Goal: Information Seeking & Learning: Learn about a topic

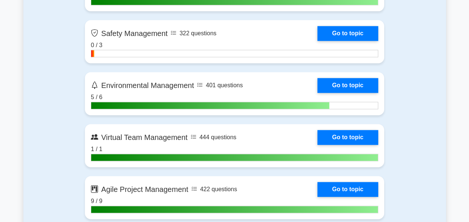
scroll to position [1884, 0]
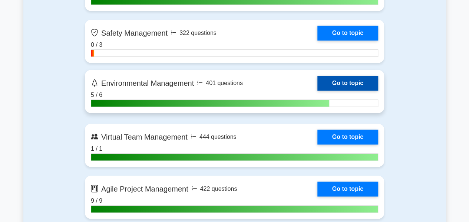
click at [340, 80] on link "Go to topic" at bounding box center [347, 83] width 61 height 15
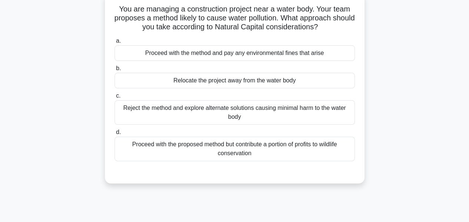
scroll to position [49, 0]
click at [240, 115] on div "Reject the method and explore alternate solutions causing minimal harm to the w…" at bounding box center [235, 112] width 240 height 24
click at [115, 98] on input "c. Reject the method and explore alternate solutions causing minimal harm to th…" at bounding box center [115, 95] width 0 height 5
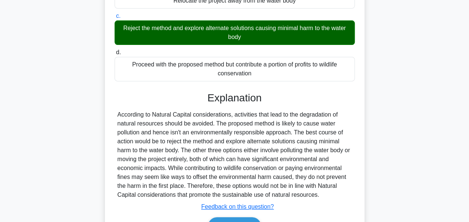
scroll to position [179, 0]
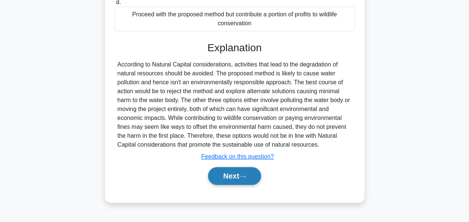
click at [229, 176] on button "Next" at bounding box center [234, 176] width 53 height 18
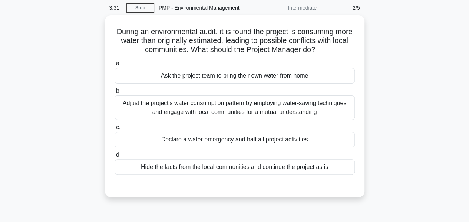
scroll to position [30, 0]
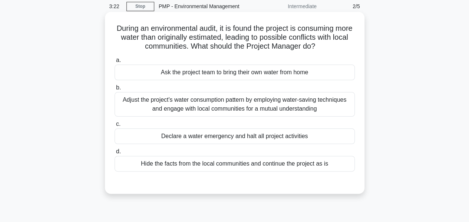
click at [210, 103] on div "Adjust the project's water consumption pattern by employing water-saving techni…" at bounding box center [235, 104] width 240 height 24
click at [115, 90] on input "b. Adjust the project's water consumption pattern by employing water-saving tec…" at bounding box center [115, 87] width 0 height 5
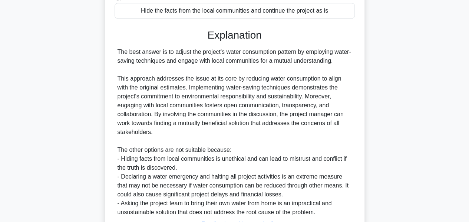
scroll to position [243, 0]
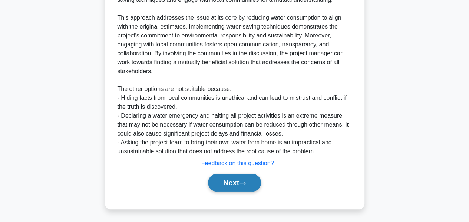
click at [221, 178] on button "Next" at bounding box center [234, 183] width 53 height 18
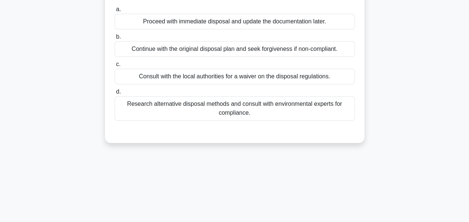
scroll to position [99, 0]
click at [208, 117] on div "Research alternative disposal methods and consult with environmental experts fo…" at bounding box center [235, 108] width 240 height 24
click at [115, 94] on input "d. Research alternative disposal methods and consult with environmental experts…" at bounding box center [115, 91] width 0 height 5
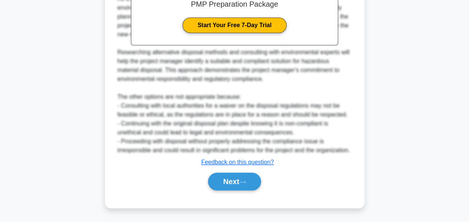
scroll to position [297, 0]
click at [225, 184] on button "Next" at bounding box center [234, 181] width 53 height 18
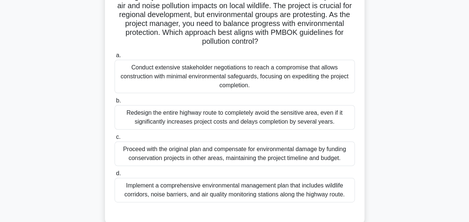
scroll to position [73, 0]
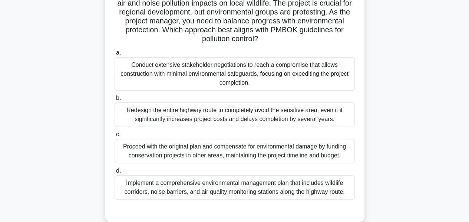
click at [211, 114] on div "Redesign the entire highway route to completely avoid the sensitive area, even …" at bounding box center [235, 114] width 240 height 24
click at [115, 100] on input "b. Redesign the entire highway route to completely avoid the sensitive area, ev…" at bounding box center [115, 98] width 0 height 5
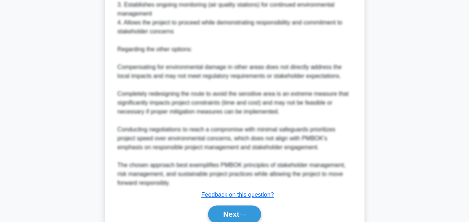
scroll to position [449, 0]
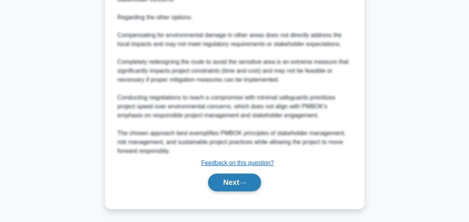
click at [224, 177] on button "Next" at bounding box center [234, 182] width 53 height 18
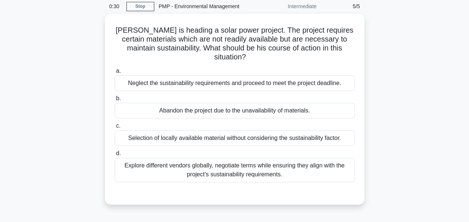
scroll to position [44, 0]
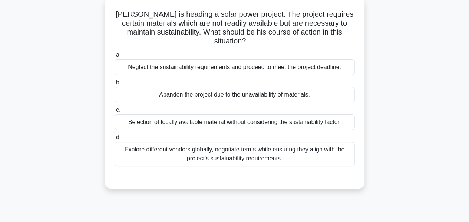
click at [224, 145] on div "Explore different vendors globally, negotiate terms while ensuring they align w…" at bounding box center [235, 154] width 240 height 24
click at [115, 140] on input "d. Explore different vendors globally, negotiate terms while ensuring they alig…" at bounding box center [115, 137] width 0 height 5
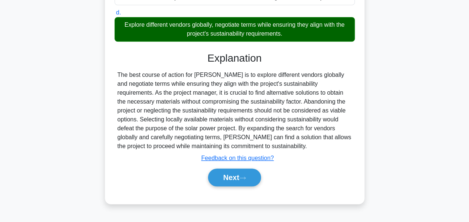
scroll to position [179, 0]
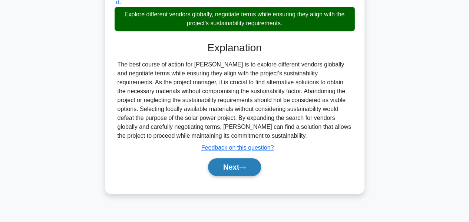
click at [225, 158] on button "Next" at bounding box center [234, 167] width 53 height 18
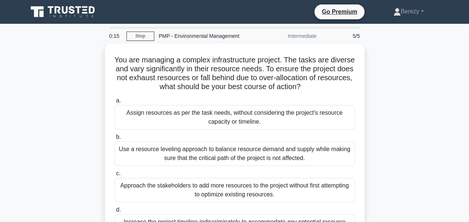
scroll to position [1, 0]
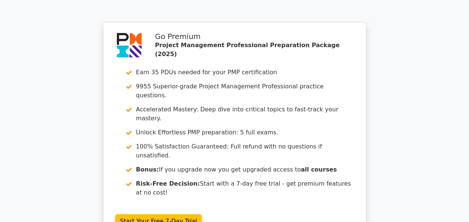
scroll to position [1152, 0]
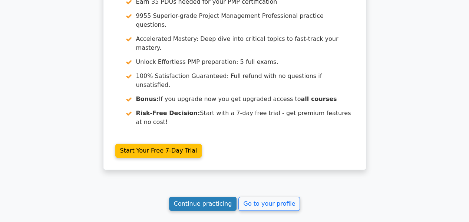
click at [203, 197] on link "Continue practicing" at bounding box center [203, 204] width 68 height 14
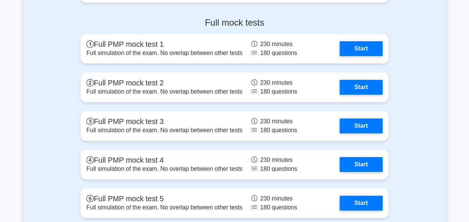
scroll to position [2918, 0]
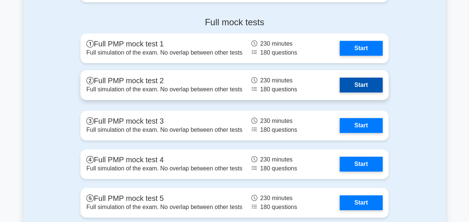
click at [354, 82] on link "Start" at bounding box center [361, 84] width 43 height 15
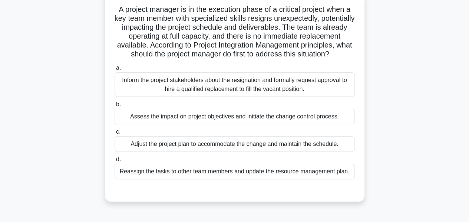
scroll to position [51, 0]
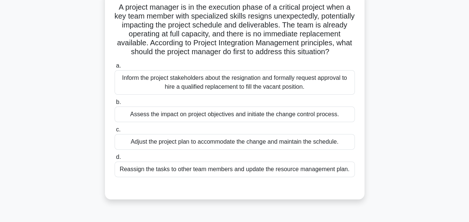
click at [269, 122] on div "Assess the impact on project objectives and initiate the change control process." at bounding box center [235, 114] width 240 height 16
click at [115, 105] on input "b. Assess the impact on project objectives and initiate the change control proc…" at bounding box center [115, 102] width 0 height 5
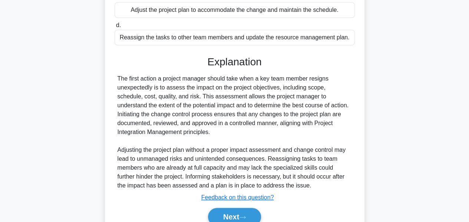
scroll to position [225, 0]
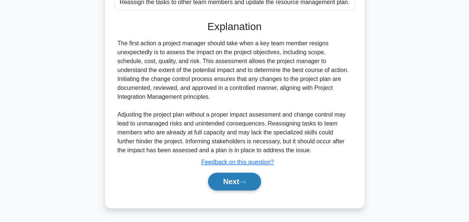
click at [232, 185] on button "Next" at bounding box center [234, 181] width 53 height 18
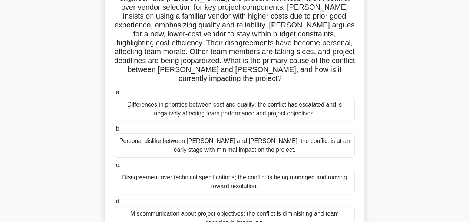
scroll to position [70, 0]
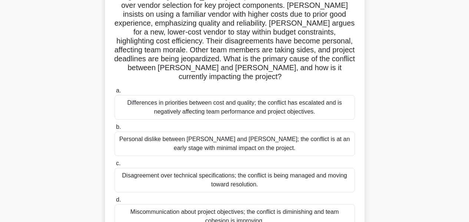
click at [199, 98] on div "Differences in priorities between cost and quality; the conflict has escalated …" at bounding box center [235, 107] width 240 height 24
click at [115, 93] on input "a. Differences in priorities between cost and quality; the conflict has escalat…" at bounding box center [115, 90] width 0 height 5
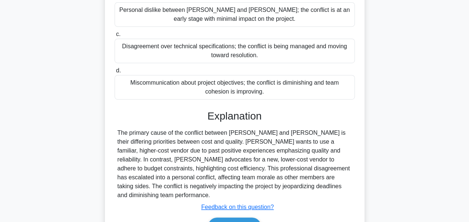
scroll to position [225, 0]
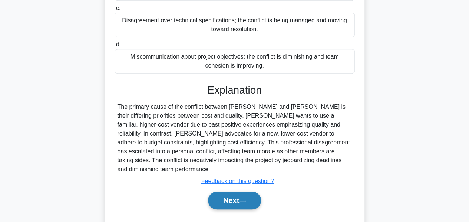
click at [222, 191] on button "Next" at bounding box center [234, 200] width 53 height 18
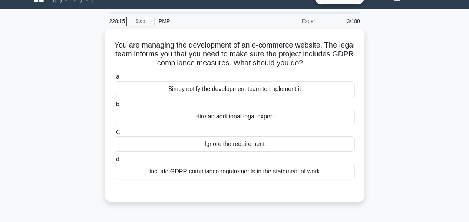
scroll to position [14, 0]
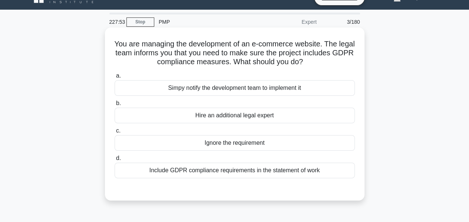
click at [211, 170] on div "Include GDPR compliance requirements in the statement of work" at bounding box center [235, 170] width 240 height 16
click at [115, 161] on input "d. Include GDPR compliance requirements in the statement of work" at bounding box center [115, 158] width 0 height 5
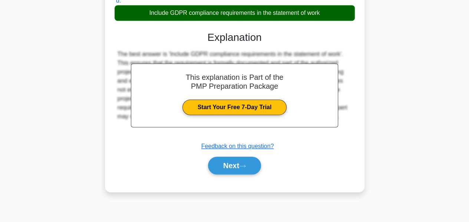
scroll to position [171, 0]
click at [222, 162] on button "Next" at bounding box center [234, 165] width 53 height 18
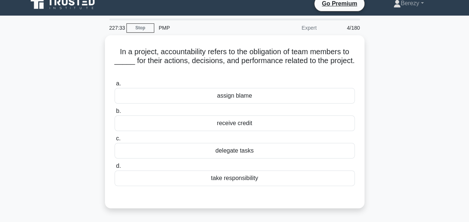
scroll to position [8, 0]
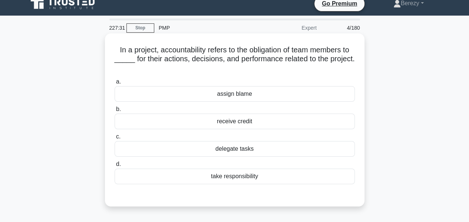
click at [222, 177] on div "take responsibility" at bounding box center [235, 176] width 240 height 16
click at [115, 166] on input "d. take responsibility" at bounding box center [115, 164] width 0 height 5
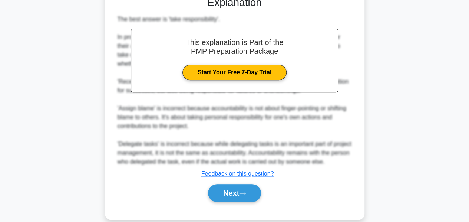
scroll to position [217, 0]
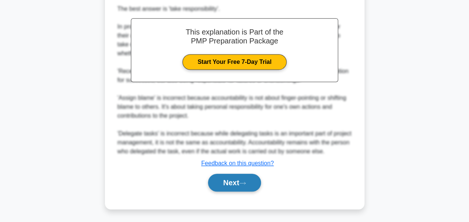
click at [222, 184] on button "Next" at bounding box center [234, 183] width 53 height 18
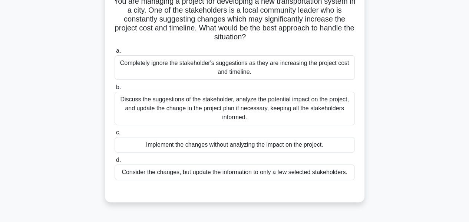
scroll to position [59, 0]
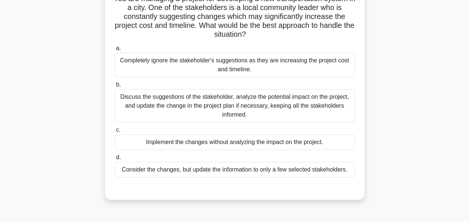
click at [198, 103] on div "Discuss the suggestions of the stakeholder, analyze the potential impact on the…" at bounding box center [235, 105] width 240 height 33
click at [115, 87] on input "b. Discuss the suggestions of the stakeholder, analyze the potential impact on …" at bounding box center [115, 84] width 0 height 5
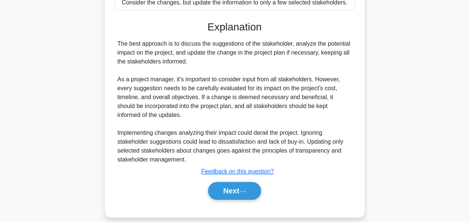
scroll to position [234, 0]
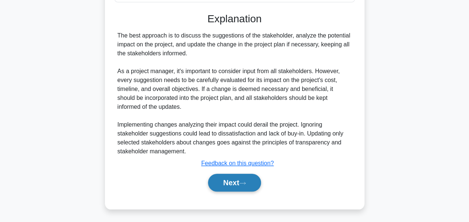
click at [225, 174] on button "Next" at bounding box center [234, 183] width 53 height 18
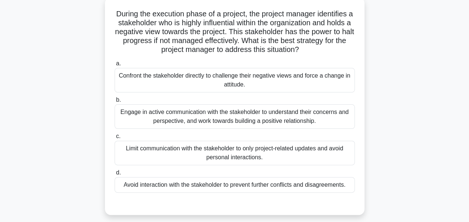
scroll to position [47, 0]
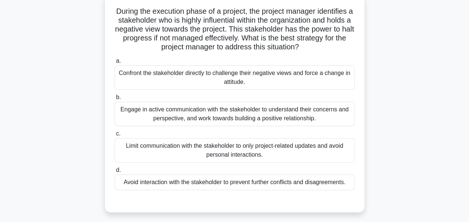
click at [199, 114] on div "Engage in active communication with the stakeholder to understand their concern…" at bounding box center [235, 114] width 240 height 24
click at [115, 100] on input "b. Engage in active communication with the stakeholder to understand their conc…" at bounding box center [115, 97] width 0 height 5
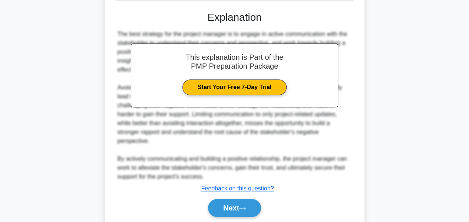
scroll to position [240, 0]
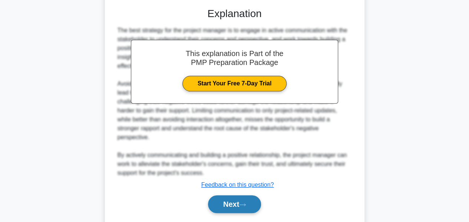
click at [227, 198] on button "Next" at bounding box center [234, 204] width 53 height 18
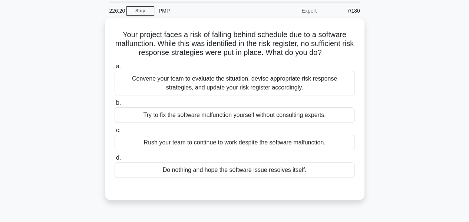
scroll to position [25, 0]
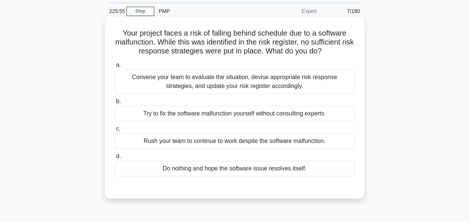
click at [209, 80] on div "Convene your team to evaluate the situation, devise appropriate risk response s…" at bounding box center [235, 81] width 240 height 24
click at [115, 67] on input "a. Convene your team to evaluate the situation, devise appropriate risk respons…" at bounding box center [115, 65] width 0 height 5
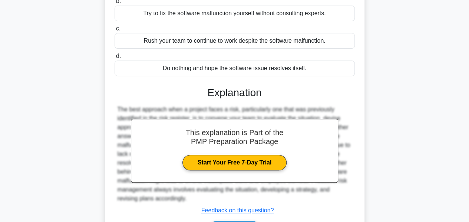
scroll to position [179, 0]
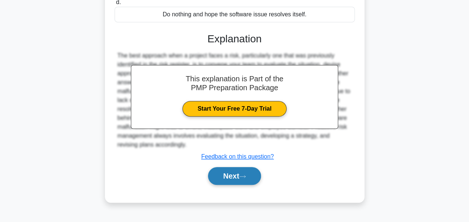
click at [227, 174] on button "Next" at bounding box center [234, 176] width 53 height 18
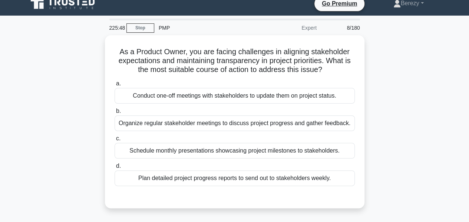
scroll to position [8, 0]
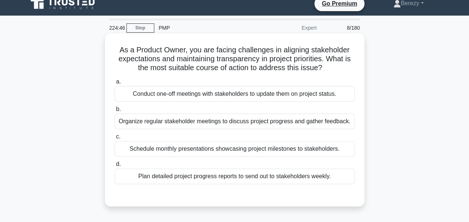
click at [229, 125] on div "Organize regular stakeholder meetings to discuss project progress and gather fe…" at bounding box center [235, 121] width 240 height 16
click at [115, 112] on input "b. Organize regular stakeholder meetings to discuss project progress and gather…" at bounding box center [115, 109] width 0 height 5
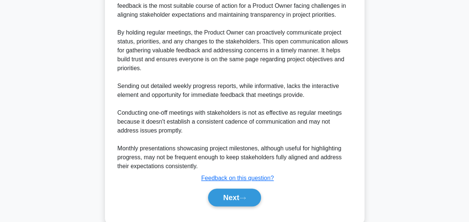
scroll to position [234, 0]
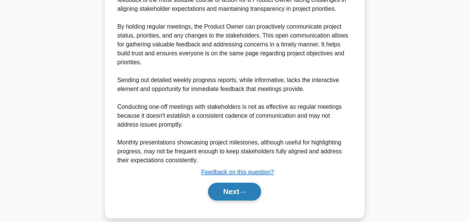
click at [232, 200] on button "Next" at bounding box center [234, 191] width 53 height 18
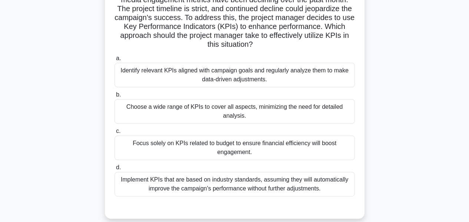
scroll to position [68, 0]
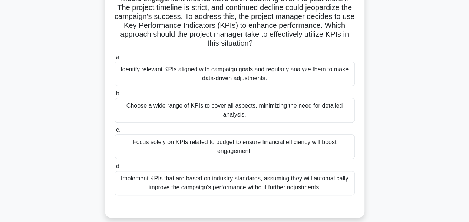
click at [216, 78] on div "Identify relevant KPIs aligned with campaign goals and regularly analyze them t…" at bounding box center [235, 74] width 240 height 24
click at [115, 60] on input "a. Identify relevant KPIs aligned with campaign goals and regularly analyze the…" at bounding box center [115, 57] width 0 height 5
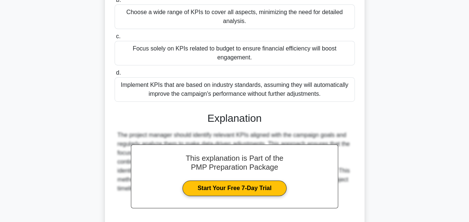
scroll to position [225, 0]
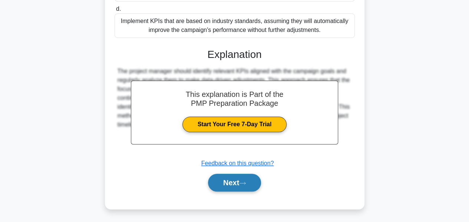
click at [226, 177] on button "Next" at bounding box center [234, 183] width 53 height 18
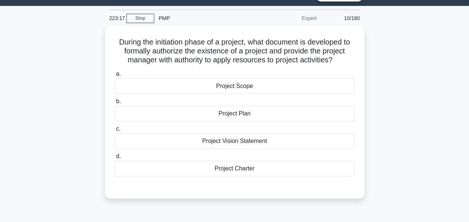
scroll to position [17, 0]
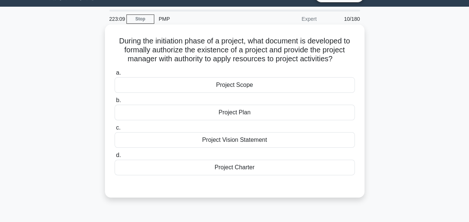
click at [218, 168] on div "Project Charter" at bounding box center [235, 167] width 240 height 16
click at [115, 158] on input "d. Project Charter" at bounding box center [115, 155] width 0 height 5
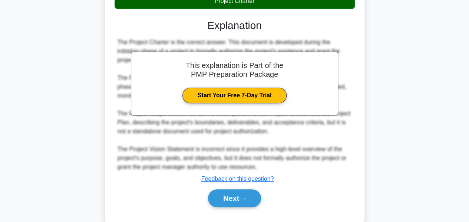
scroll to position [199, 0]
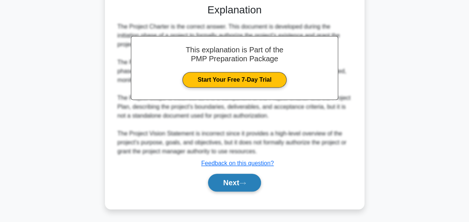
click at [222, 179] on button "Next" at bounding box center [234, 183] width 53 height 18
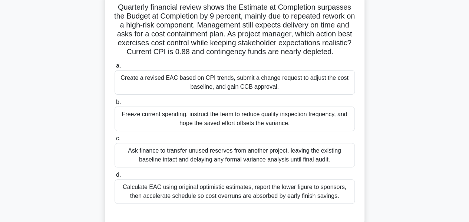
scroll to position [53, 0]
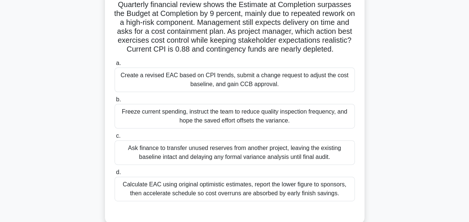
click at [212, 91] on div "Create a revised EAC based on CPI trends, submit a change request to adjust the…" at bounding box center [235, 79] width 240 height 24
click at [115, 66] on input "a. Create a revised EAC based on CPI trends, submit a change request to adjust …" at bounding box center [115, 63] width 0 height 5
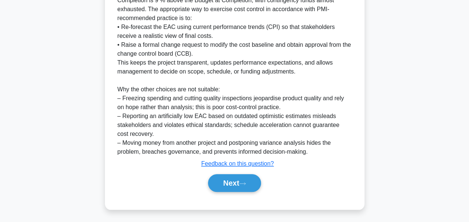
scroll to position [306, 0]
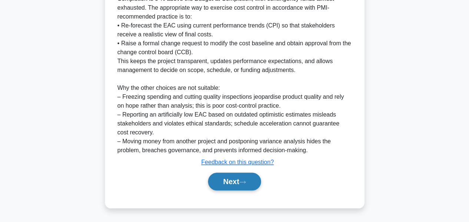
click at [227, 179] on button "Next" at bounding box center [234, 181] width 53 height 18
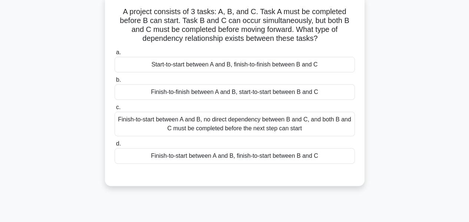
scroll to position [47, 0]
click at [214, 131] on div "Finish-to-start between A and B, no direct dependency between B and C, and both…" at bounding box center [235, 123] width 240 height 24
click at [115, 109] on input "c. Finish-to-start between A and B, no direct dependency between B and C, and b…" at bounding box center [115, 107] width 0 height 5
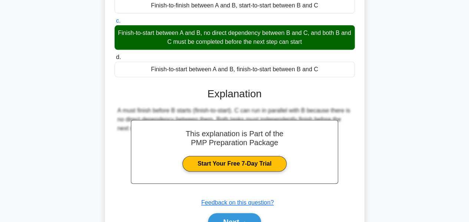
scroll to position [179, 0]
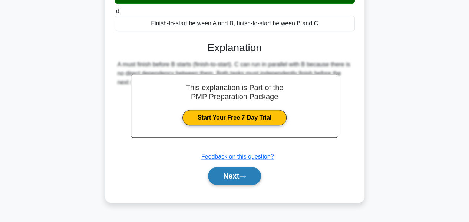
click at [224, 173] on button "Next" at bounding box center [234, 176] width 53 height 18
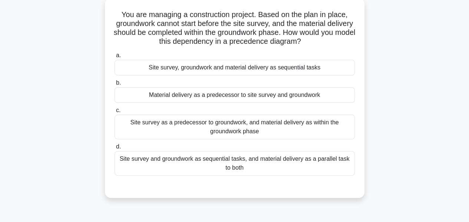
scroll to position [45, 0]
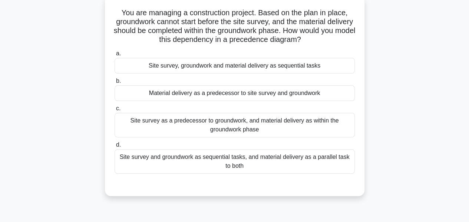
click at [185, 126] on div "Site survey as a predecessor to groundwork, and material delivery as within the…" at bounding box center [235, 125] width 240 height 24
click at [115, 111] on input "c. Site survey as a predecessor to groundwork, and material delivery as within …" at bounding box center [115, 108] width 0 height 5
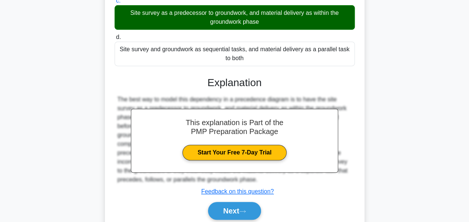
scroll to position [154, 0]
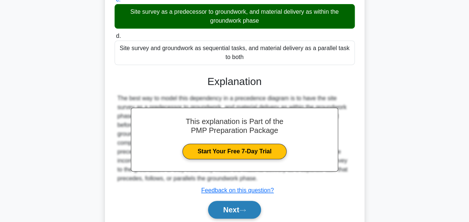
click at [228, 211] on button "Next" at bounding box center [234, 210] width 53 height 18
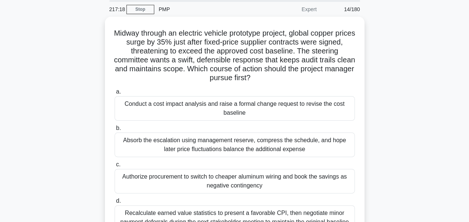
scroll to position [27, 0]
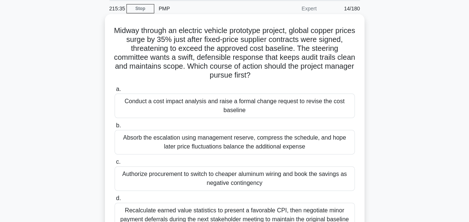
click at [191, 102] on div "Conduct a cost impact analysis and raise a formal change request to revise the …" at bounding box center [235, 105] width 240 height 24
click at [115, 92] on input "a. Conduct a cost impact analysis and raise a formal change request to revise t…" at bounding box center [115, 89] width 0 height 5
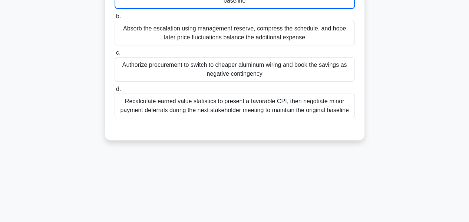
scroll to position [0, 0]
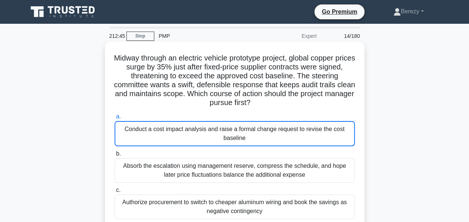
click at [216, 141] on div "Conduct a cost impact analysis and raise a formal change request to revise the …" at bounding box center [235, 133] width 240 height 25
click at [115, 119] on input "a. Conduct a cost impact analysis and raise a formal change request to revise t…" at bounding box center [115, 116] width 0 height 5
click at [203, 129] on div "Conduct a cost impact analysis and raise a formal change request to revise the …" at bounding box center [235, 133] width 240 height 25
click at [115, 119] on input "a. Conduct a cost impact analysis and raise a formal change request to revise t…" at bounding box center [115, 116] width 0 height 5
click at [239, 129] on div "Conduct a cost impact analysis and raise a formal change request to revise the …" at bounding box center [235, 133] width 240 height 25
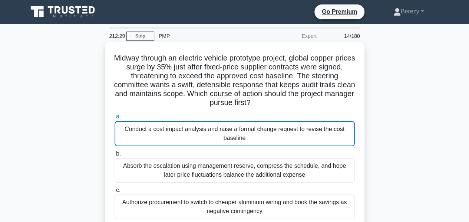
click at [115, 119] on input "a. Conduct a cost impact analysis and raise a formal change request to revise t…" at bounding box center [115, 116] width 0 height 5
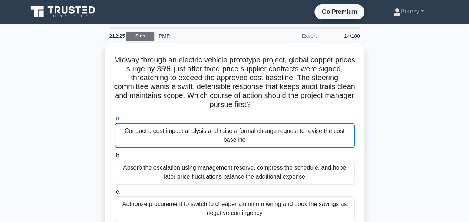
click at [142, 36] on link "Stop" at bounding box center [140, 36] width 28 height 9
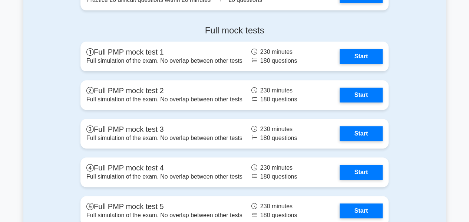
click at [360, 90] on link "Start" at bounding box center [361, 95] width 43 height 15
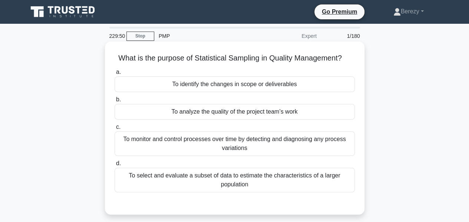
click at [267, 181] on div "To select and evaluate a subset of data to estimate the characteristics of a la…" at bounding box center [235, 180] width 240 height 24
click at [115, 166] on input "d. To select and evaluate a subset of data to estimate the characteristics of a…" at bounding box center [115, 163] width 0 height 5
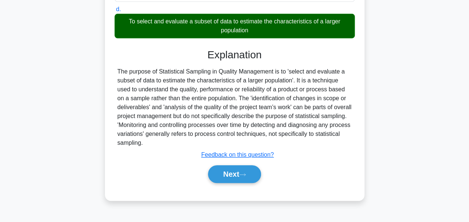
scroll to position [155, 0]
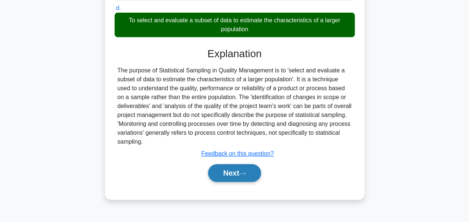
click at [220, 172] on button "Next" at bounding box center [234, 173] width 53 height 18
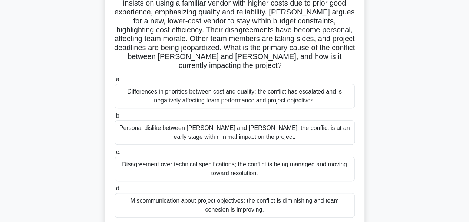
scroll to position [84, 0]
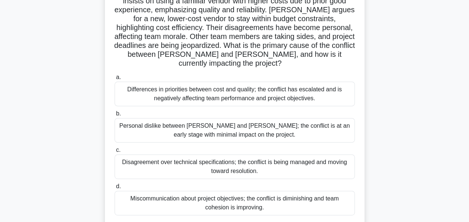
click at [184, 82] on div "Differences in priorities between cost and quality; the conflict has escalated …" at bounding box center [235, 94] width 240 height 24
click at [115, 80] on input "a. Differences in priorities between cost and quality; the conflict has escalat…" at bounding box center [115, 77] width 0 height 5
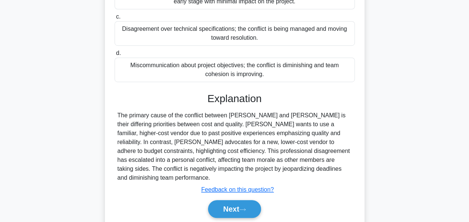
scroll to position [225, 0]
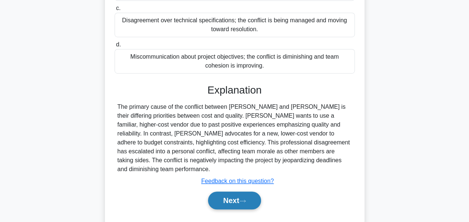
click at [220, 191] on button "Next" at bounding box center [234, 200] width 53 height 18
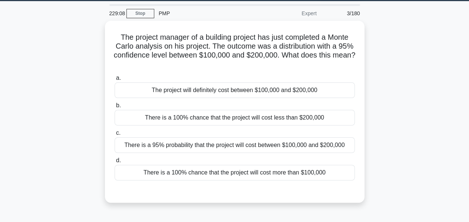
scroll to position [24, 0]
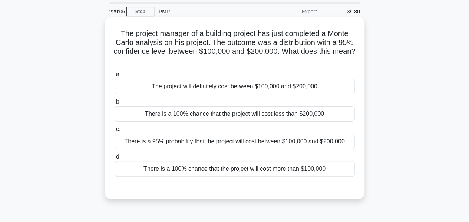
click at [210, 143] on div "There is a 95% probability that the project will cost between $100,000 and $200…" at bounding box center [235, 141] width 240 height 16
click at [115, 132] on input "c. There is a 95% probability that the project will cost between $100,000 and $…" at bounding box center [115, 129] width 0 height 5
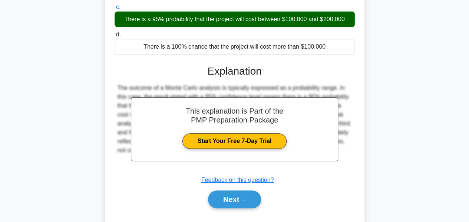
scroll to position [179, 0]
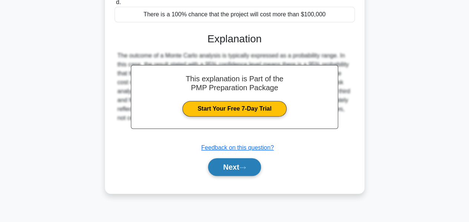
click at [224, 166] on button "Next" at bounding box center [234, 167] width 53 height 18
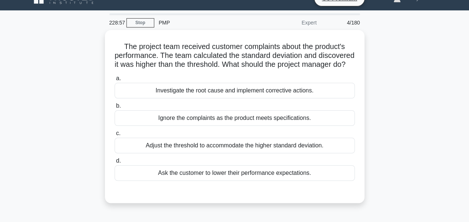
scroll to position [12, 0]
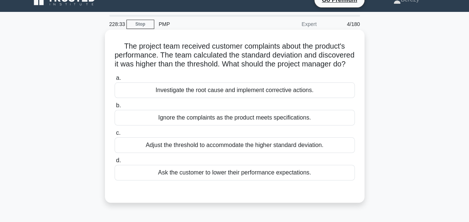
click at [191, 98] on div "Investigate the root cause and implement corrective actions." at bounding box center [235, 90] width 240 height 16
click at [115, 80] on input "a. Investigate the root cause and implement corrective actions." at bounding box center [115, 78] width 0 height 5
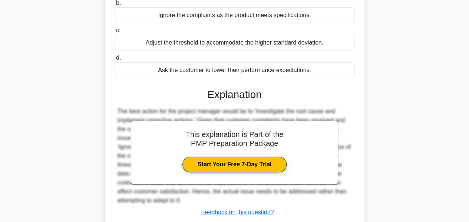
scroll to position [179, 0]
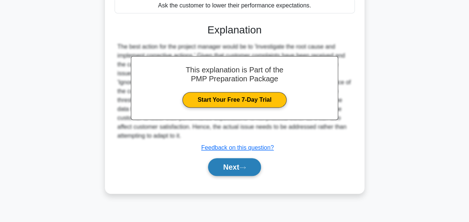
click at [223, 169] on button "Next" at bounding box center [234, 167] width 53 height 18
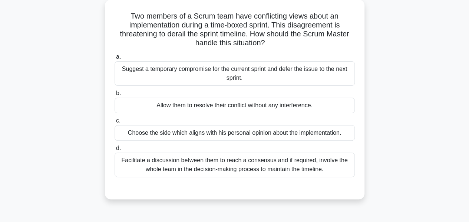
scroll to position [44, 0]
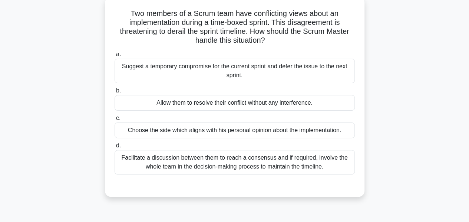
click at [224, 164] on div "Facilitate a discussion between them to reach a consensus and if required, invo…" at bounding box center [235, 162] width 240 height 24
click at [115, 148] on input "d. Facilitate a discussion between them to reach a consensus and if required, i…" at bounding box center [115, 145] width 0 height 5
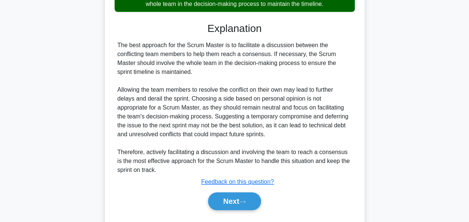
scroll to position [225, 0]
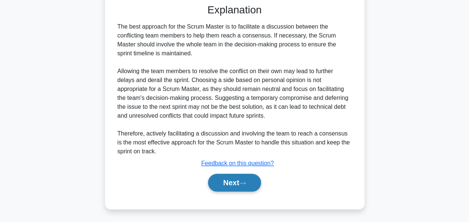
click at [226, 180] on button "Next" at bounding box center [234, 183] width 53 height 18
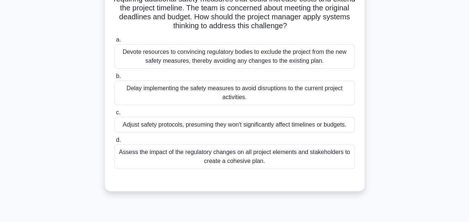
scroll to position [80, 0]
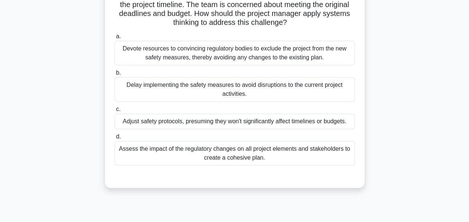
click at [234, 156] on div "Assess the impact of the regulatory changes on all project elements and stakeho…" at bounding box center [235, 153] width 240 height 24
click at [115, 139] on input "d. Assess the impact of the regulatory changes on all project elements and stak…" at bounding box center [115, 136] width 0 height 5
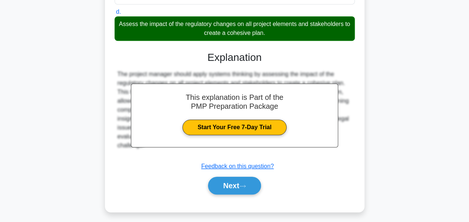
scroll to position [208, 0]
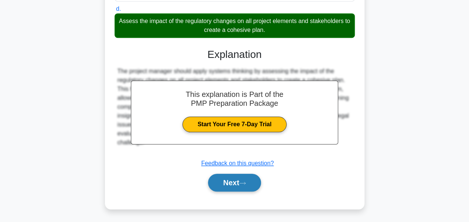
click at [231, 179] on button "Next" at bounding box center [234, 183] width 53 height 18
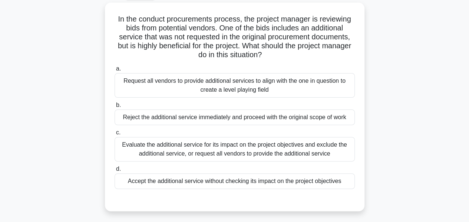
scroll to position [42, 0]
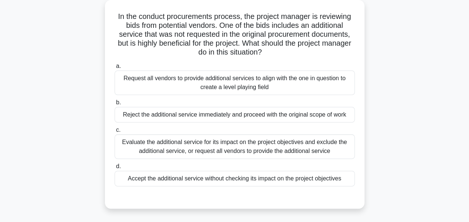
click at [205, 150] on div "Evaluate the additional service for its impact on the project objectives and ex…" at bounding box center [235, 146] width 240 height 24
click at [115, 132] on input "c. Evaluate the additional service for its impact on the project objectives and…" at bounding box center [115, 130] width 0 height 5
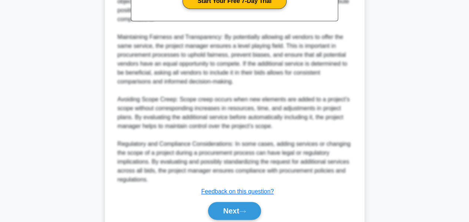
scroll to position [332, 0]
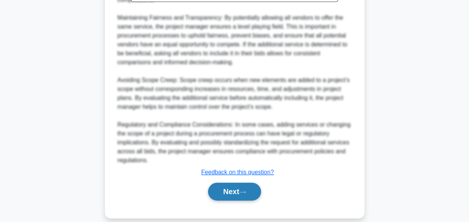
click at [222, 182] on button "Next" at bounding box center [234, 191] width 53 height 18
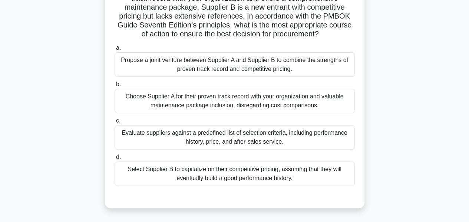
scroll to position [89, 0]
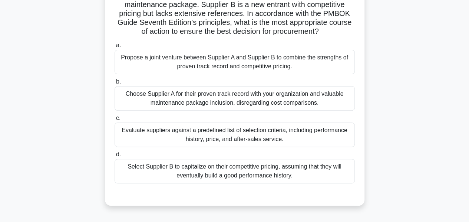
click at [197, 140] on div "Evaluate suppliers against a predefined list of selection criteria, including p…" at bounding box center [235, 134] width 240 height 24
click at [115, 121] on input "c. Evaluate suppliers against a predefined list of selection criteria, includin…" at bounding box center [115, 118] width 0 height 5
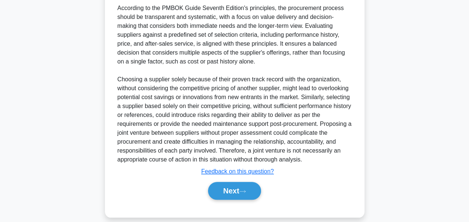
scroll to position [314, 0]
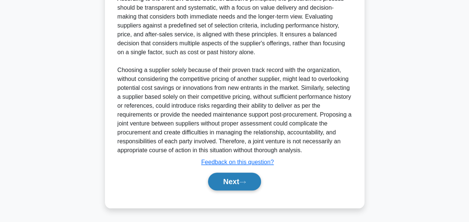
click at [220, 180] on button "Next" at bounding box center [234, 181] width 53 height 18
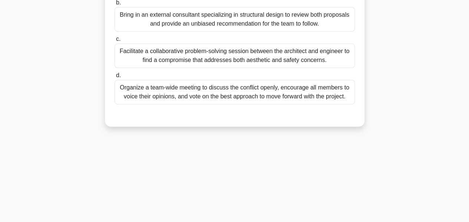
click at [220, 180] on div "224:52 Stop PMP Expert 9/180 During a critical phase of a construction project,…" at bounding box center [234, 33] width 423 height 371
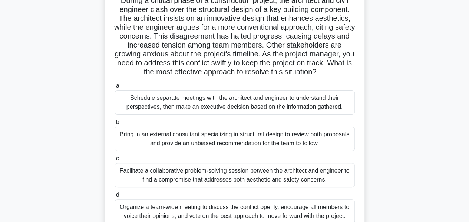
scroll to position [60, 0]
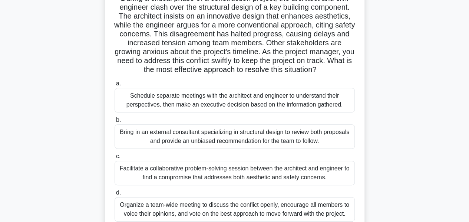
click at [214, 105] on div "Schedule separate meetings with the architect and engineer to understand their …" at bounding box center [235, 100] width 240 height 24
click at [115, 86] on input "a. Schedule separate meetings with the architect and engineer to understand the…" at bounding box center [115, 83] width 0 height 5
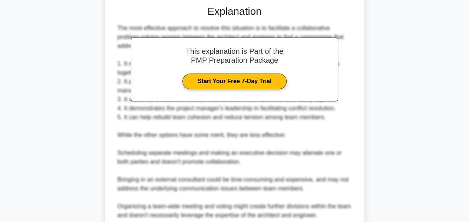
scroll to position [378, 0]
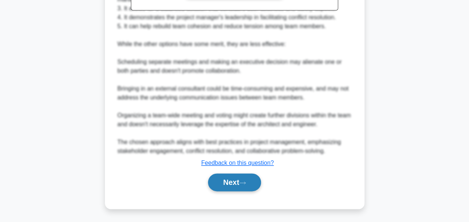
click at [233, 182] on button "Next" at bounding box center [234, 182] width 53 height 18
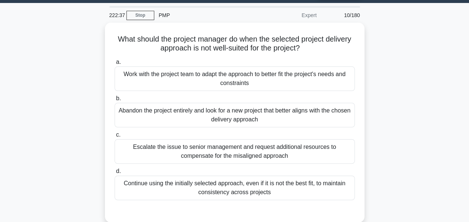
scroll to position [20, 0]
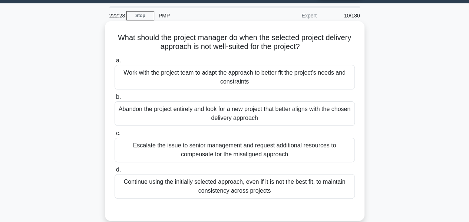
click at [239, 149] on div "Escalate the issue to senior management and request additional resources to com…" at bounding box center [235, 150] width 240 height 24
click at [115, 136] on input "c. Escalate the issue to senior management and request additional resources to …" at bounding box center [115, 133] width 0 height 5
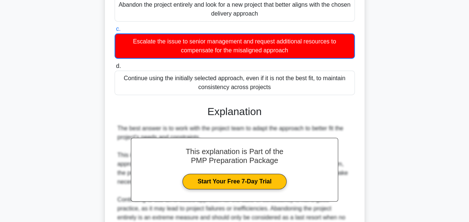
scroll to position [244, 0]
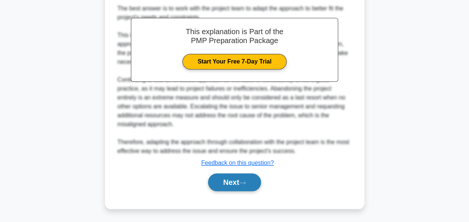
click at [234, 178] on button "Next" at bounding box center [234, 182] width 53 height 18
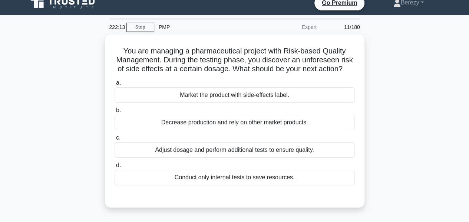
scroll to position [9, 0]
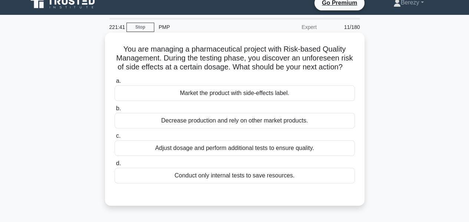
click at [227, 156] on div "Adjust dosage and perform additional tests to ensure quality." at bounding box center [235, 148] width 240 height 16
click at [115, 138] on input "c. Adjust dosage and perform additional tests to ensure quality." at bounding box center [115, 135] width 0 height 5
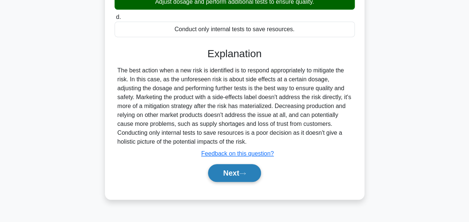
scroll to position [156, 0]
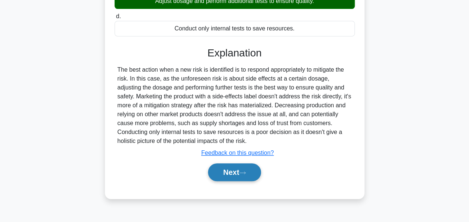
click at [228, 178] on button "Next" at bounding box center [234, 172] width 53 height 18
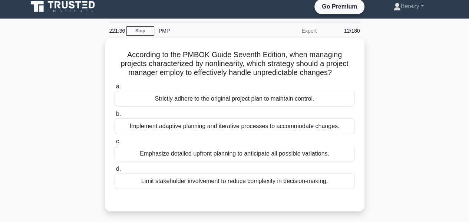
scroll to position [5, 0]
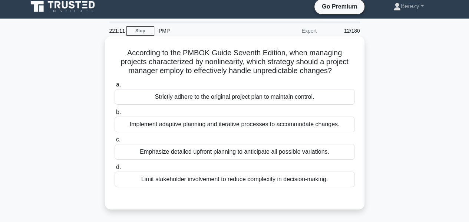
click at [198, 121] on div "Implement adaptive planning and iterative processes to accommodate changes." at bounding box center [235, 124] width 240 height 16
click at [115, 115] on input "b. Implement adaptive planning and iterative processes to accommodate changes." at bounding box center [115, 112] width 0 height 5
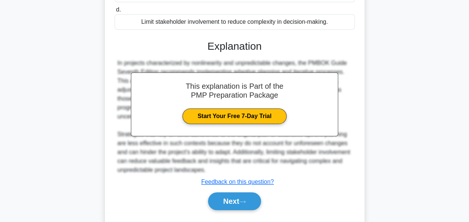
scroll to position [181, 0]
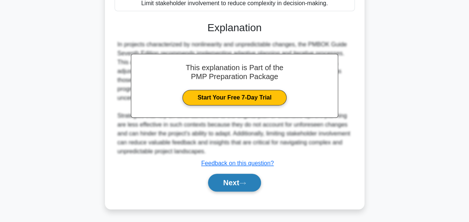
click at [227, 184] on button "Next" at bounding box center [234, 183] width 53 height 18
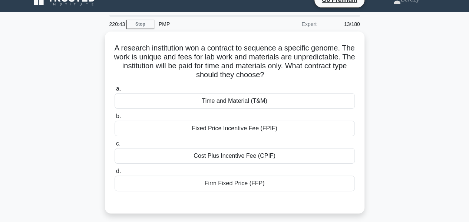
scroll to position [11, 0]
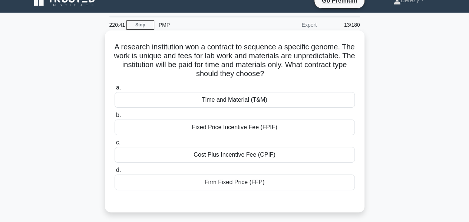
click at [213, 99] on div "Time and Material (T&M)" at bounding box center [235, 100] width 240 height 16
click at [115, 90] on input "a. Time and Material (T&M)" at bounding box center [115, 87] width 0 height 5
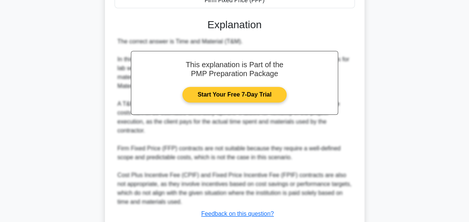
scroll to position [243, 0]
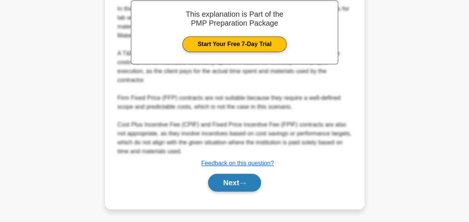
click at [221, 180] on button "Next" at bounding box center [234, 183] width 53 height 18
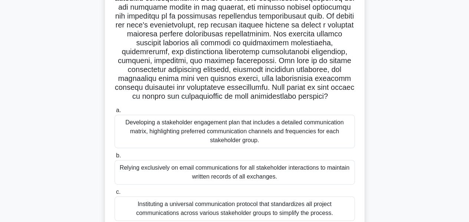
scroll to position [115, 0]
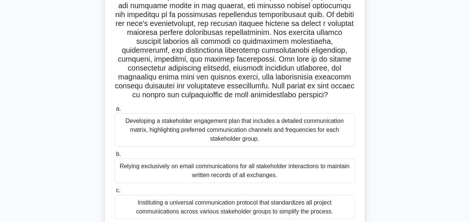
click at [212, 128] on div "Developing a stakeholder engagement plan that includes a detailed communication…" at bounding box center [235, 129] width 240 height 33
click at [115, 111] on input "a. Developing a stakeholder engagement plan that includes a detailed communicat…" at bounding box center [115, 108] width 0 height 5
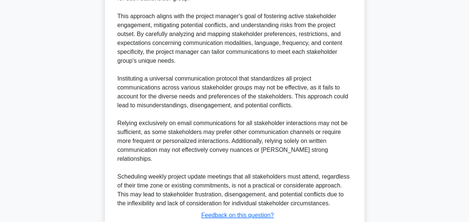
scroll to position [475, 0]
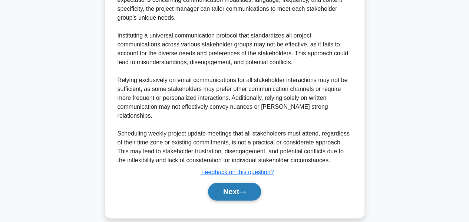
click at [220, 182] on button "Next" at bounding box center [234, 191] width 53 height 18
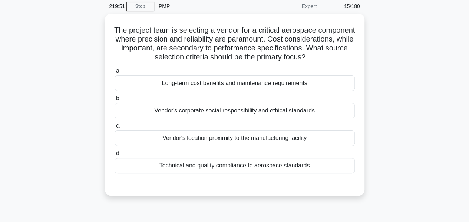
scroll to position [30, 0]
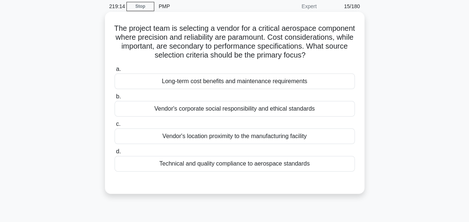
click at [213, 171] on div "Technical and quality compliance to aerospace standards" at bounding box center [235, 164] width 240 height 16
click at [115, 154] on input "d. Technical and quality compliance to aerospace standards" at bounding box center [115, 151] width 0 height 5
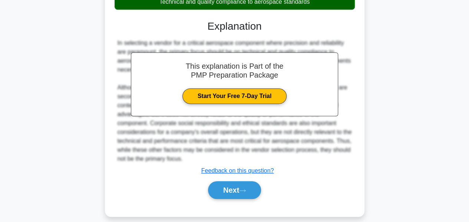
scroll to position [191, 0]
click at [225, 199] on button "Next" at bounding box center [234, 190] width 53 height 18
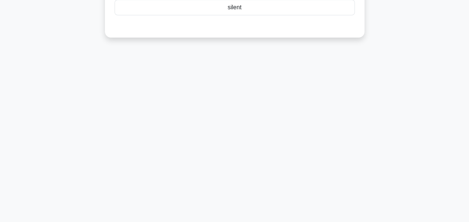
scroll to position [0, 0]
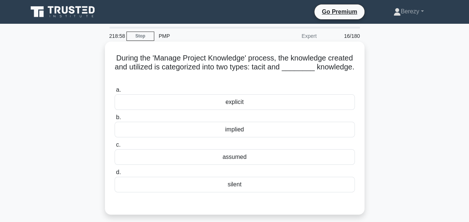
click at [225, 104] on div "explicit" at bounding box center [235, 102] width 240 height 16
click at [115, 92] on input "a. explicit" at bounding box center [115, 90] width 0 height 5
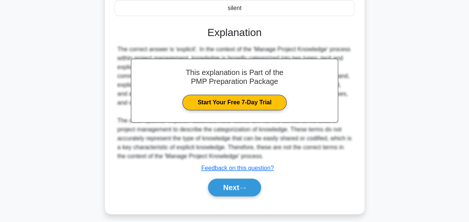
scroll to position [178, 0]
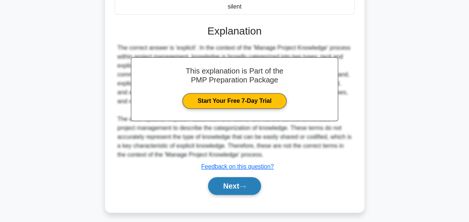
click at [231, 186] on button "Next" at bounding box center [234, 186] width 53 height 18
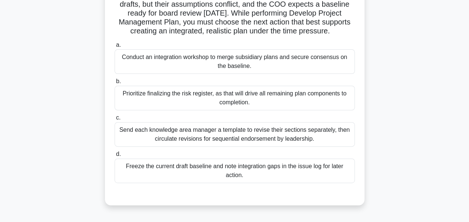
scroll to position [74, 0]
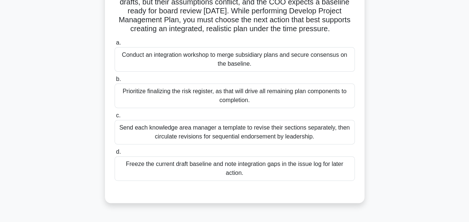
click at [314, 66] on div "Conduct an integration workshop to merge subsidiary plans and secure consensus …" at bounding box center [235, 59] width 240 height 24
click at [115, 45] on input "a. Conduct an integration workshop to merge subsidiary plans and secure consens…" at bounding box center [115, 42] width 0 height 5
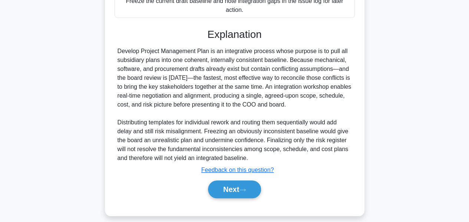
scroll to position [243, 0]
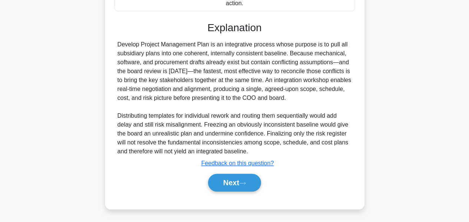
click at [230, 184] on button "Next" at bounding box center [234, 183] width 53 height 18
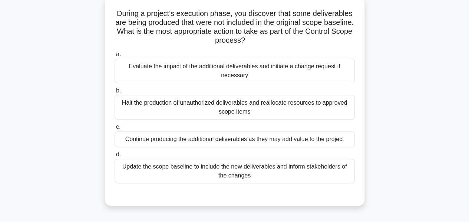
scroll to position [47, 0]
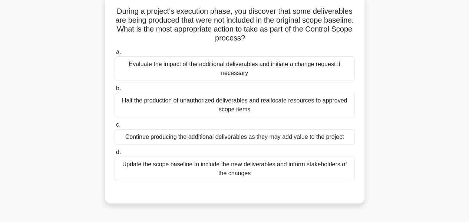
click at [339, 75] on div "Evaluate the impact of the additional deliverables and initiate a change reques…" at bounding box center [235, 68] width 240 height 24
click at [115, 55] on input "a. Evaluate the impact of the additional deliverables and initiate a change req…" at bounding box center [115, 52] width 0 height 5
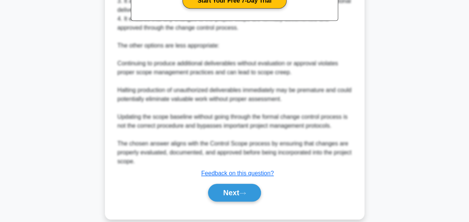
scroll to position [323, 0]
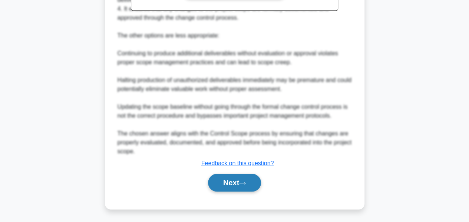
click at [233, 181] on button "Next" at bounding box center [234, 183] width 53 height 18
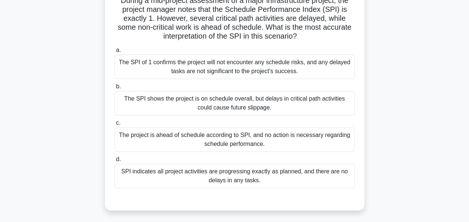
scroll to position [60, 0]
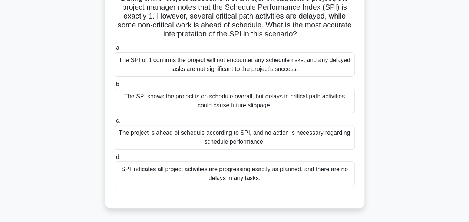
click at [339, 103] on div "The SPI shows the project is on schedule overall, but delays in critical path a…" at bounding box center [235, 101] width 240 height 24
click at [115, 87] on input "b. The SPI shows the project is on schedule overall, but delays in critical pat…" at bounding box center [115, 84] width 0 height 5
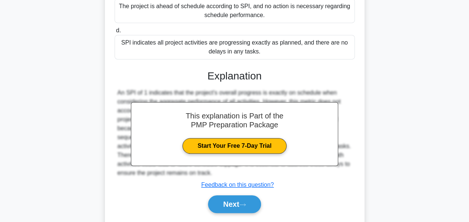
scroll to position [208, 0]
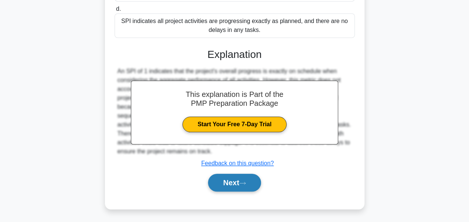
click at [234, 184] on button "Next" at bounding box center [234, 183] width 53 height 18
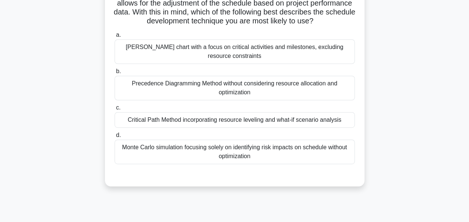
scroll to position [137, 0]
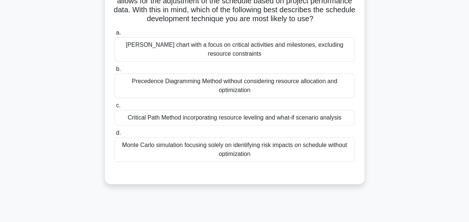
click at [339, 125] on div "Critical Path Method incorporating resource leveling and what-if scenario analy…" at bounding box center [235, 118] width 240 height 16
click at [115, 108] on input "c. Critical Path Method incorporating resource leveling and what-if scenario an…" at bounding box center [115, 105] width 0 height 5
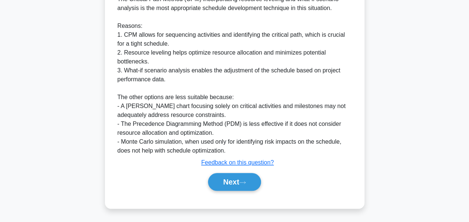
scroll to position [334, 0]
click at [237, 190] on button "Next" at bounding box center [234, 181] width 53 height 18
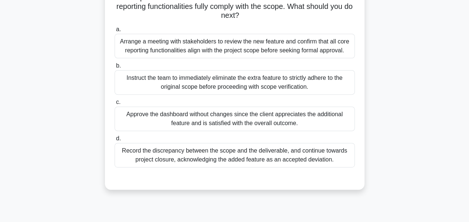
scroll to position [89, 0]
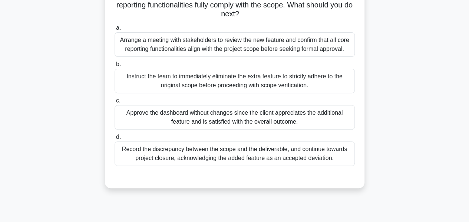
click at [219, 86] on div "Instruct the team to immediately eliminate the extra feature to strictly adhere…" at bounding box center [235, 81] width 240 height 24
click at [115, 67] on input "b. Instruct the team to immediately eliminate the extra feature to strictly adh…" at bounding box center [115, 64] width 0 height 5
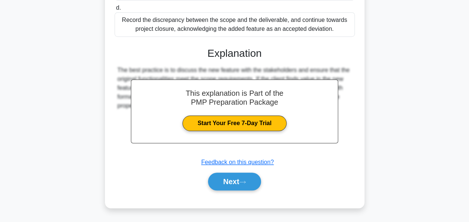
scroll to position [227, 0]
click at [229, 184] on button "Next" at bounding box center [234, 181] width 53 height 18
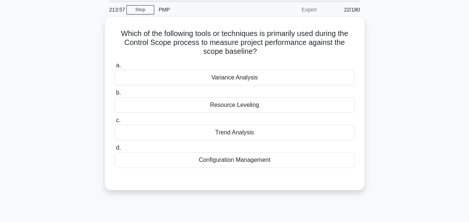
scroll to position [28, 0]
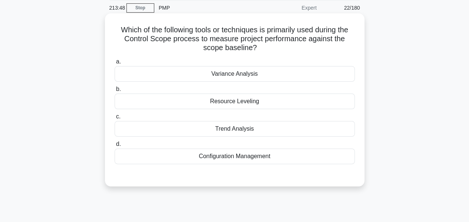
click at [228, 81] on div "Variance Analysis" at bounding box center [235, 74] width 240 height 16
click at [115, 64] on input "a. Variance Analysis" at bounding box center [115, 61] width 0 height 5
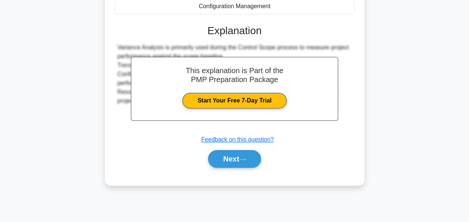
scroll to position [179, 0]
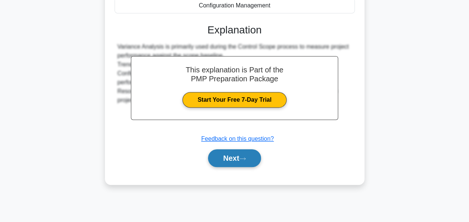
click at [231, 162] on button "Next" at bounding box center [234, 158] width 53 height 18
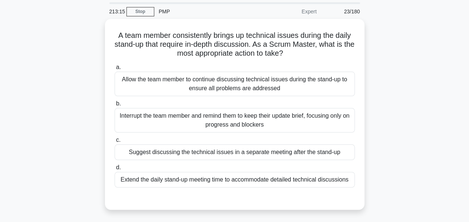
scroll to position [24, 0]
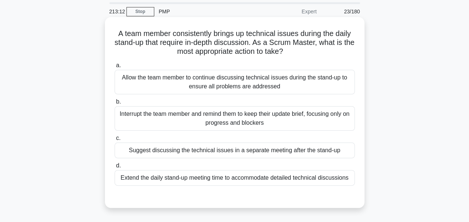
click at [203, 85] on div "Allow the team member to continue discussing technical issues during the stand-…" at bounding box center [235, 82] width 240 height 24
click at [115, 68] on input "a. Allow the team member to continue discussing technical issues during the sta…" at bounding box center [115, 65] width 0 height 5
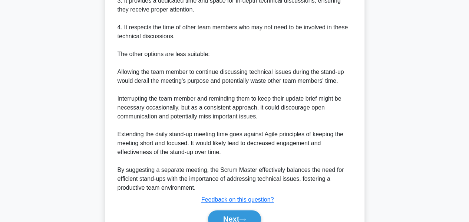
scroll to position [360, 0]
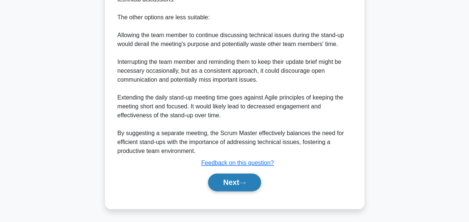
click at [233, 187] on button "Next" at bounding box center [234, 182] width 53 height 18
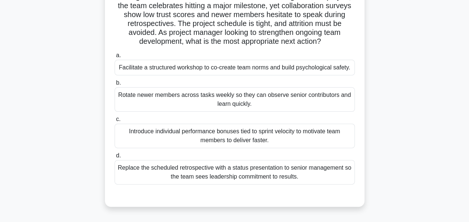
scroll to position [63, 0]
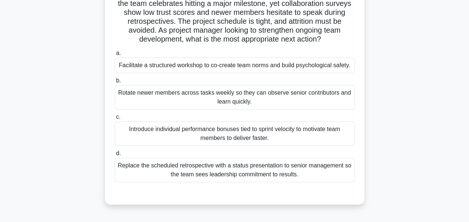
click at [177, 66] on div "Facilitate a structured workshop to co-create team norms and build psychologica…" at bounding box center [235, 65] width 240 height 16
click at [115, 56] on input "a. Facilitate a structured workshop to co-create team norms and build psycholog…" at bounding box center [115, 53] width 0 height 5
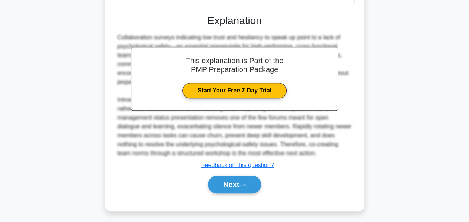
scroll to position [252, 0]
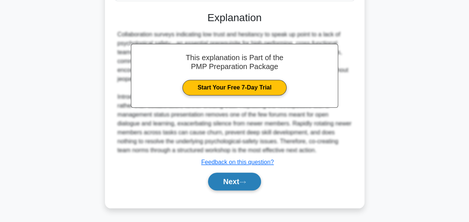
click at [227, 179] on button "Next" at bounding box center [234, 181] width 53 height 18
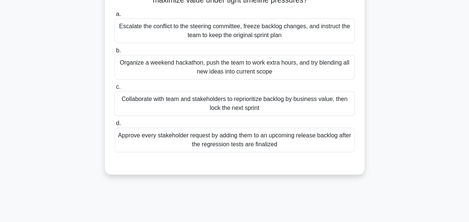
scroll to position [113, 0]
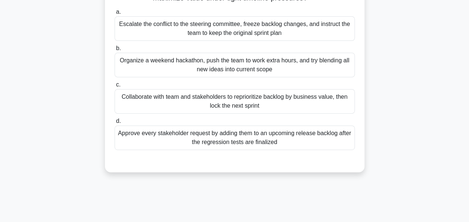
click at [221, 107] on div "Collaborate with team and stakeholders to reprioritize backlog by business valu…" at bounding box center [235, 101] width 240 height 24
click at [115, 87] on input "c. Collaborate with team and stakeholders to reprioritize backlog by business v…" at bounding box center [115, 84] width 0 height 5
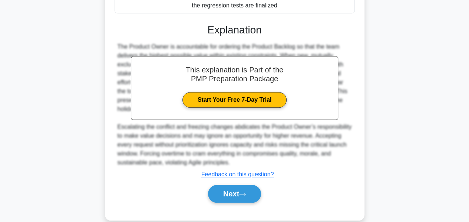
scroll to position [261, 0]
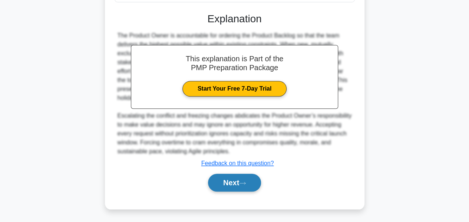
click at [229, 183] on button "Next" at bounding box center [234, 183] width 53 height 18
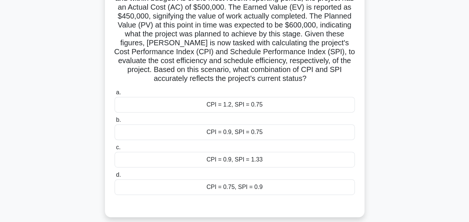
scroll to position [91, 0]
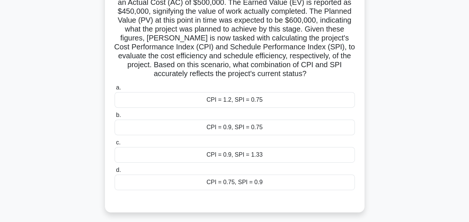
click at [228, 133] on div "CPI = 0.9, SPI = 0.75" at bounding box center [235, 127] width 240 height 16
click at [115, 118] on input "b. CPI = 0.9, SPI = 0.75" at bounding box center [115, 115] width 0 height 5
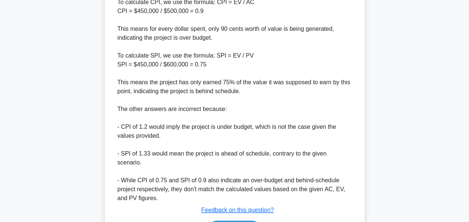
scroll to position [368, 0]
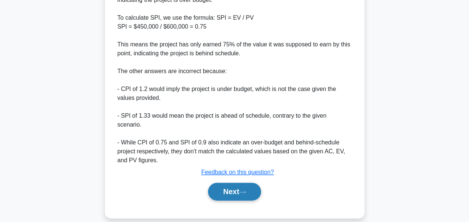
click at [231, 182] on button "Next" at bounding box center [234, 191] width 53 height 18
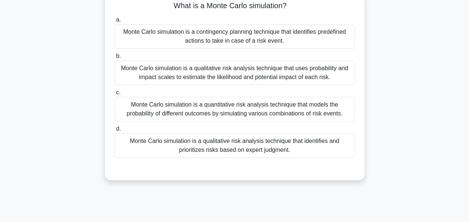
scroll to position [55, 0]
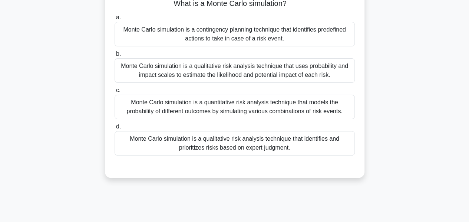
click at [239, 108] on div "Monte Carlo simulation is a quantitative risk analysis technique that models th…" at bounding box center [235, 107] width 240 height 24
click at [115, 93] on input "c. Monte Carlo simulation is a quantitative risk analysis technique that models…" at bounding box center [115, 90] width 0 height 5
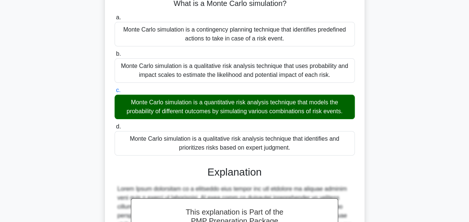
drag, startPoint x: 128, startPoint y: 100, endPoint x: 348, endPoint y: 112, distance: 220.6
click at [348, 112] on div "Monte Carlo simulation is a quantitative risk analysis technique that models th…" at bounding box center [235, 107] width 240 height 24
copy div "Monte Carlo simulation is a quantitative risk analysis technique that models th…"
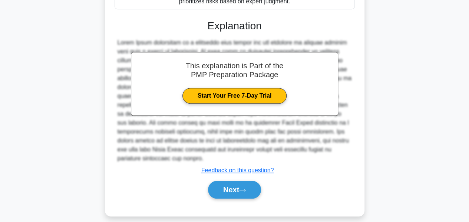
scroll to position [208, 0]
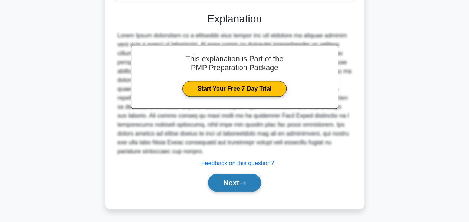
click at [232, 181] on button "Next" at bounding box center [234, 183] width 53 height 18
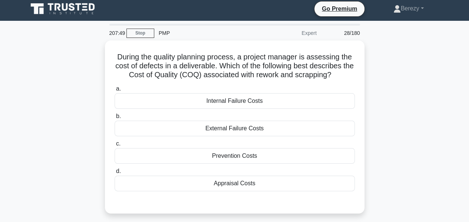
scroll to position [0, 0]
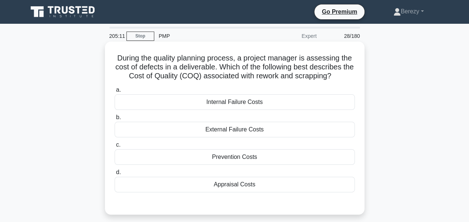
click at [220, 104] on div "Internal Failure Costs" at bounding box center [235, 102] width 240 height 16
click at [115, 92] on input "a. Internal Failure Costs" at bounding box center [115, 90] width 0 height 5
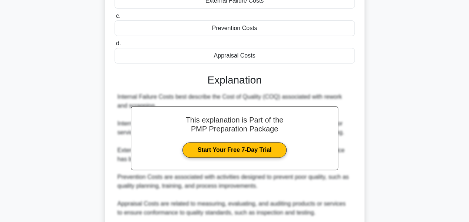
scroll to position [190, 0]
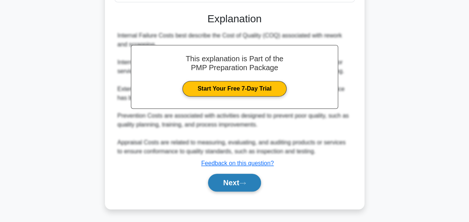
click at [222, 186] on button "Next" at bounding box center [234, 183] width 53 height 18
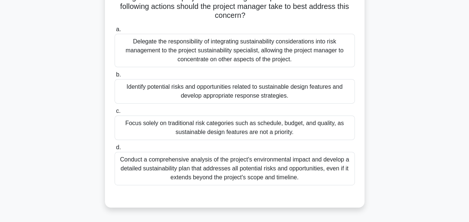
scroll to position [98, 0]
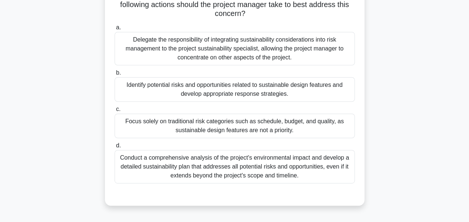
click at [210, 164] on div "Conduct a comprehensive analysis of the project's environmental impact and deve…" at bounding box center [235, 166] width 240 height 33
click at [115, 148] on input "d. Conduct a comprehensive analysis of the project's environmental impact and d…" at bounding box center [115, 145] width 0 height 5
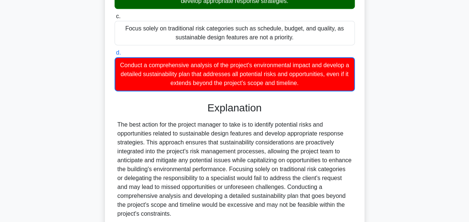
scroll to position [253, 0]
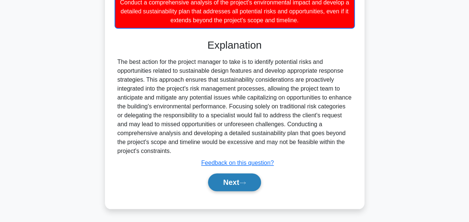
click at [221, 184] on button "Next" at bounding box center [234, 182] width 53 height 18
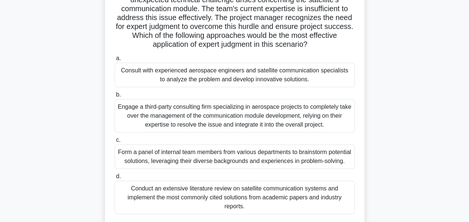
scroll to position [79, 0]
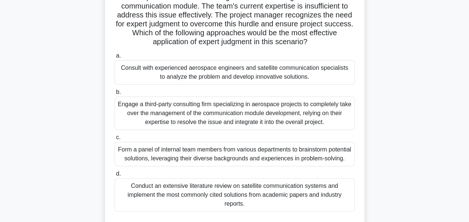
click at [201, 76] on div "Consult with experienced aerospace engineers and satellite communication specia…" at bounding box center [235, 72] width 240 height 24
click at [115, 58] on input "a. Consult with experienced aerospace engineers and satellite communication spe…" at bounding box center [115, 55] width 0 height 5
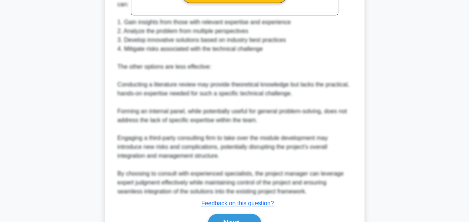
scroll to position [430, 0]
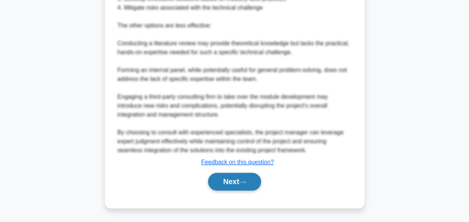
click at [232, 178] on button "Next" at bounding box center [234, 181] width 53 height 18
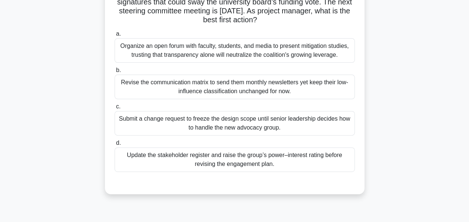
scroll to position [83, 0]
click at [234, 161] on div "Update the stakeholder register and raise the group’s power–interest rating bef…" at bounding box center [235, 159] width 240 height 24
click at [115, 145] on input "d. Update the stakeholder register and raise the group’s power–interest rating …" at bounding box center [115, 142] width 0 height 5
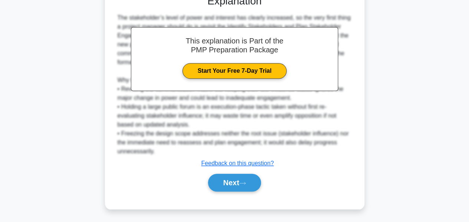
scroll to position [270, 0]
click at [225, 179] on button "Next" at bounding box center [234, 183] width 53 height 18
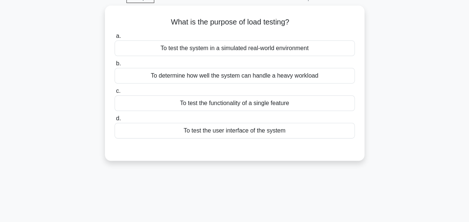
scroll to position [0, 0]
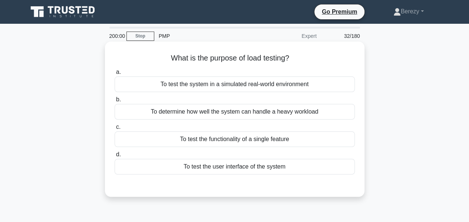
click at [220, 169] on div "To test the user interface of the system" at bounding box center [235, 167] width 240 height 16
click at [115, 157] on input "d. To test the user interface of the system" at bounding box center [115, 154] width 0 height 5
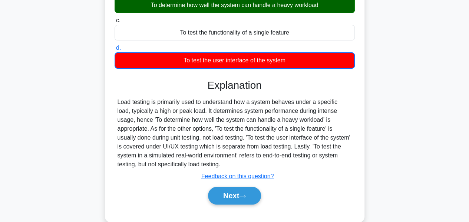
scroll to position [108, 0]
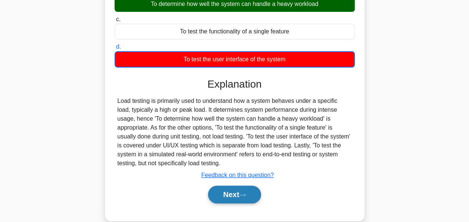
click at [230, 198] on button "Next" at bounding box center [234, 194] width 53 height 18
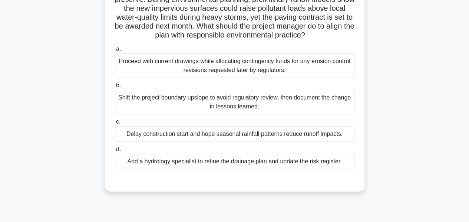
scroll to position [69, 0]
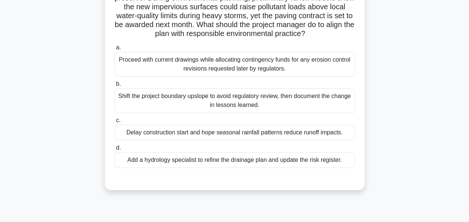
click at [192, 160] on div "Add a hydrology specialist to refine the drainage plan and update the risk regi…" at bounding box center [235, 160] width 240 height 16
click at [115, 150] on input "d. Add a hydrology specialist to refine the drainage plan and update the risk r…" at bounding box center [115, 147] width 0 height 5
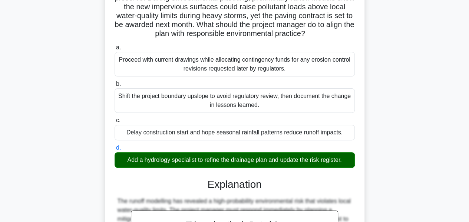
scroll to position [225, 0]
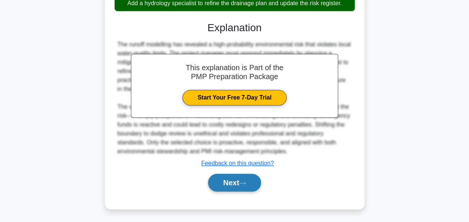
click at [222, 182] on button "Next" at bounding box center [234, 183] width 53 height 18
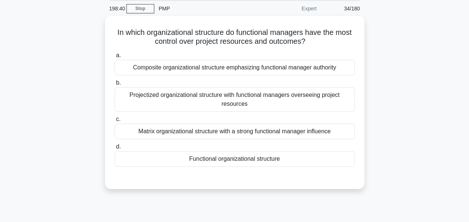
scroll to position [27, 0]
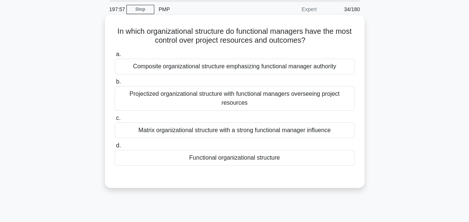
click at [218, 157] on div "Functional organizational structure" at bounding box center [235, 158] width 240 height 16
click at [115, 148] on input "d. Functional organizational structure" at bounding box center [115, 145] width 0 height 5
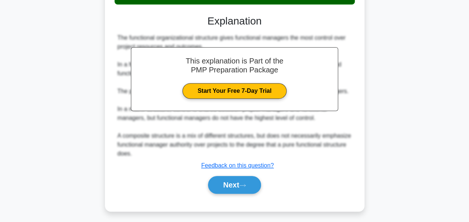
scroll to position [190, 0]
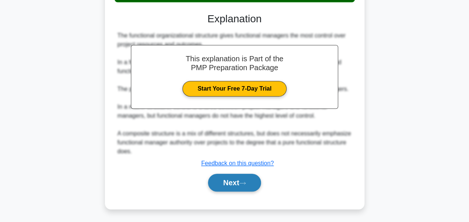
click at [222, 179] on button "Next" at bounding box center [234, 183] width 53 height 18
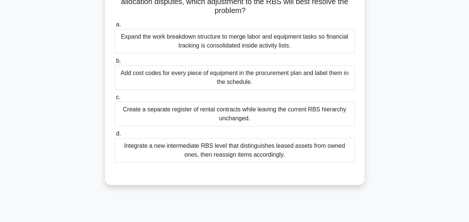
scroll to position [102, 0]
click at [240, 157] on div "Integrate a new intermediate RBS level that distinguishes leased assets from ow…" at bounding box center [235, 149] width 240 height 24
click at [115, 135] on input "d. Integrate a new intermediate RBS level that distinguishes leased assets from…" at bounding box center [115, 133] width 0 height 5
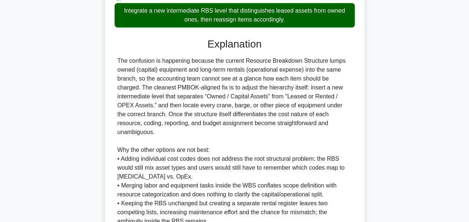
scroll to position [297, 0]
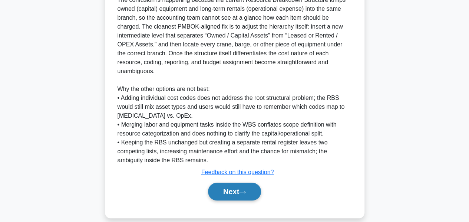
click at [232, 182] on button "Next" at bounding box center [234, 191] width 53 height 18
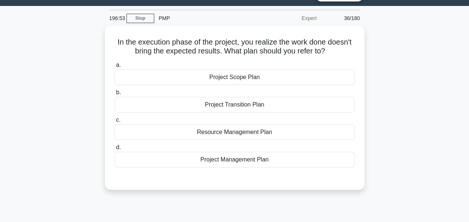
scroll to position [0, 0]
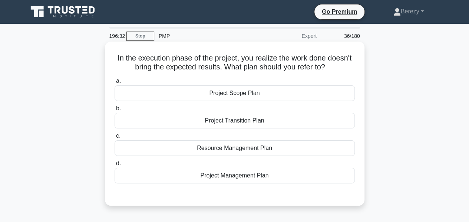
click at [228, 176] on div "Project Management Plan" at bounding box center [235, 176] width 240 height 16
click at [115, 166] on input "d. Project Management Plan" at bounding box center [115, 163] width 0 height 5
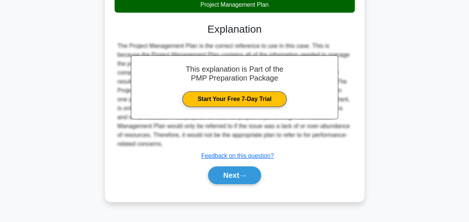
scroll to position [179, 0]
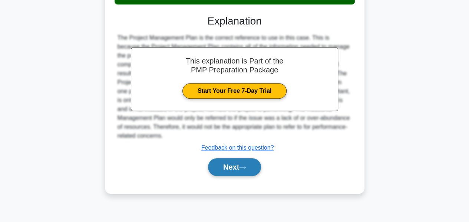
click at [222, 166] on button "Next" at bounding box center [234, 167] width 53 height 18
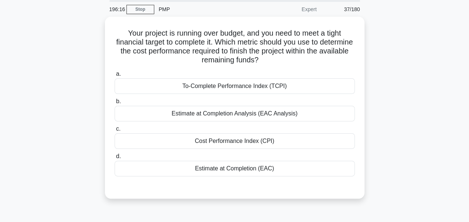
scroll to position [26, 0]
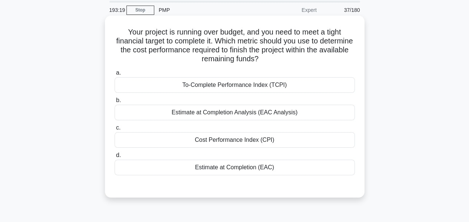
click at [194, 86] on div "To-Complete Performance Index (TCPI)" at bounding box center [235, 85] width 240 height 16
click at [115, 75] on input "a. To-Complete Performance Index (TCPI)" at bounding box center [115, 72] width 0 height 5
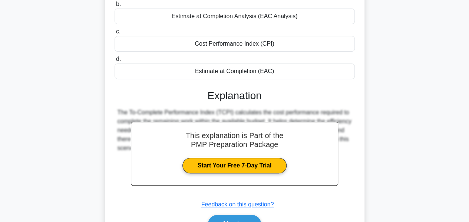
scroll to position [179, 0]
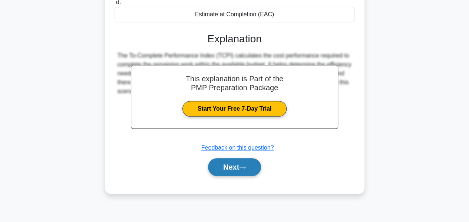
click at [225, 162] on button "Next" at bounding box center [234, 167] width 53 height 18
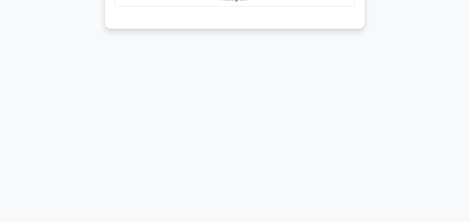
scroll to position [0, 0]
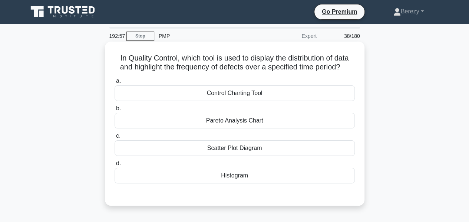
click at [238, 175] on div "Histogram" at bounding box center [235, 176] width 240 height 16
click at [115, 166] on input "d. Histogram" at bounding box center [115, 163] width 0 height 5
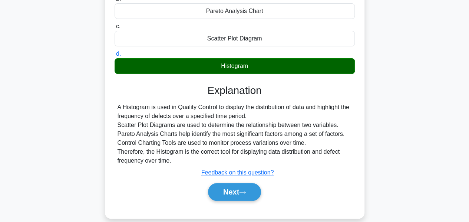
scroll to position [110, 0]
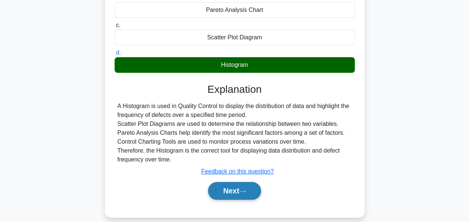
click at [226, 185] on button "Next" at bounding box center [234, 191] width 53 height 18
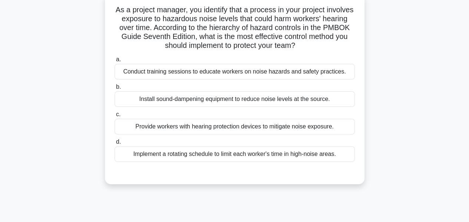
scroll to position [50, 0]
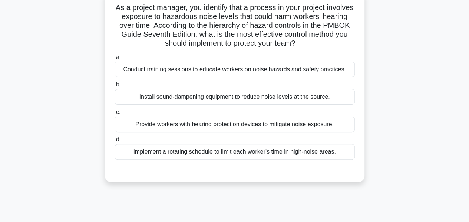
click at [228, 126] on div "Provide workers with hearing protection devices to mitigate noise exposure." at bounding box center [235, 124] width 240 height 16
click at [115, 115] on input "c. Provide workers with hearing protection devices to mitigate noise exposure." at bounding box center [115, 112] width 0 height 5
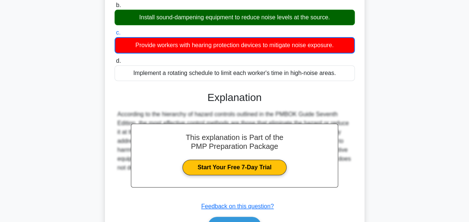
scroll to position [179, 0]
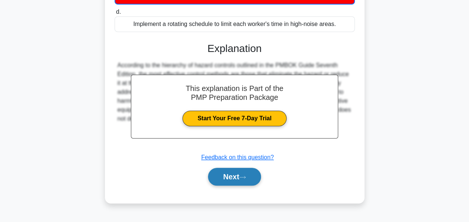
click at [230, 172] on button "Next" at bounding box center [234, 177] width 53 height 18
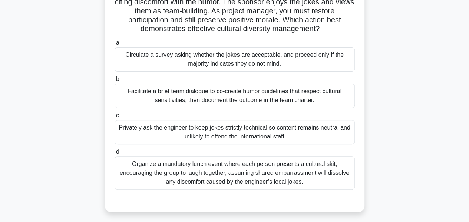
scroll to position [87, 0]
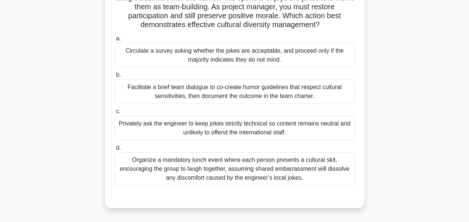
click at [185, 95] on div "Facilitate a brief team dialogue to co-create humor guidelines that respect cul…" at bounding box center [235, 91] width 240 height 24
click at [115, 77] on input "b. Facilitate a brief team dialogue to co-create humor guidelines that respect …" at bounding box center [115, 75] width 0 height 5
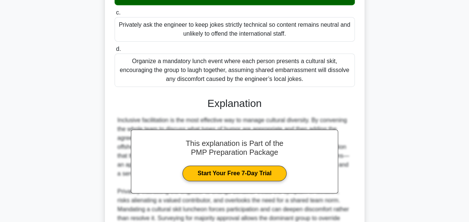
scroll to position [261, 0]
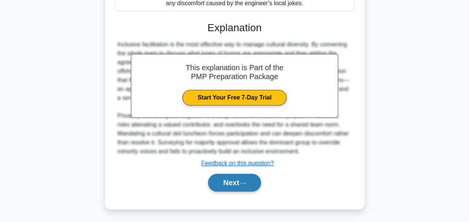
click at [221, 179] on button "Next" at bounding box center [234, 183] width 53 height 18
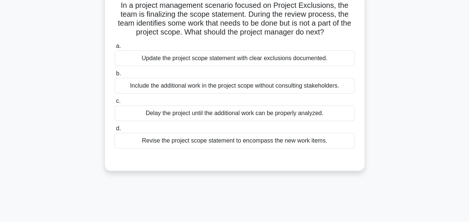
scroll to position [53, 0]
click at [212, 60] on div "Update the project scope statement with clear exclusions documented." at bounding box center [235, 58] width 240 height 16
click at [115, 49] on input "a. Update the project scope statement with clear exclusions documented." at bounding box center [115, 46] width 0 height 5
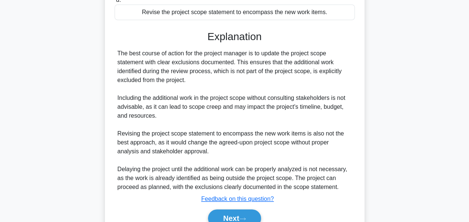
scroll to position [217, 0]
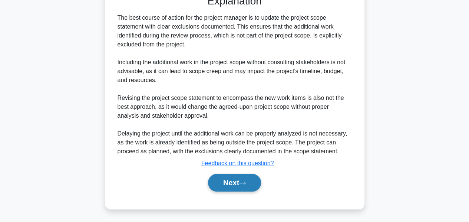
click at [223, 177] on button "Next" at bounding box center [234, 183] width 53 height 18
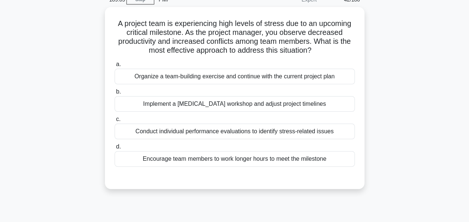
scroll to position [37, 0]
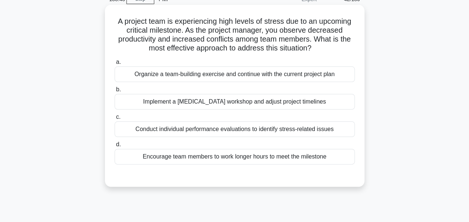
click at [194, 76] on div "Organize a team-building exercise and continue with the current project plan" at bounding box center [235, 74] width 240 height 16
click at [115, 65] on input "a. Organize a team-building exercise and continue with the current project plan" at bounding box center [115, 62] width 0 height 5
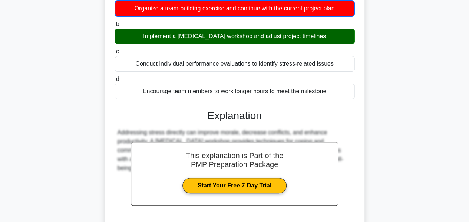
scroll to position [179, 0]
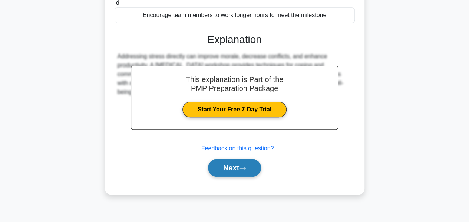
click at [222, 166] on button "Next" at bounding box center [234, 168] width 53 height 18
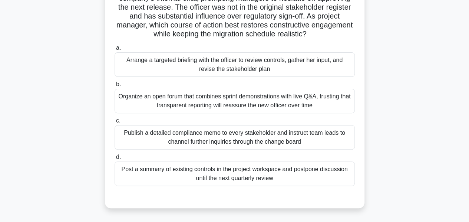
scroll to position [79, 0]
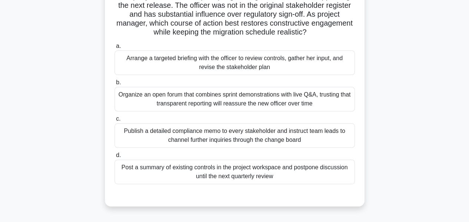
click at [233, 70] on div "Arrange a targeted briefing with the officer to review controls, gather her inp…" at bounding box center [235, 62] width 240 height 24
click at [115, 49] on input "a. Arrange a targeted briefing with the officer to review controls, gather her …" at bounding box center [115, 46] width 0 height 5
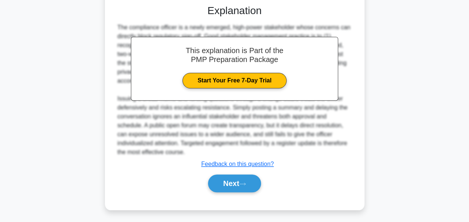
scroll to position [270, 0]
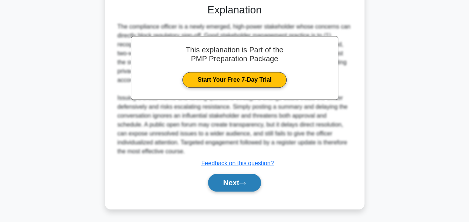
click at [225, 180] on button "Next" at bounding box center [234, 183] width 53 height 18
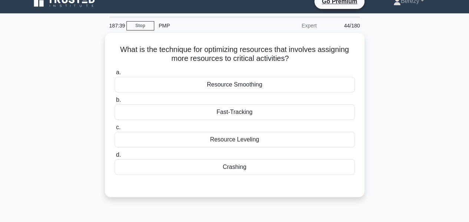
scroll to position [10, 0]
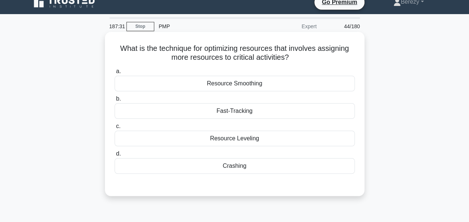
click at [228, 167] on div "Crashing" at bounding box center [235, 166] width 240 height 16
click at [115, 156] on input "d. Crashing" at bounding box center [115, 153] width 0 height 5
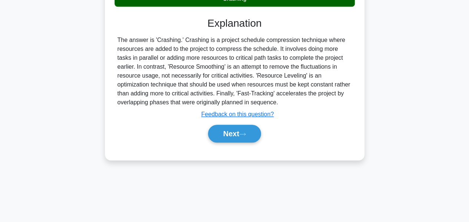
scroll to position [179, 0]
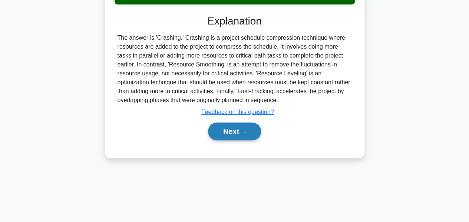
click at [220, 133] on button "Next" at bounding box center [234, 131] width 53 height 18
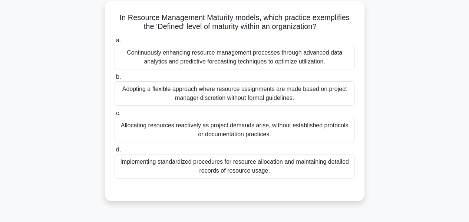
scroll to position [42, 0]
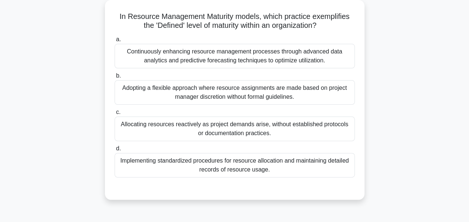
click at [221, 161] on div "Implementing standardized procedures for resource allocation and maintaining de…" at bounding box center [235, 165] width 240 height 24
click at [115, 151] on input "d. Implementing standardized procedures for resource allocation and maintaining…" at bounding box center [115, 148] width 0 height 5
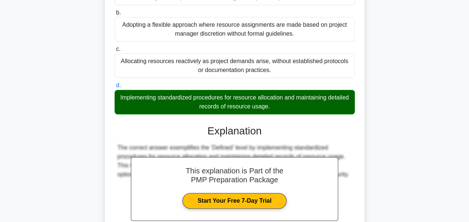
scroll to position [181, 0]
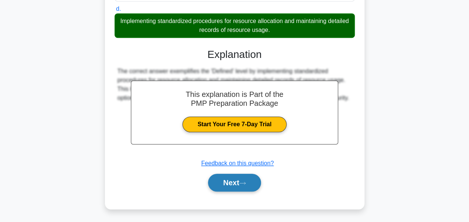
click at [230, 178] on button "Next" at bounding box center [234, 183] width 53 height 18
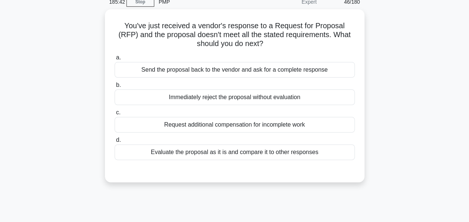
scroll to position [34, 0]
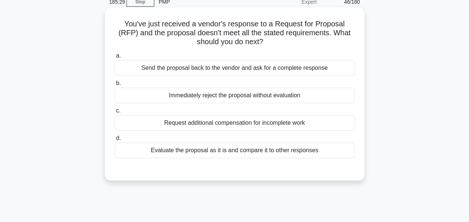
click at [235, 155] on div "Evaluate the proposal as it is and compare it to other responses" at bounding box center [235, 150] width 240 height 16
click at [115, 141] on input "d. Evaluate the proposal as it is and compare it to other responses" at bounding box center [115, 138] width 0 height 5
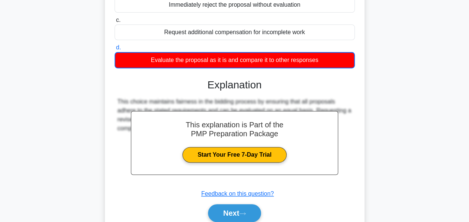
scroll to position [179, 0]
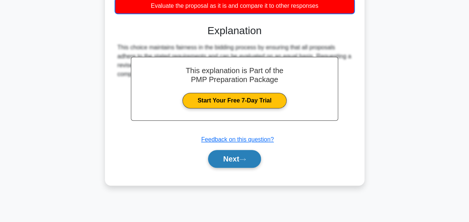
click at [225, 154] on button "Next" at bounding box center [234, 159] width 53 height 18
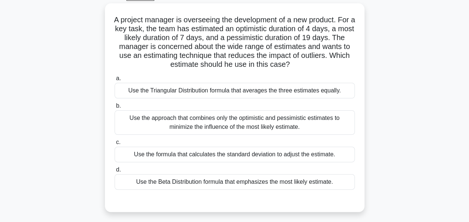
scroll to position [42, 0]
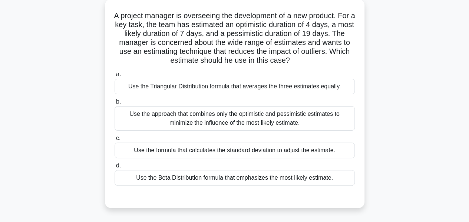
click at [212, 176] on div "Use the Beta Distribution formula that emphasizes the most likely estimate." at bounding box center [235, 178] width 240 height 16
click at [115, 168] on input "d. Use the Beta Distribution formula that emphasizes the most likely estimate." at bounding box center [115, 165] width 0 height 5
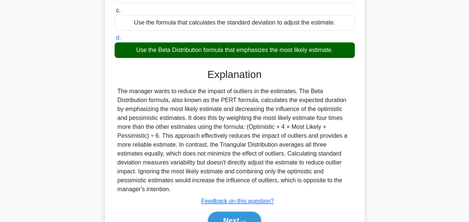
scroll to position [170, 0]
drag, startPoint x: 117, startPoint y: 90, endPoint x: 333, endPoint y: 176, distance: 232.6
click at [333, 176] on div "The manager wants to reduce the impact of outliers in the estimates. The Beta D…" at bounding box center [235, 140] width 234 height 107
copy div "The manager wants to reduce the impact of outliers in the estimates. The Beta D…"
click at [225, 212] on button "Next" at bounding box center [234, 220] width 53 height 18
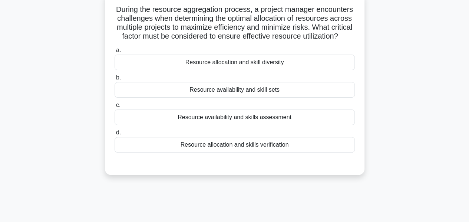
scroll to position [50, 0]
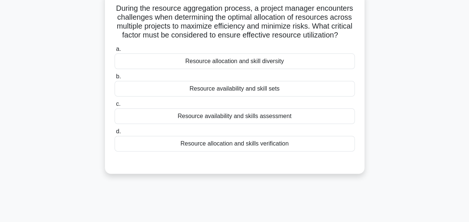
click at [258, 124] on div "Resource availability and skills assessment" at bounding box center [235, 116] width 240 height 16
click at [115, 106] on input "c. Resource availability and skills assessment" at bounding box center [115, 104] width 0 height 5
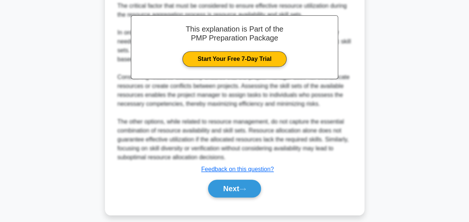
scroll to position [244, 0]
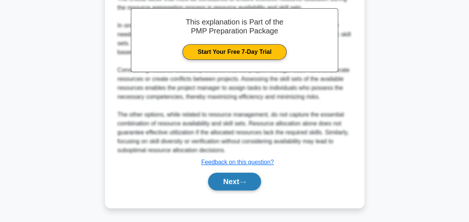
click at [235, 180] on button "Next" at bounding box center [234, 181] width 53 height 18
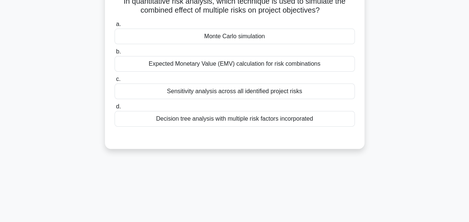
scroll to position [0, 0]
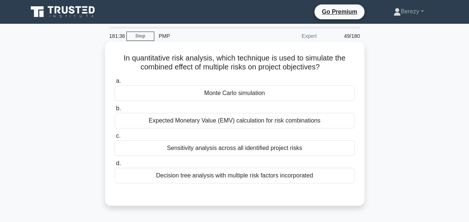
click at [229, 96] on div "Monte Carlo simulation" at bounding box center [235, 93] width 240 height 16
click at [115, 83] on input "a. Monte Carlo simulation" at bounding box center [115, 81] width 0 height 5
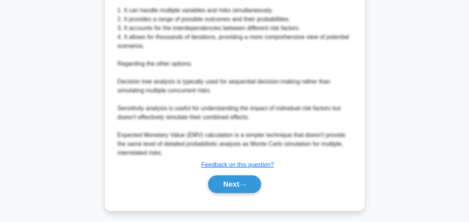
scroll to position [297, 0]
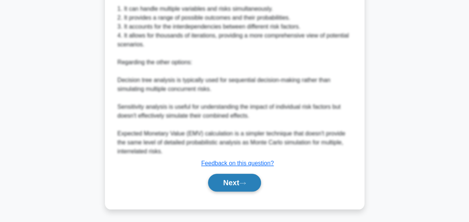
click at [231, 181] on button "Next" at bounding box center [234, 183] width 53 height 18
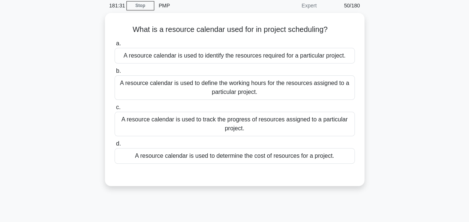
scroll to position [30, 0]
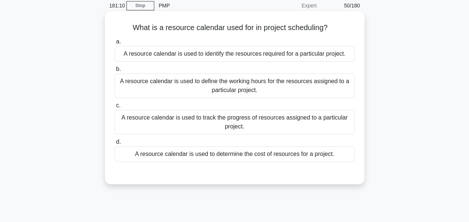
click at [244, 83] on div "A resource calendar is used to define the working hours for the resources assig…" at bounding box center [235, 85] width 240 height 24
click at [115, 72] on input "b. A resource calendar is used to define the working hours for the resources as…" at bounding box center [115, 69] width 0 height 5
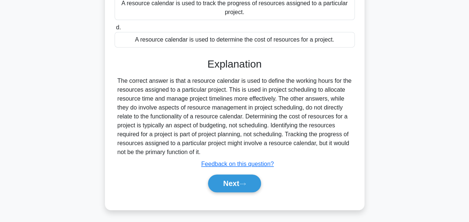
scroll to position [145, 0]
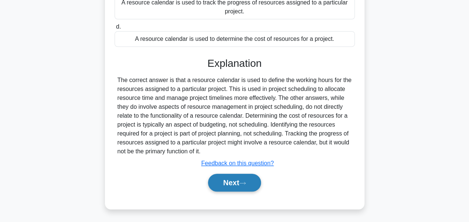
click at [227, 182] on button "Next" at bounding box center [234, 183] width 53 height 18
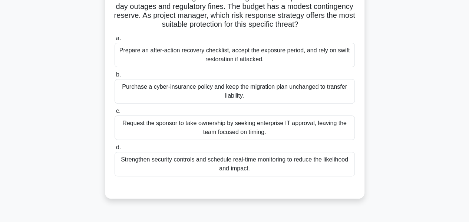
scroll to position [90, 0]
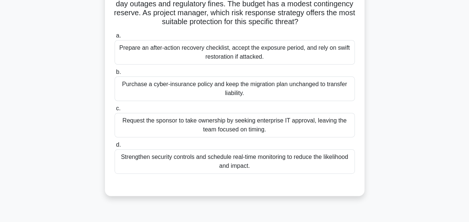
click at [237, 164] on div "Strengthen security controls and schedule real-time monitoring to reduce the li…" at bounding box center [235, 161] width 240 height 24
click at [115, 147] on input "d. Strengthen security controls and schedule real-time monitoring to reduce the…" at bounding box center [115, 144] width 0 height 5
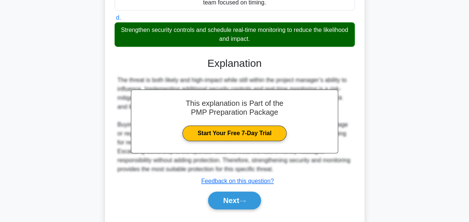
scroll to position [234, 0]
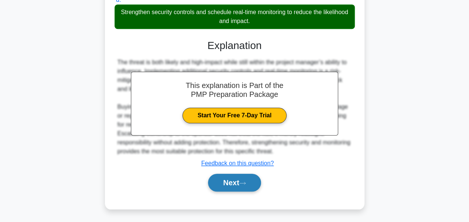
click at [231, 182] on button "Next" at bounding box center [234, 183] width 53 height 18
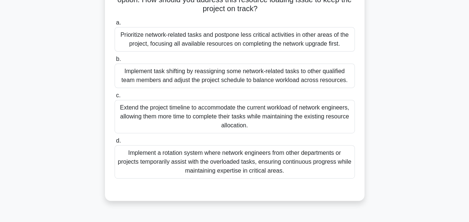
scroll to position [124, 0]
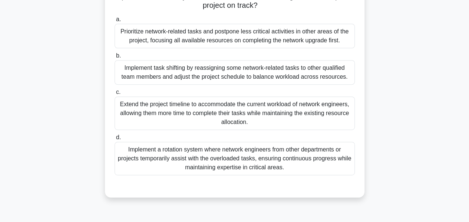
click at [221, 113] on div "Extend the project timeline to accommodate the current workload of network engi…" at bounding box center [235, 112] width 240 height 33
click at [115, 95] on input "c. Extend the project timeline to accommodate the current workload of network e…" at bounding box center [115, 92] width 0 height 5
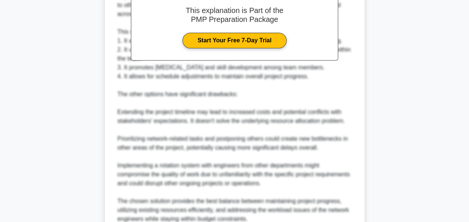
scroll to position [413, 0]
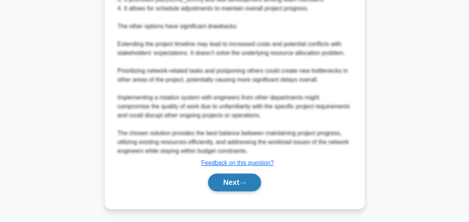
click at [218, 182] on button "Next" at bounding box center [234, 182] width 53 height 18
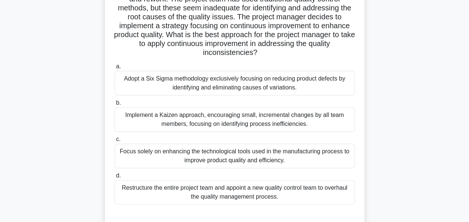
scroll to position [79, 0]
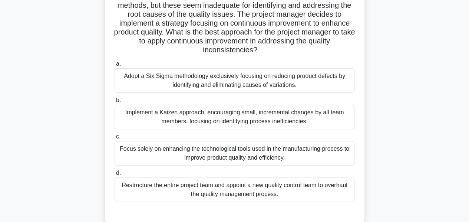
click at [202, 120] on div "Implement a Kaizen approach, encouraging small, incremental changes by all team…" at bounding box center [235, 117] width 240 height 24
click at [115, 103] on input "b. Implement a Kaizen approach, encouraging small, incremental changes by all t…" at bounding box center [115, 100] width 0 height 5
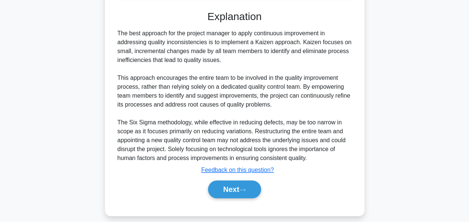
scroll to position [288, 0]
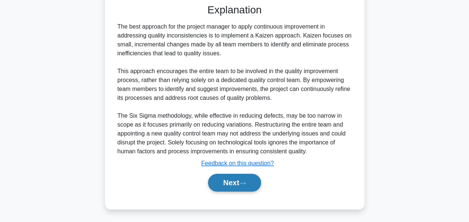
click at [221, 179] on button "Next" at bounding box center [234, 183] width 53 height 18
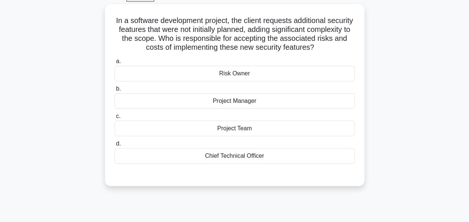
scroll to position [40, 0]
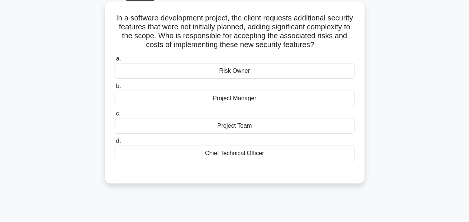
click at [227, 79] on div "Risk Owner" at bounding box center [235, 71] width 240 height 16
click at [115, 61] on input "a. Risk Owner" at bounding box center [115, 58] width 0 height 5
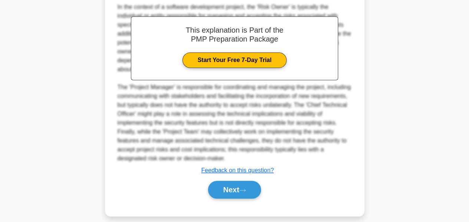
scroll to position [228, 0]
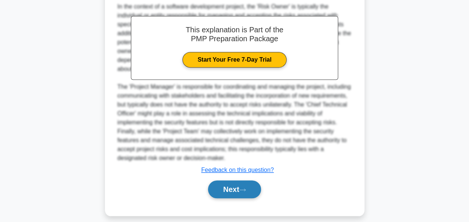
click at [225, 194] on button "Next" at bounding box center [234, 189] width 53 height 18
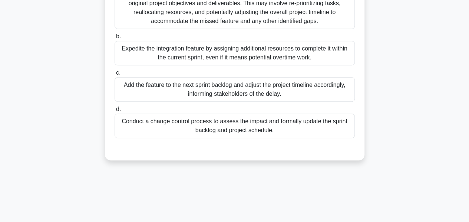
scroll to position [171, 0]
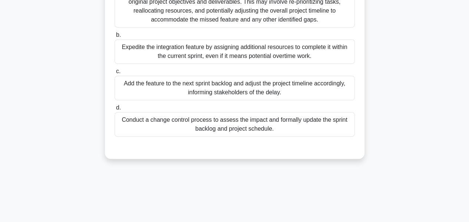
click at [216, 122] on div "Conduct a change control process to assess the impact and formally update the s…" at bounding box center [235, 124] width 240 height 24
click at [115, 110] on input "d. Conduct a change control process to assess the impact and formally update th…" at bounding box center [115, 107] width 0 height 5
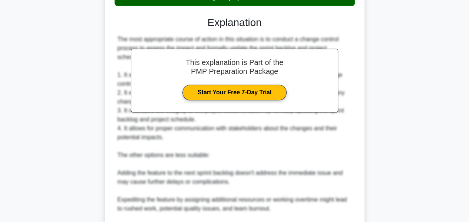
scroll to position [412, 0]
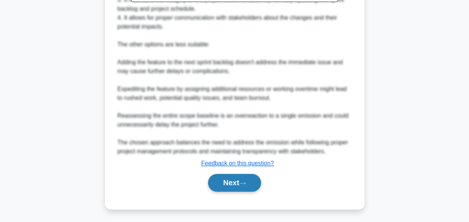
click at [225, 176] on button "Next" at bounding box center [234, 183] width 53 height 18
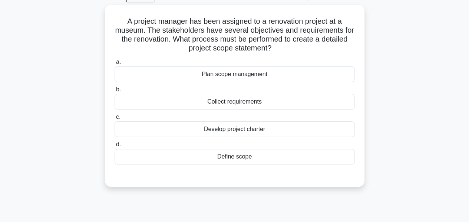
scroll to position [39, 0]
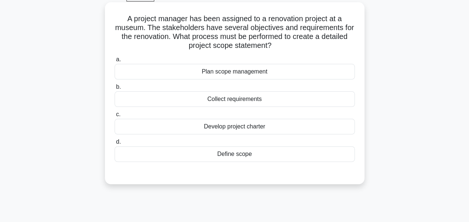
click at [238, 148] on div "Define scope" at bounding box center [235, 154] width 240 height 16
click at [115, 144] on input "d. Define scope" at bounding box center [115, 141] width 0 height 5
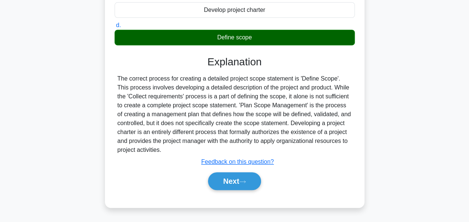
scroll to position [156, 0]
click at [230, 180] on button "Next" at bounding box center [234, 181] width 53 height 18
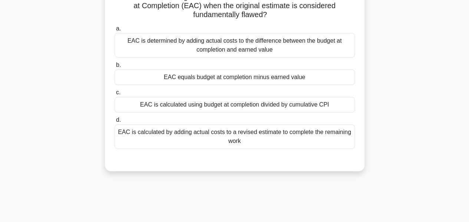
scroll to position [64, 0]
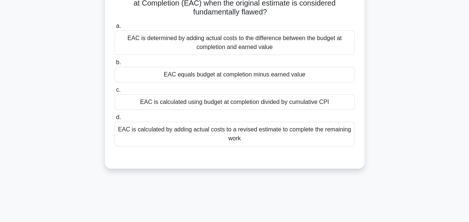
click at [256, 133] on div "EAC is calculated by adding actual costs to a revised estimate to complete the …" at bounding box center [235, 134] width 240 height 24
click at [115, 120] on input "d. EAC is calculated by adding actual costs to a revised estimate to complete t…" at bounding box center [115, 117] width 0 height 5
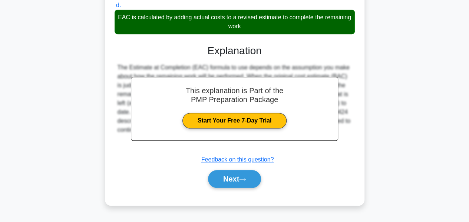
scroll to position [179, 0]
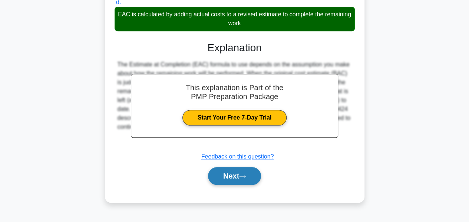
click at [228, 175] on button "Next" at bounding box center [234, 176] width 53 height 18
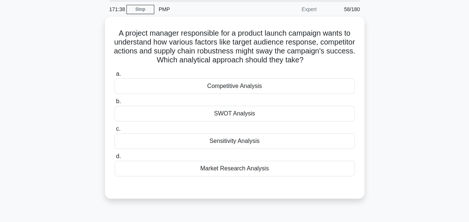
scroll to position [26, 0]
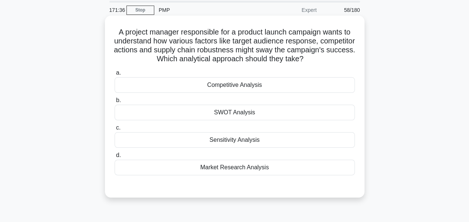
click at [225, 139] on div "Sensitivity Analysis" at bounding box center [235, 140] width 240 height 16
click at [115, 130] on input "c. Sensitivity Analysis" at bounding box center [115, 127] width 0 height 5
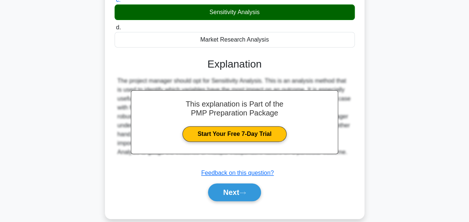
scroll to position [153, 0]
click at [225, 186] on button "Next" at bounding box center [234, 192] width 53 height 18
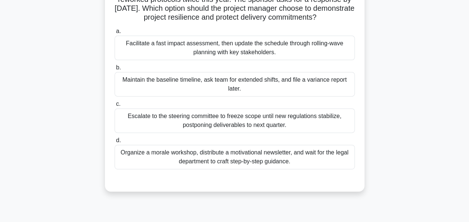
scroll to position [85, 0]
click at [173, 59] on div "Facilitate a fast impact assessment, then update the schedule through rolling-w…" at bounding box center [235, 48] width 240 height 24
click at [115, 34] on input "a. Facilitate a fast impact assessment, then update the schedule through rollin…" at bounding box center [115, 31] width 0 height 5
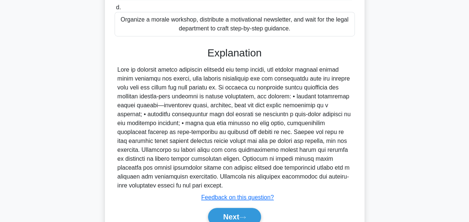
scroll to position [261, 0]
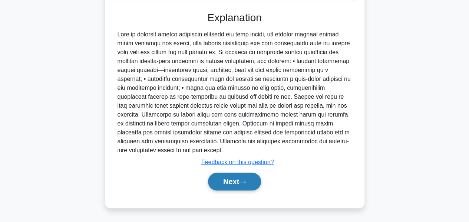
click at [224, 182] on button "Next" at bounding box center [234, 181] width 53 height 18
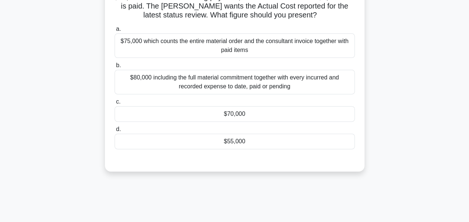
scroll to position [97, 0]
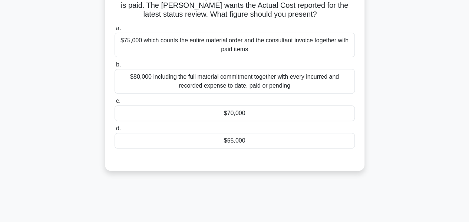
click at [225, 109] on div "$70,000" at bounding box center [235, 113] width 240 height 16
click at [115, 103] on input "c. $70,000" at bounding box center [115, 101] width 0 height 5
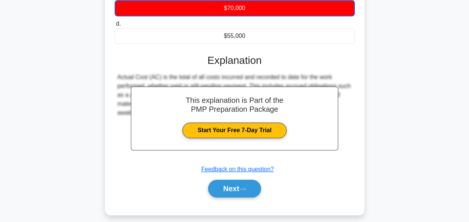
scroll to position [209, 0]
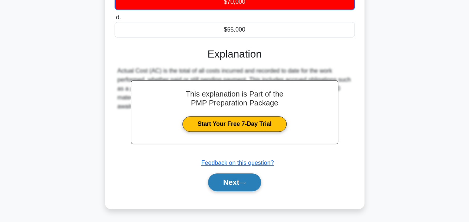
click at [230, 178] on button "Next" at bounding box center [234, 182] width 53 height 18
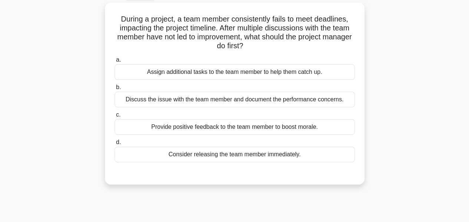
scroll to position [44, 0]
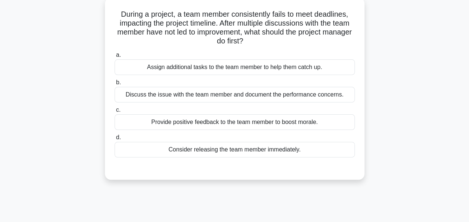
click at [198, 97] on div "Discuss the issue with the team member and document the performance concerns." at bounding box center [235, 95] width 240 height 16
click at [115, 85] on input "b. Discuss the issue with the team member and document the performance concerns." at bounding box center [115, 82] width 0 height 5
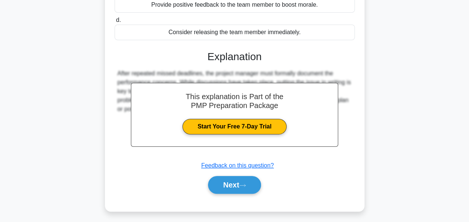
scroll to position [179, 0]
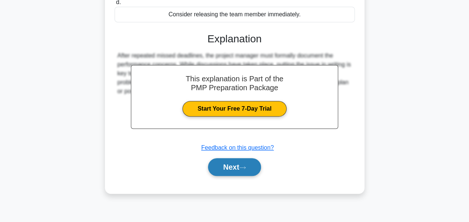
click at [225, 168] on button "Next" at bounding box center [234, 167] width 53 height 18
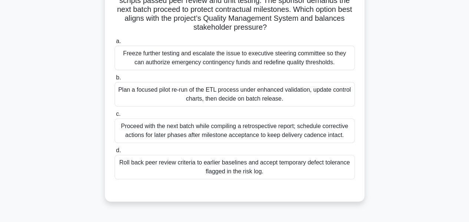
scroll to position [87, 0]
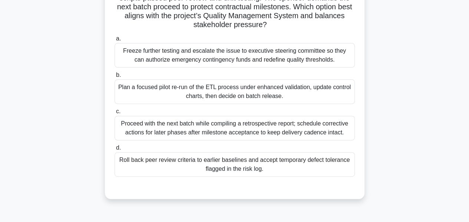
click at [214, 91] on div "Plan a focused pilot re-run of the ETL process under enhanced validation, updat…" at bounding box center [235, 91] width 240 height 24
click at [115, 77] on input "b. Plan a focused pilot re-run of the ETL process under enhanced validation, up…" at bounding box center [115, 75] width 0 height 5
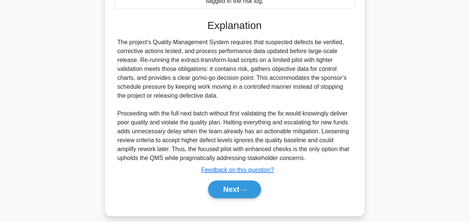
scroll to position [255, 0]
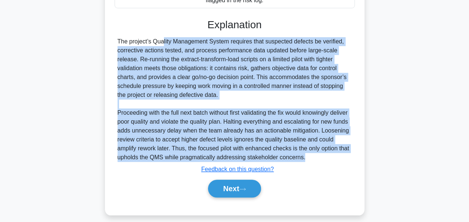
drag, startPoint x: 118, startPoint y: 37, endPoint x: 315, endPoint y: 155, distance: 230.1
click at [315, 155] on div "The project’s Quality Management System requires that suspected defects be veri…" at bounding box center [235, 99] width 234 height 125
copy div "The project’s Quality Management System requires that suspected defects be veri…"
click at [228, 186] on button "Next" at bounding box center [234, 188] width 53 height 18
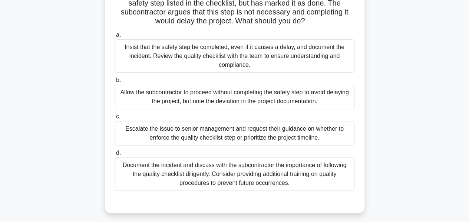
scroll to position [84, 0]
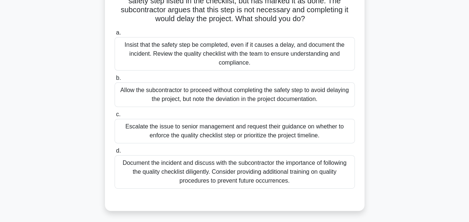
click at [204, 55] on div "Insist that the safety step be completed, even if it causes a delay, and docume…" at bounding box center [235, 53] width 240 height 33
click at [115, 35] on input "a. Insist that the safety step be completed, even if it causes a delay, and doc…" at bounding box center [115, 32] width 0 height 5
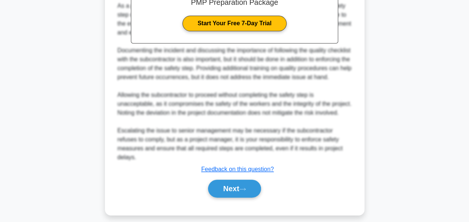
scroll to position [341, 0]
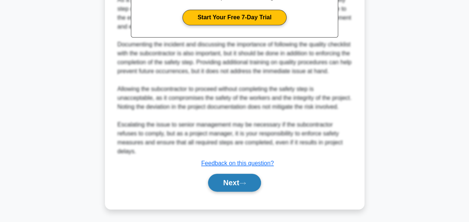
click at [227, 191] on button "Next" at bounding box center [234, 183] width 53 height 18
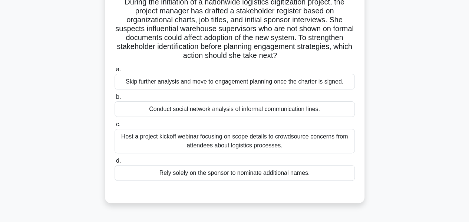
scroll to position [59, 0]
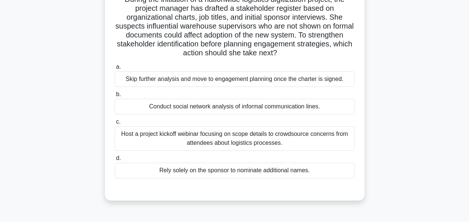
click at [197, 108] on div "Conduct social network analysis of informal communication lines." at bounding box center [235, 107] width 240 height 16
click at [115, 97] on input "b. Conduct social network analysis of informal communication lines." at bounding box center [115, 94] width 0 height 5
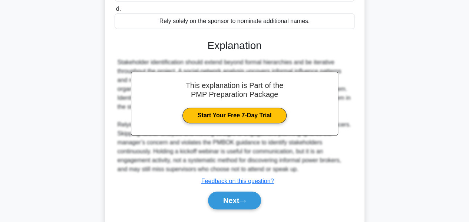
scroll to position [208, 0]
click at [219, 202] on button "Next" at bounding box center [234, 200] width 53 height 18
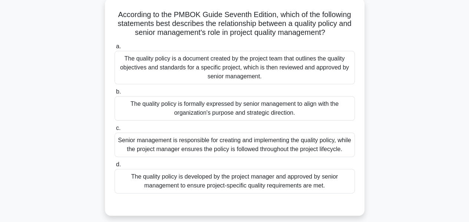
scroll to position [45, 0]
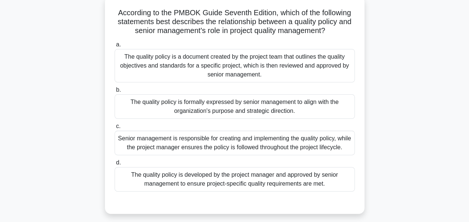
click at [191, 143] on div "Senior management is responsible for creating and implementing the quality poli…" at bounding box center [235, 143] width 240 height 24
click at [115, 129] on input "c. Senior management is responsible for creating and implementing the quality p…" at bounding box center [115, 126] width 0 height 5
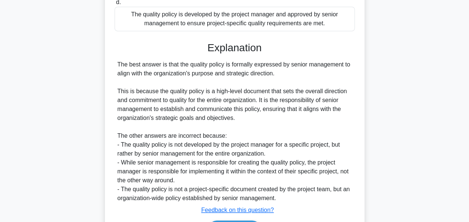
scroll to position [262, 0]
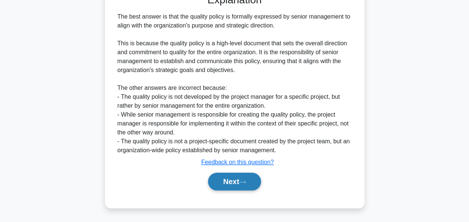
click at [225, 186] on button "Next" at bounding box center [234, 181] width 53 height 18
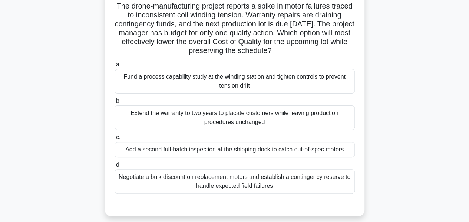
scroll to position [53, 0]
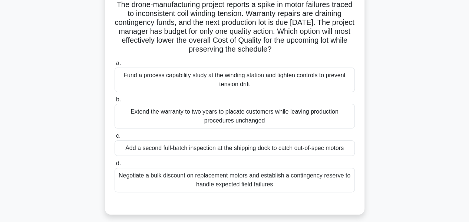
click at [199, 78] on div "Fund a process capability study at the winding station and tighten controls to …" at bounding box center [235, 79] width 240 height 24
click at [115, 66] on input "a. Fund a process capability study at the winding station and tighten controls …" at bounding box center [115, 63] width 0 height 5
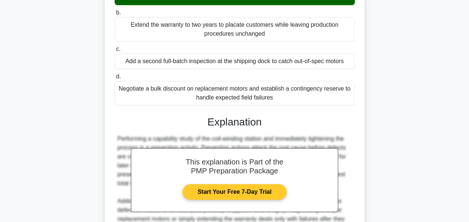
scroll to position [225, 0]
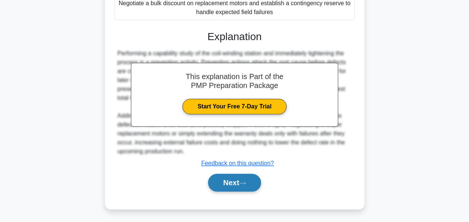
click at [225, 179] on button "Next" at bounding box center [234, 183] width 53 height 18
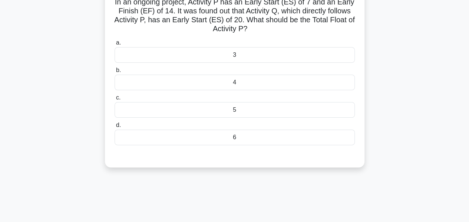
scroll to position [58, 0]
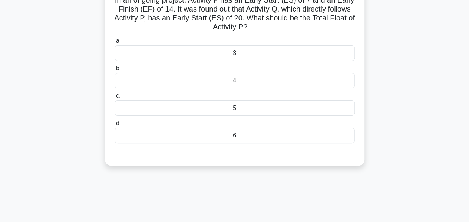
click at [237, 79] on div "4" at bounding box center [235, 81] width 240 height 16
click at [115, 71] on input "b. 4" at bounding box center [115, 68] width 0 height 5
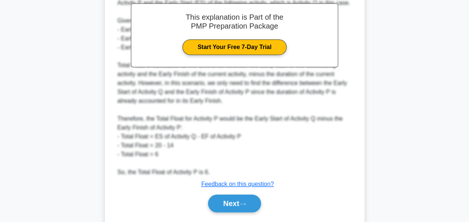
scroll to position [262, 0]
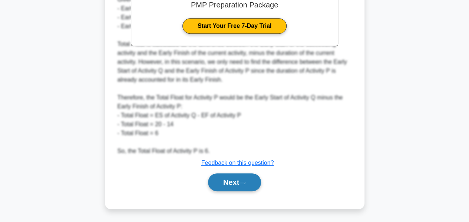
click at [224, 185] on button "Next" at bounding box center [234, 182] width 53 height 18
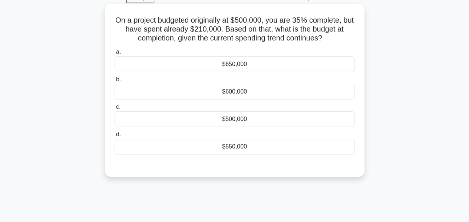
scroll to position [40, 0]
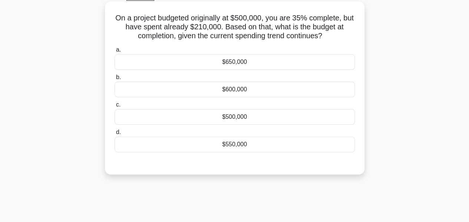
click at [233, 64] on div "$650,000" at bounding box center [235, 62] width 240 height 16
click at [115, 52] on input "a. $650,000" at bounding box center [115, 49] width 0 height 5
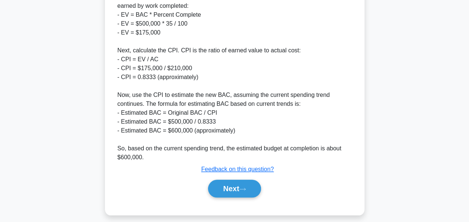
scroll to position [316, 0]
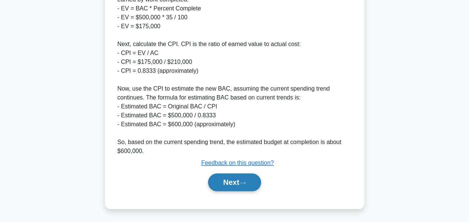
click at [229, 177] on button "Next" at bounding box center [234, 182] width 53 height 18
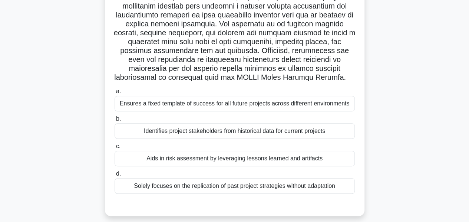
scroll to position [205, 0]
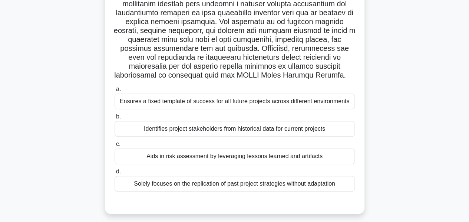
click at [216, 156] on div "Aids in risk assessment by leveraging lessons learned and artifacts" at bounding box center [235, 156] width 240 height 16
click at [115, 146] on input "c. Aids in risk assessment by leveraging lessons learned and artifacts" at bounding box center [115, 144] width 0 height 5
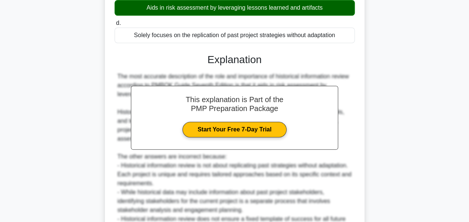
scroll to position [439, 0]
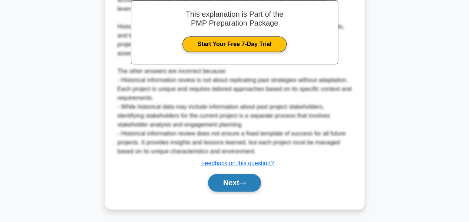
click at [222, 180] on button "Next" at bounding box center [234, 183] width 53 height 18
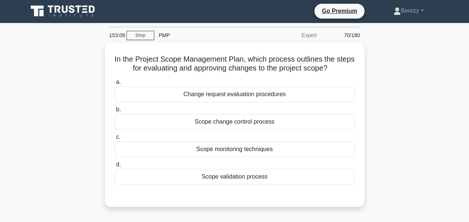
scroll to position [0, 0]
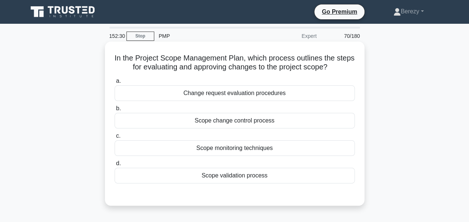
click at [215, 121] on div "Scope change control process" at bounding box center [235, 121] width 240 height 16
click at [115, 111] on input "b. Scope change control process" at bounding box center [115, 108] width 0 height 5
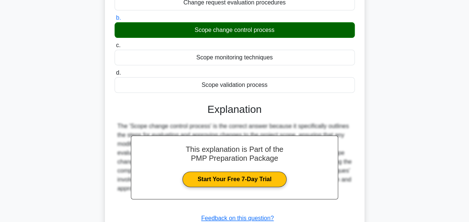
scroll to position [179, 0]
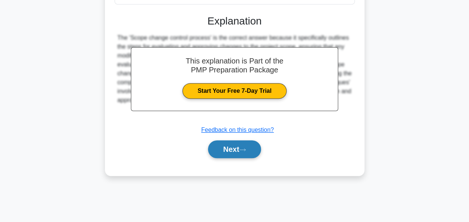
click at [216, 146] on button "Next" at bounding box center [234, 149] width 53 height 18
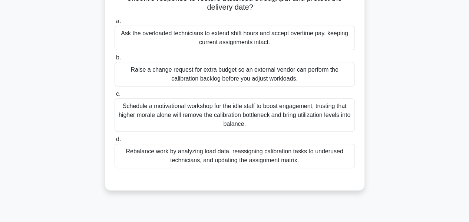
scroll to position [107, 0]
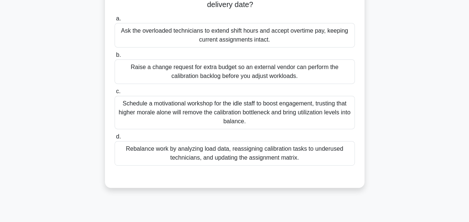
click at [208, 75] on div "Raise a change request for extra budget so an external vendor can perform the c…" at bounding box center [235, 71] width 240 height 24
click at [115, 57] on input "b. Raise a change request for extra budget so an external vendor can perform th…" at bounding box center [115, 55] width 0 height 5
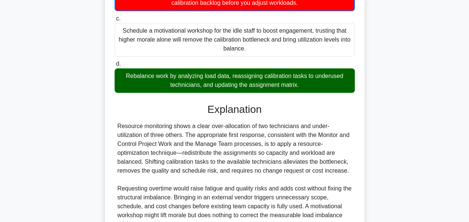
scroll to position [253, 0]
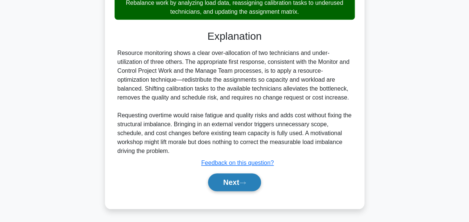
click at [237, 174] on button "Next" at bounding box center [234, 182] width 53 height 18
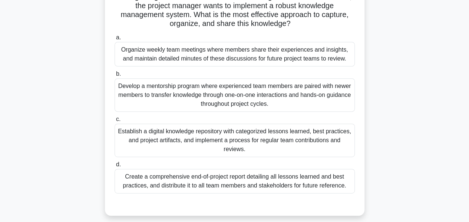
scroll to position [100, 0]
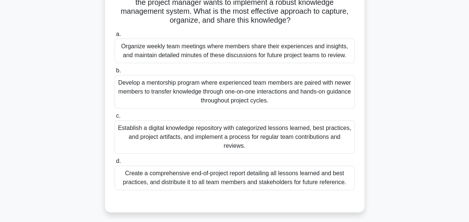
click at [195, 137] on div "Establish a digital knowledge repository with categorized lessons learned, best…" at bounding box center [235, 136] width 240 height 33
click at [115, 118] on input "c. Establish a digital knowledge repository with categorized lessons learned, b…" at bounding box center [115, 115] width 0 height 5
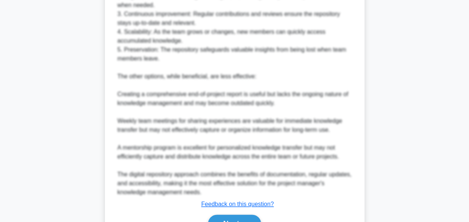
scroll to position [448, 0]
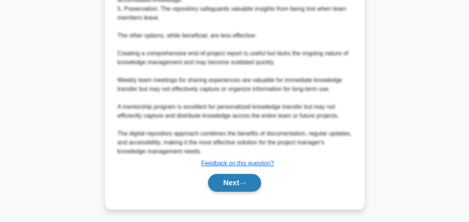
click at [224, 183] on button "Next" at bounding box center [234, 183] width 53 height 18
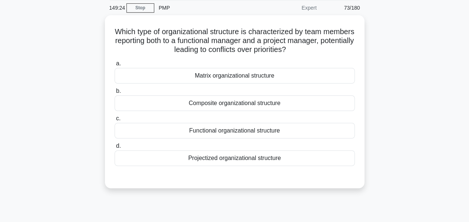
scroll to position [29, 0]
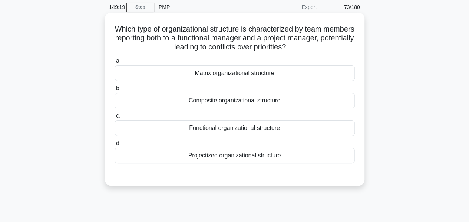
click at [211, 73] on div "Matrix organizational structure" at bounding box center [235, 73] width 240 height 16
click at [115, 63] on input "a. Matrix organizational structure" at bounding box center [115, 61] width 0 height 5
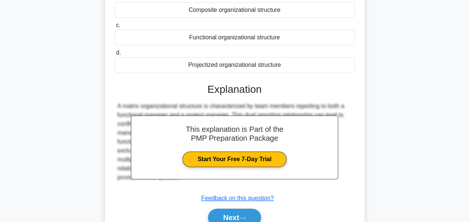
scroll to position [148, 0]
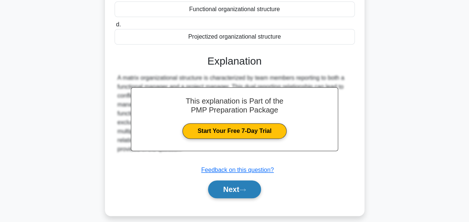
click at [227, 188] on button "Next" at bounding box center [234, 189] width 53 height 18
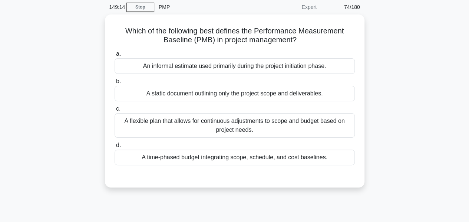
scroll to position [28, 0]
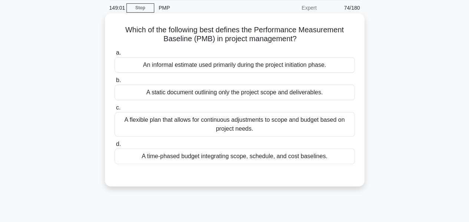
click at [204, 159] on div "A time-phased budget integrating scope, schedule, and cost baselines." at bounding box center [235, 156] width 240 height 16
click at [115, 146] on input "d. A time-phased budget integrating scope, schedule, and cost baselines." at bounding box center [115, 144] width 0 height 5
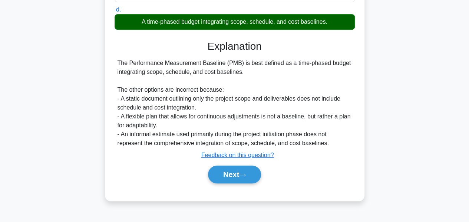
scroll to position [179, 0]
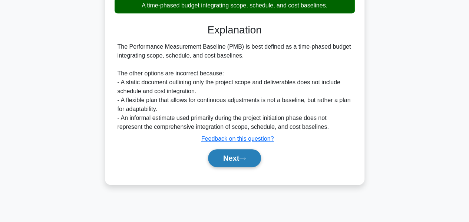
click at [223, 155] on button "Next" at bounding box center [234, 158] width 53 height 18
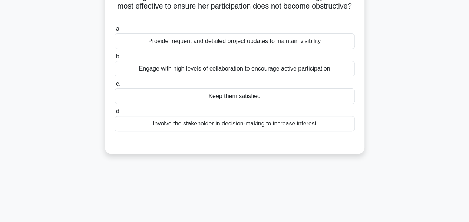
scroll to position [81, 0]
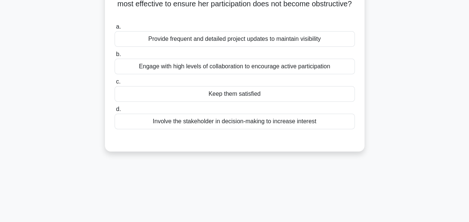
click at [221, 99] on div "Keep them satisfied" at bounding box center [235, 94] width 240 height 16
click at [115, 84] on input "c. Keep them satisfied" at bounding box center [115, 81] width 0 height 5
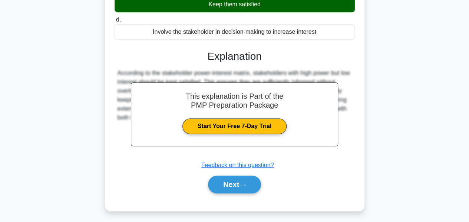
scroll to position [179, 0]
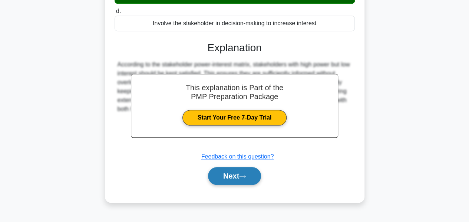
click at [231, 177] on button "Next" at bounding box center [234, 176] width 53 height 18
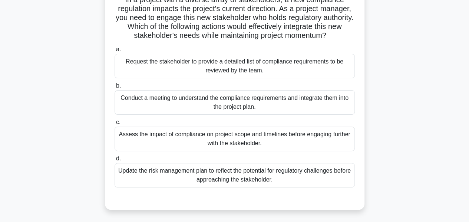
scroll to position [57, 0]
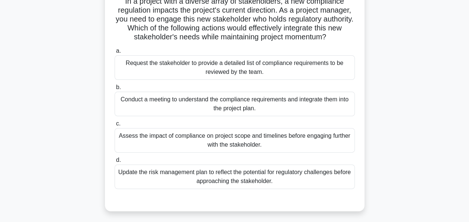
click at [339, 142] on div "Assess the impact of compliance on project scope and timelines before engaging …" at bounding box center [235, 140] width 240 height 24
click at [115, 126] on input "c. Assess the impact of compliance on project scope and timelines before engagi…" at bounding box center [115, 123] width 0 height 5
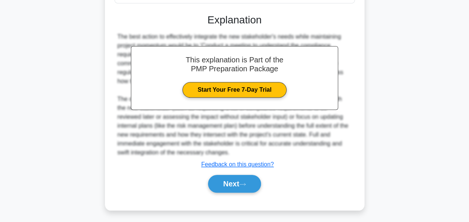
scroll to position [243, 0]
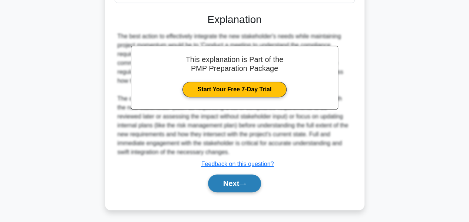
click at [228, 183] on button "Next" at bounding box center [234, 183] width 53 height 18
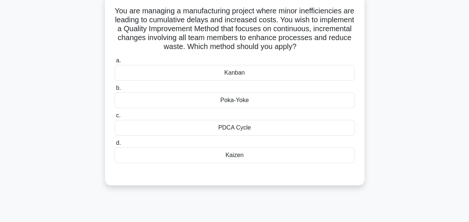
scroll to position [49, 0]
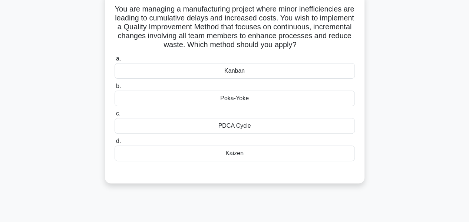
click at [247, 156] on div "Kaizen" at bounding box center [235, 153] width 240 height 16
click at [115, 143] on input "d. Kaizen" at bounding box center [115, 141] width 0 height 5
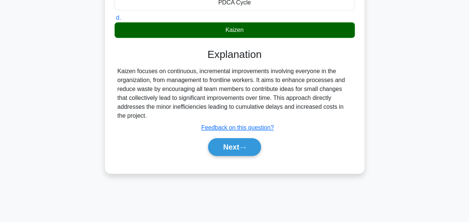
scroll to position [179, 0]
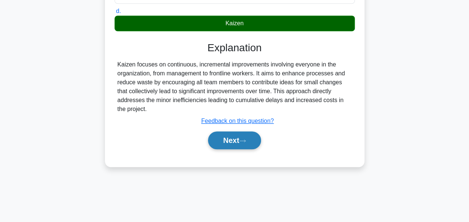
click at [245, 140] on icon at bounding box center [243, 140] width 6 height 2
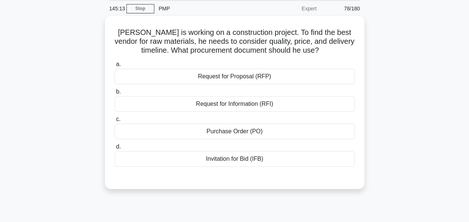
scroll to position [23, 0]
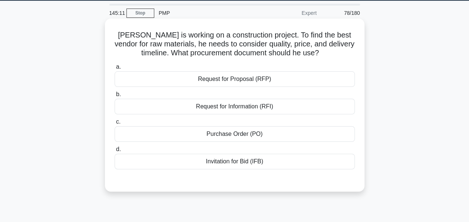
click at [287, 82] on div "Request for Proposal (RFP)" at bounding box center [235, 79] width 240 height 16
click at [115, 69] on input "a. Request for Proposal (RFP)" at bounding box center [115, 67] width 0 height 5
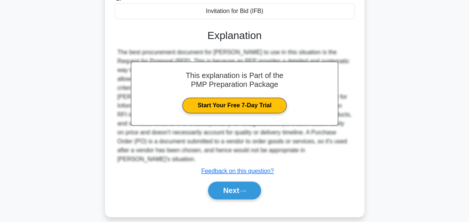
scroll to position [179, 0]
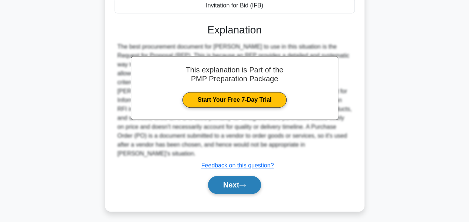
click at [227, 176] on button "Next" at bounding box center [234, 185] width 53 height 18
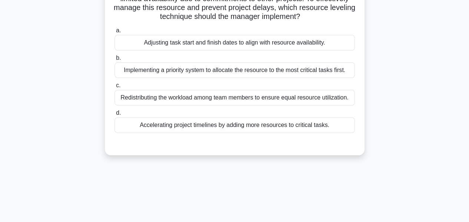
scroll to position [70, 0]
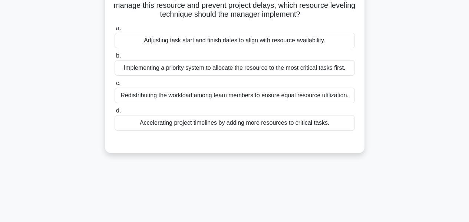
click at [326, 44] on div "Adjusting task start and finish dates to align with resource availability." at bounding box center [235, 41] width 240 height 16
click at [115, 31] on input "a. Adjusting task start and finish dates to align with resource availability." at bounding box center [115, 28] width 0 height 5
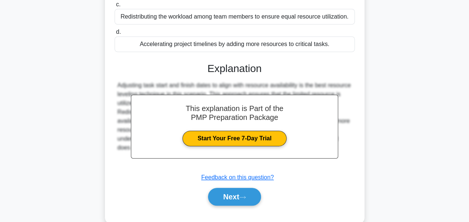
scroll to position [179, 0]
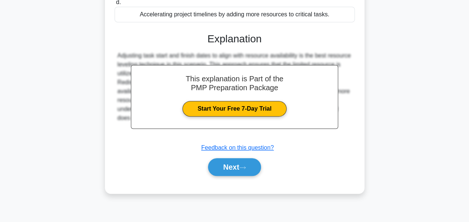
click at [231, 167] on button "Next" at bounding box center [234, 167] width 53 height 18
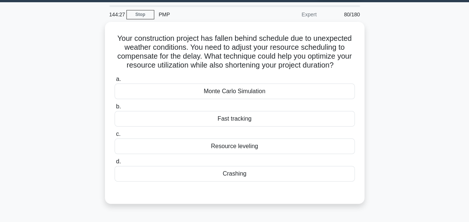
scroll to position [22, 0]
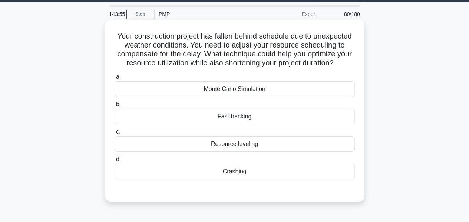
click at [237, 124] on div "Fast tracking" at bounding box center [235, 117] width 240 height 16
click at [115, 107] on input "b. Fast tracking" at bounding box center [115, 104] width 0 height 5
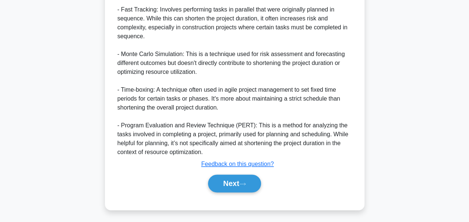
scroll to position [396, 0]
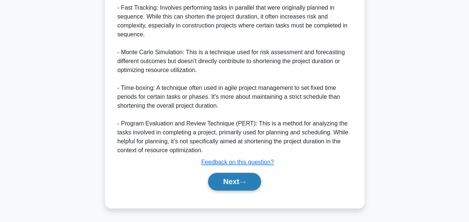
click at [225, 176] on button "Next" at bounding box center [234, 181] width 53 height 18
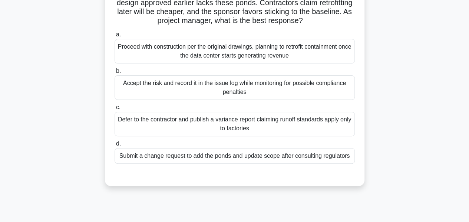
scroll to position [84, 0]
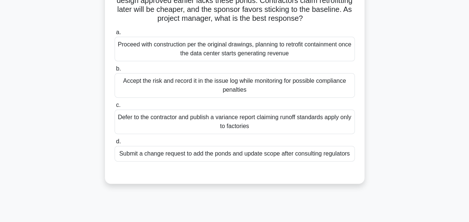
click at [219, 158] on div "Submit a change request to add the ponds and update scope after consulting regu…" at bounding box center [235, 154] width 240 height 16
click at [115, 144] on input "d. Submit a change request to add the ponds and update scope after consulting r…" at bounding box center [115, 141] width 0 height 5
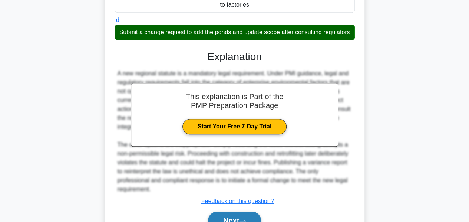
scroll to position [252, 0]
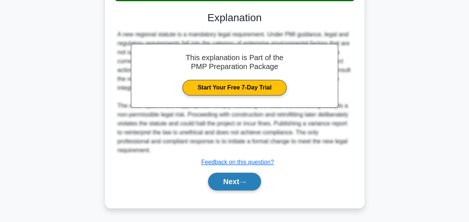
click at [225, 183] on button "Next" at bounding box center [234, 181] width 53 height 18
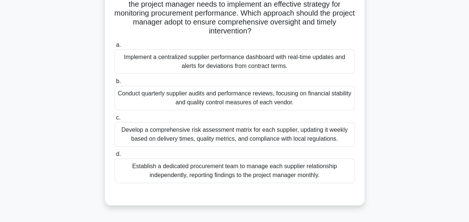
scroll to position [92, 0]
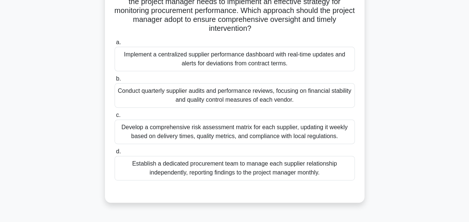
click at [198, 98] on div "Conduct quarterly supplier audits and performance reviews, focusing on financia…" at bounding box center [235, 95] width 240 height 24
click at [115, 81] on input "b. Conduct quarterly supplier audits and performance reviews, focusing on finan…" at bounding box center [115, 78] width 0 height 5
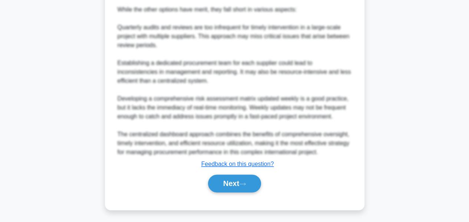
scroll to position [405, 0]
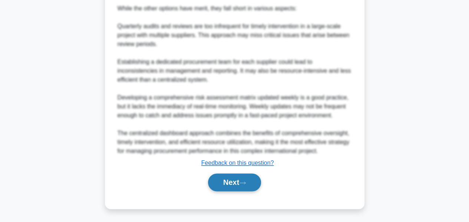
click at [223, 180] on button "Next" at bounding box center [234, 182] width 53 height 18
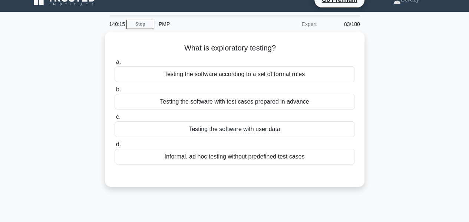
scroll to position [13, 0]
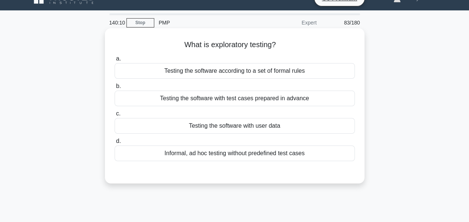
click at [205, 123] on div "Testing the software with user data" at bounding box center [235, 126] width 240 height 16
click at [115, 116] on input "c. Testing the software with user data" at bounding box center [115, 113] width 0 height 5
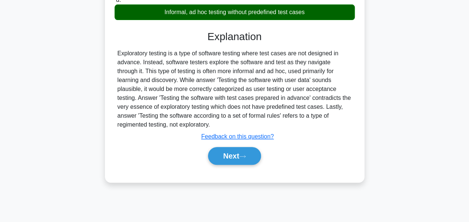
scroll to position [155, 0]
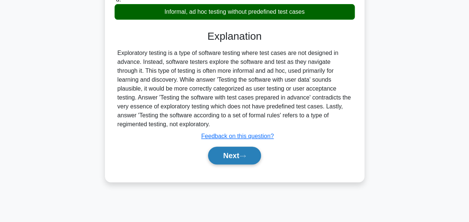
click at [219, 153] on button "Next" at bounding box center [234, 155] width 53 height 18
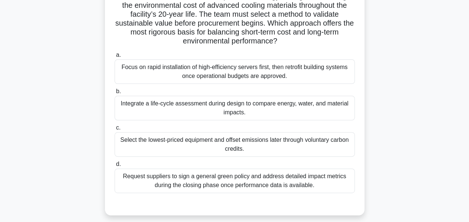
scroll to position [73, 0]
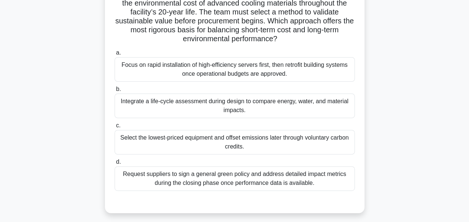
click at [207, 104] on div "Integrate a life-cycle assessment during design to compare energy, water, and m…" at bounding box center [235, 105] width 240 height 24
click at [115, 92] on input "b. Integrate a life-cycle assessment during design to compare energy, water, an…" at bounding box center [115, 89] width 0 height 5
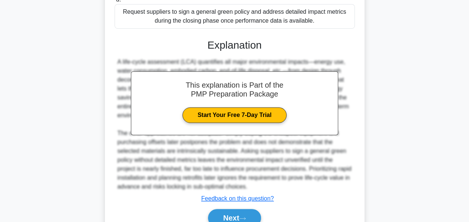
scroll to position [270, 0]
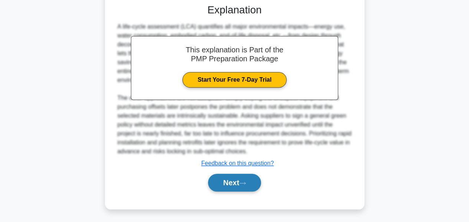
click at [225, 183] on button "Next" at bounding box center [234, 183] width 53 height 18
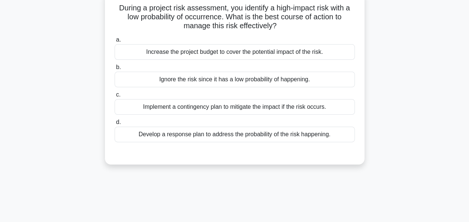
scroll to position [52, 0]
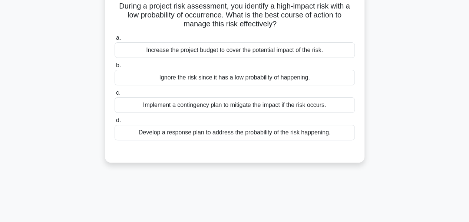
click at [217, 106] on div "Implement a contingency plan to mitigate the impact if the risk occurs." at bounding box center [235, 105] width 240 height 16
click at [115, 95] on input "c. Implement a contingency plan to mitigate the impact if the risk occurs." at bounding box center [115, 92] width 0 height 5
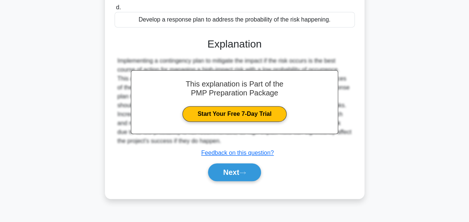
scroll to position [179, 0]
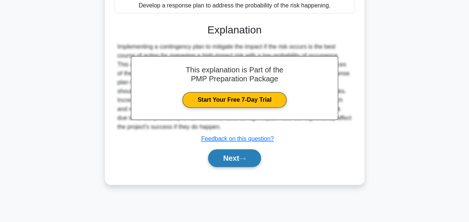
click at [222, 153] on button "Next" at bounding box center [234, 158] width 53 height 18
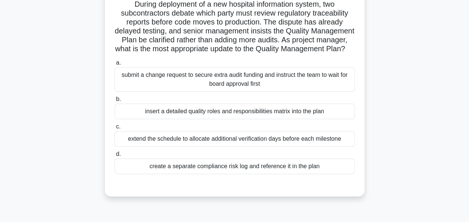
scroll to position [56, 0]
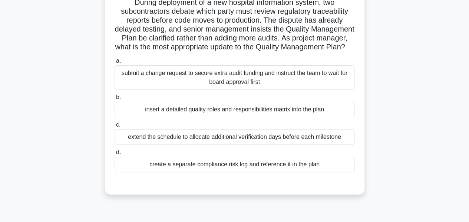
click at [186, 83] on div "submit a change request to secure extra audit funding and instruct the team to …" at bounding box center [235, 77] width 240 height 24
click at [115, 63] on input "a. submit a change request to secure extra audit funding and instruct the team …" at bounding box center [115, 61] width 0 height 5
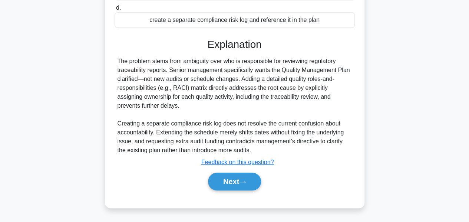
scroll to position [206, 0]
click at [225, 186] on button "Next" at bounding box center [234, 181] width 53 height 18
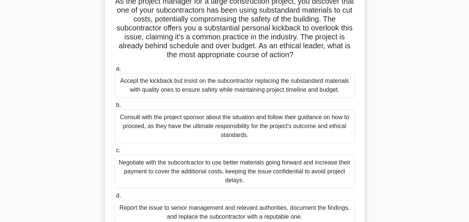
scroll to position [98, 0]
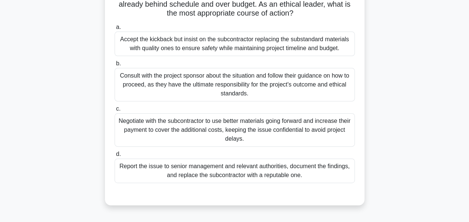
click at [208, 175] on div "Report the issue to senior management and relevant authorities, document the fi…" at bounding box center [235, 170] width 240 height 24
click at [115, 156] on input "d. Report the issue to senior management and relevant authorities, document the…" at bounding box center [115, 154] width 0 height 5
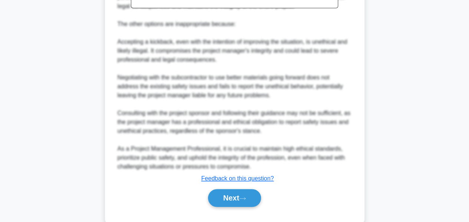
scroll to position [395, 0]
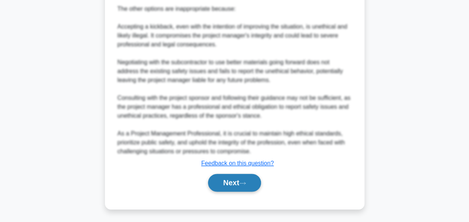
click at [214, 178] on button "Next" at bounding box center [234, 183] width 53 height 18
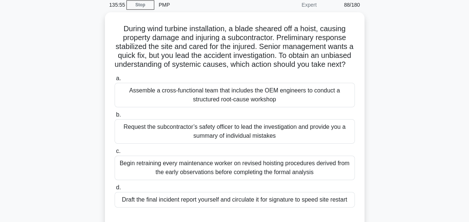
scroll to position [29, 0]
click at [186, 102] on div "Assemble a cross-functional team that includes the OEM engineers to conduct a s…" at bounding box center [235, 95] width 240 height 24
click at [115, 81] on input "a. Assemble a cross-functional team that includes the OEM engineers to conduct …" at bounding box center [115, 78] width 0 height 5
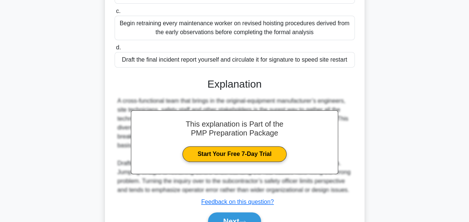
scroll to position [217, 0]
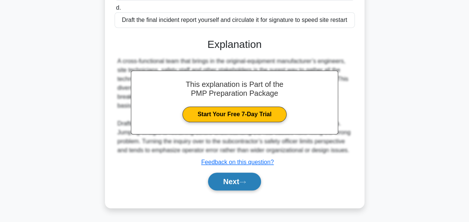
click at [222, 181] on button "Next" at bounding box center [234, 181] width 53 height 18
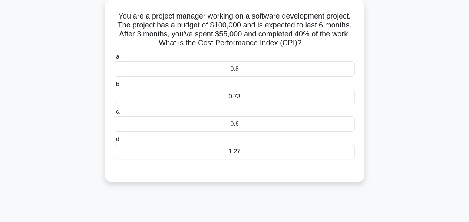
scroll to position [43, 0]
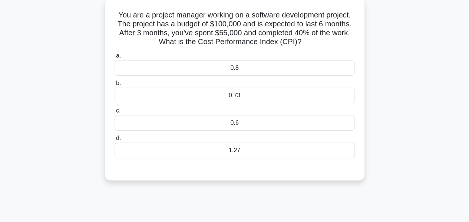
click at [228, 66] on div "0.8" at bounding box center [235, 68] width 240 height 16
click at [115, 58] on input "a. 0.8" at bounding box center [115, 55] width 0 height 5
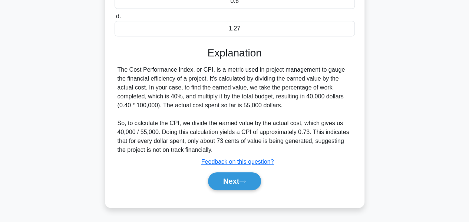
scroll to position [168, 0]
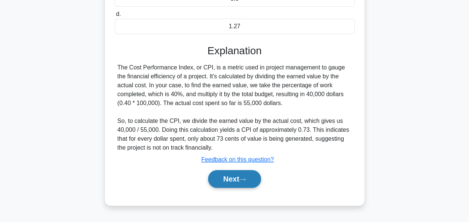
click at [233, 172] on button "Next" at bounding box center [234, 179] width 53 height 18
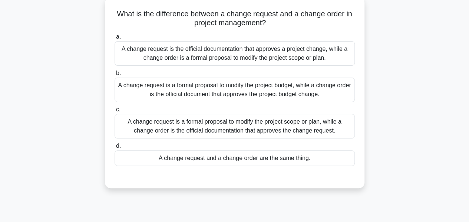
scroll to position [44, 0]
click at [221, 129] on div "A change request is a formal proposal to modify the project scope or plan, whil…" at bounding box center [235, 125] width 240 height 24
click at [115, 112] on input "c. A change request is a formal proposal to modify the project scope or plan, w…" at bounding box center [115, 109] width 0 height 5
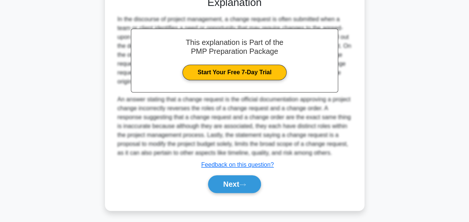
scroll to position [225, 0]
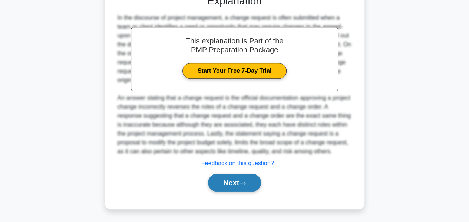
click at [225, 186] on button "Next" at bounding box center [234, 183] width 53 height 18
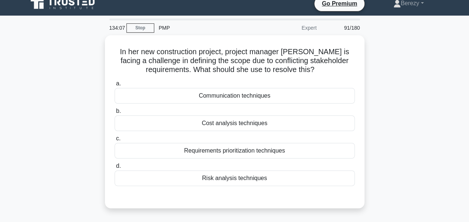
scroll to position [8, 0]
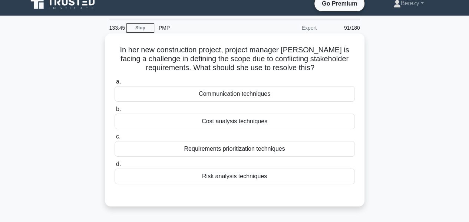
click at [198, 152] on div "Requirements prioritization techniques" at bounding box center [235, 149] width 240 height 16
click at [115, 139] on input "c. Requirements prioritization techniques" at bounding box center [115, 136] width 0 height 5
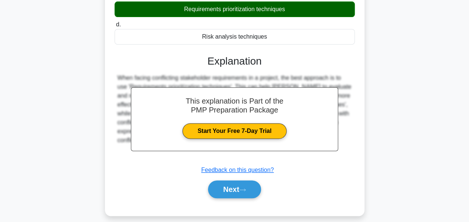
scroll to position [179, 0]
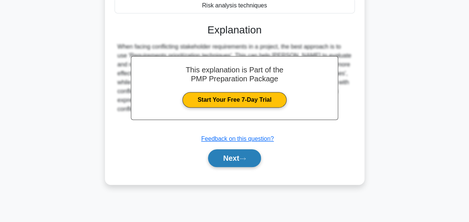
click at [219, 160] on button "Next" at bounding box center [234, 158] width 53 height 18
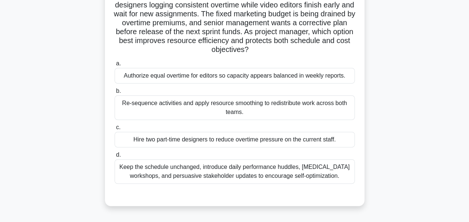
scroll to position [64, 0]
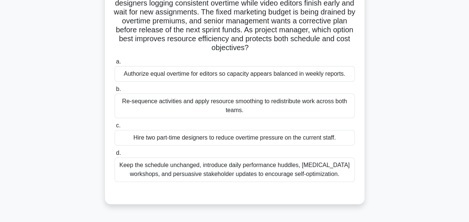
click at [170, 103] on div "Re-sequence activities and apply resource smoothing to redistribute work across…" at bounding box center [235, 105] width 240 height 24
click at [115, 92] on input "b. Re-sequence activities and apply resource smoothing to redistribute work acr…" at bounding box center [115, 89] width 0 height 5
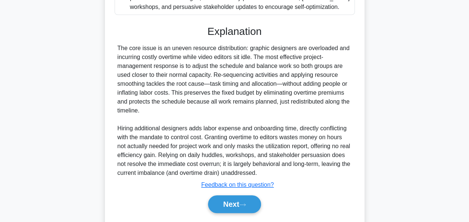
scroll to position [231, 0]
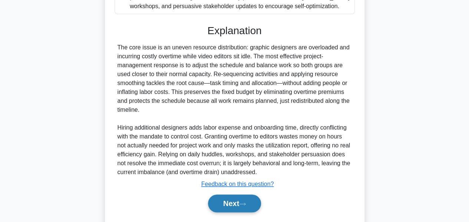
click at [224, 202] on button "Next" at bounding box center [234, 203] width 53 height 18
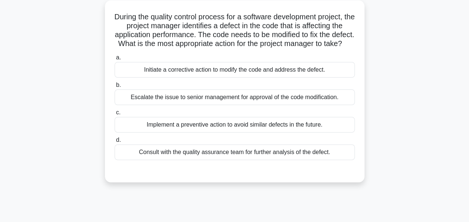
scroll to position [46, 0]
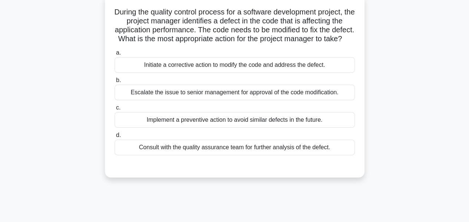
click at [171, 73] on div "Initiate a corrective action to modify the code and address the defect." at bounding box center [235, 65] width 240 height 16
click at [115, 55] on input "a. Initiate a corrective action to modify the code and address the defect." at bounding box center [115, 52] width 0 height 5
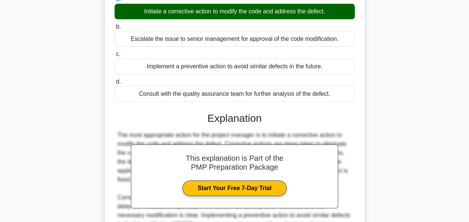
scroll to position [217, 0]
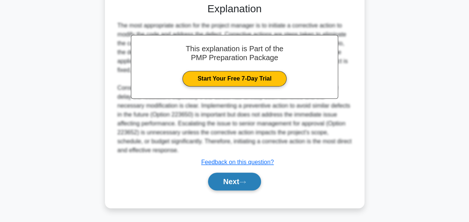
click at [222, 184] on button "Next" at bounding box center [234, 181] width 53 height 18
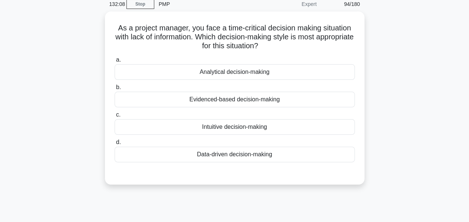
scroll to position [32, 0]
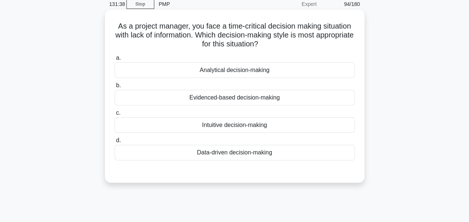
click at [230, 124] on div "Intuitive decision-making" at bounding box center [235, 125] width 240 height 16
click at [115, 115] on input "c. Intuitive decision-making" at bounding box center [115, 112] width 0 height 5
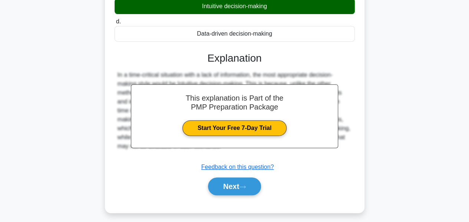
scroll to position [179, 0]
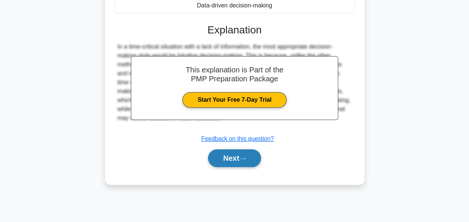
click at [224, 161] on button "Next" at bounding box center [234, 158] width 53 height 18
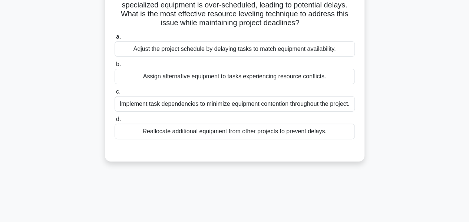
scroll to position [65, 0]
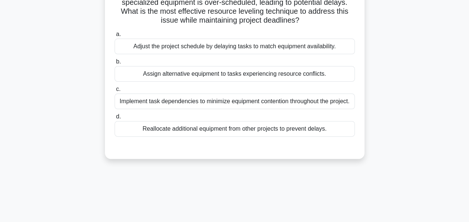
click at [200, 49] on div "Adjust the project schedule by delaying tasks to match equipment availability." at bounding box center [235, 47] width 240 height 16
click at [115, 37] on input "a. Adjust the project schedule by delaying tasks to match equipment availabilit…" at bounding box center [115, 34] width 0 height 5
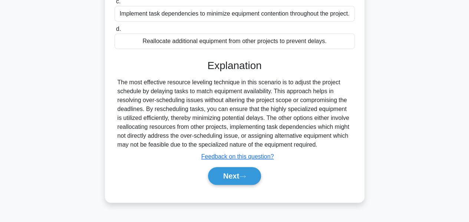
scroll to position [153, 0]
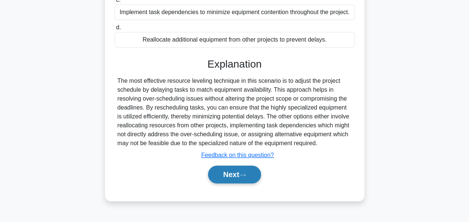
click at [223, 173] on button "Next" at bounding box center [234, 174] width 53 height 18
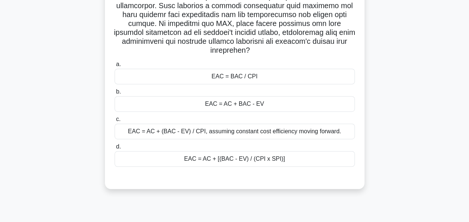
scroll to position [152, 0]
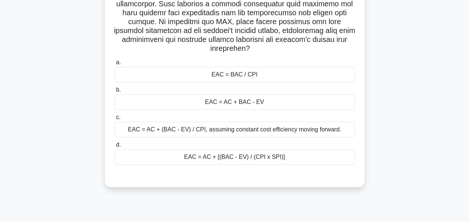
click at [214, 156] on div "EAC = AC + [(BAC - EV) / (CPI x SPI)]" at bounding box center [235, 157] width 240 height 16
click at [115, 147] on input "d. EAC = AC + [(BAC - EV) / (CPI x SPI)]" at bounding box center [115, 144] width 0 height 5
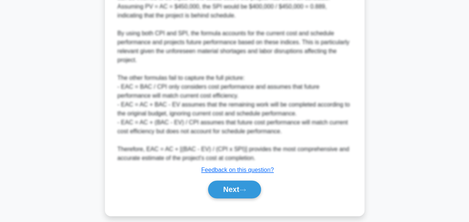
scroll to position [450, 0]
click at [222, 186] on button "Next" at bounding box center [234, 189] width 53 height 18
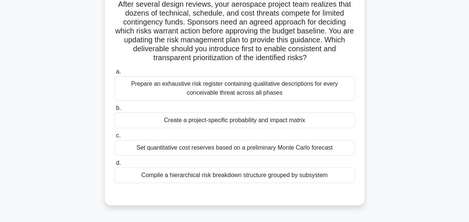
scroll to position [55, 0]
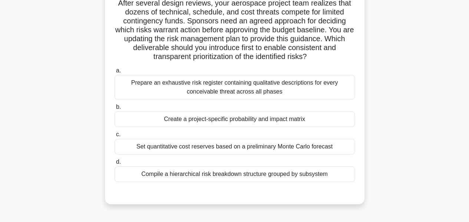
click at [207, 148] on div "Set quantitative cost reserves based on a preliminary Monte Carlo forecast" at bounding box center [235, 147] width 240 height 16
click at [115, 137] on input "c. Set quantitative cost reserves based on a preliminary Monte Carlo forecast" at bounding box center [115, 134] width 0 height 5
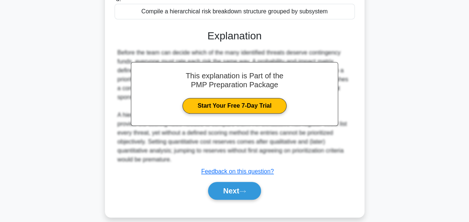
scroll to position [218, 0]
click at [227, 191] on button "Next" at bounding box center [234, 191] width 53 height 18
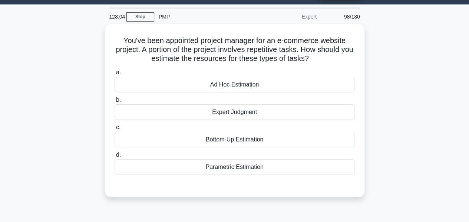
scroll to position [19, 0]
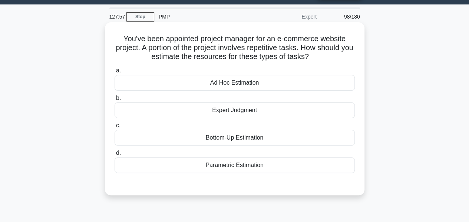
click at [242, 113] on div "Expert Judgment" at bounding box center [235, 110] width 240 height 16
click at [115, 100] on input "b. Expert Judgment" at bounding box center [115, 98] width 0 height 5
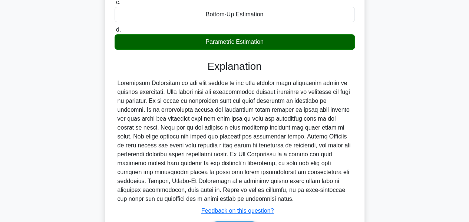
scroll to position [191, 0]
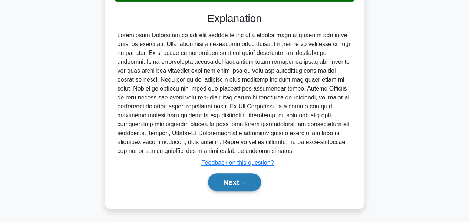
click at [233, 181] on button "Next" at bounding box center [234, 182] width 53 height 18
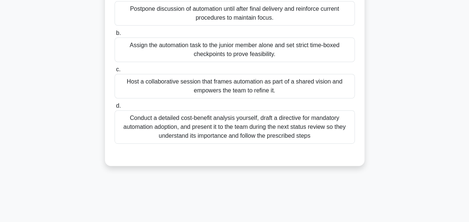
scroll to position [133, 0]
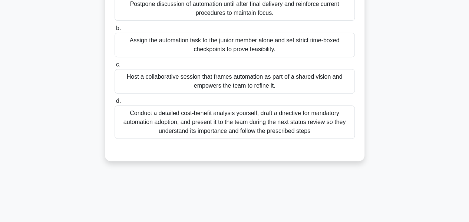
click at [206, 81] on div "Host a collaborative session that frames automation as part of a shared vision …" at bounding box center [235, 81] width 240 height 24
click at [115, 67] on input "c. Host a collaborative session that frames automation as part of a shared visi…" at bounding box center [115, 64] width 0 height 5
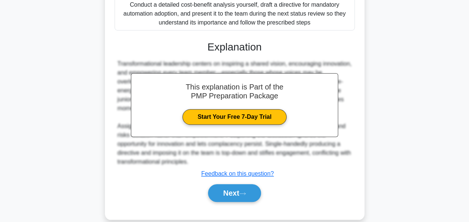
scroll to position [252, 0]
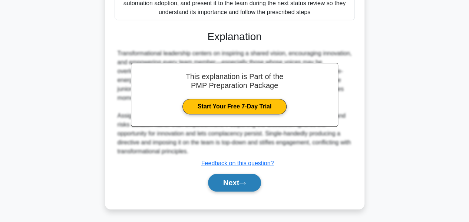
click at [228, 179] on button "Next" at bounding box center [234, 183] width 53 height 18
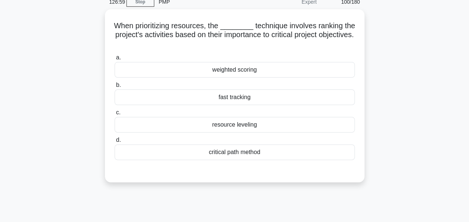
scroll to position [34, 0]
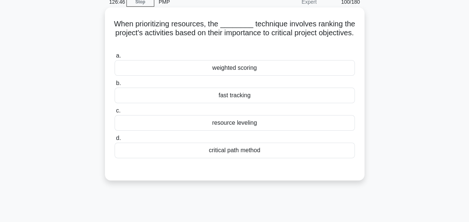
click at [231, 66] on div "weighted scoring" at bounding box center [235, 68] width 240 height 16
click at [115, 58] on input "a. weighted scoring" at bounding box center [115, 55] width 0 height 5
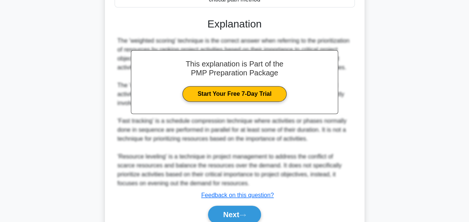
scroll to position [217, 0]
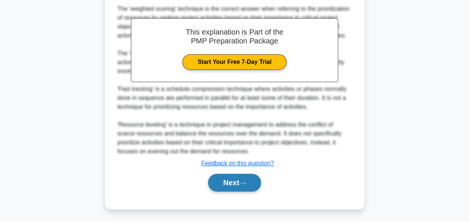
click at [230, 178] on button "Next" at bounding box center [234, 183] width 53 height 18
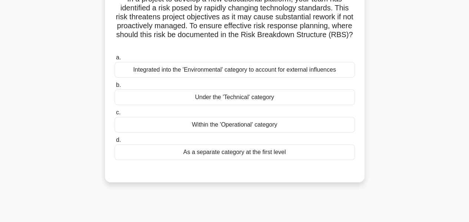
scroll to position [70, 0]
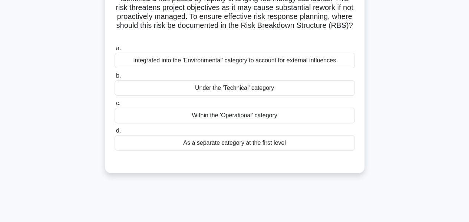
click at [419, 200] on div "126:12 Stop PMP Expert 101/180 .spinner_0XTQ{transform-origin:center;animation:…" at bounding box center [234, 142] width 423 height 371
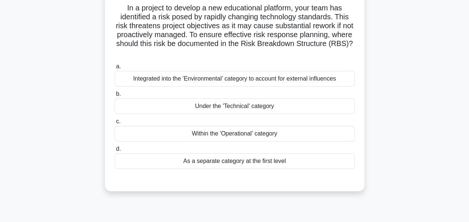
scroll to position [48, 0]
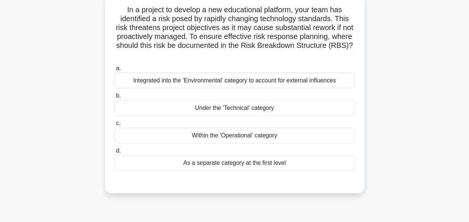
click at [218, 109] on div "Under the 'Technical' category" at bounding box center [235, 108] width 240 height 16
click at [115, 98] on input "b. Under the 'Technical' category" at bounding box center [115, 95] width 0 height 5
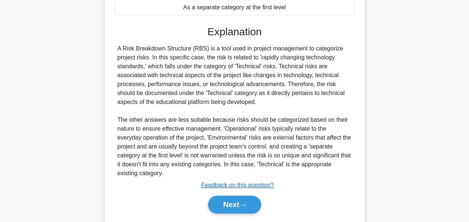
scroll to position [225, 0]
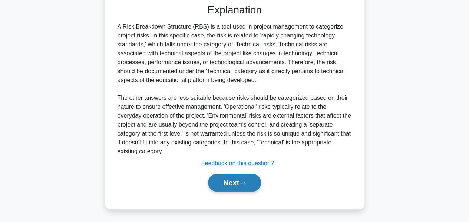
click at [229, 184] on button "Next" at bounding box center [234, 183] width 53 height 18
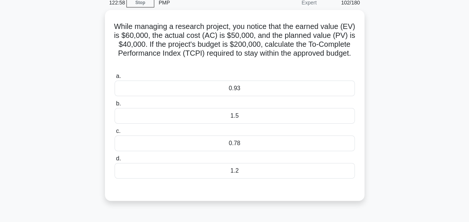
scroll to position [33, 0]
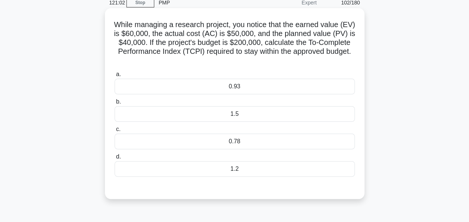
click at [223, 84] on div "0.93" at bounding box center [235, 87] width 240 height 16
click at [115, 77] on input "a. 0.93" at bounding box center [115, 74] width 0 height 5
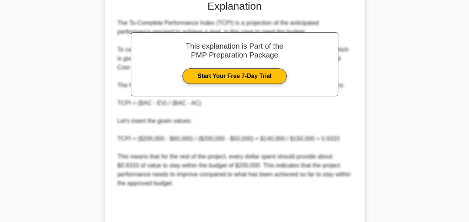
scroll to position [288, 0]
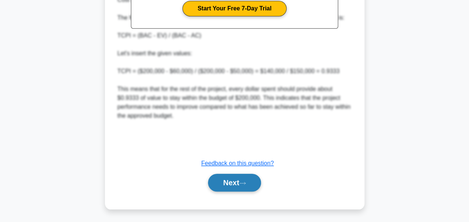
click at [227, 182] on button "Next" at bounding box center [234, 183] width 53 height 18
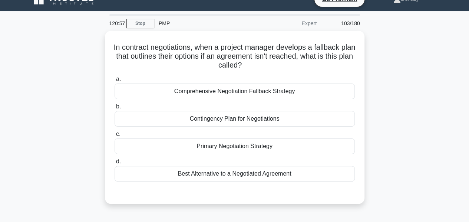
scroll to position [0, 0]
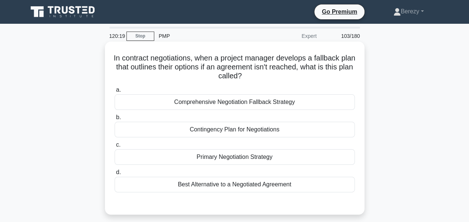
click at [225, 104] on div "Comprehensive Negotiation Fallback Strategy" at bounding box center [235, 102] width 240 height 16
click at [115, 92] on input "a. Comprehensive Negotiation Fallback Strategy" at bounding box center [115, 90] width 0 height 5
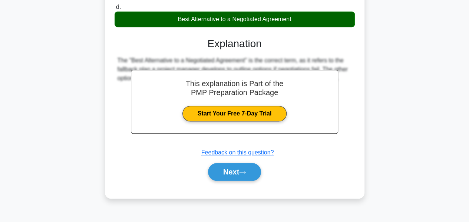
scroll to position [168, 0]
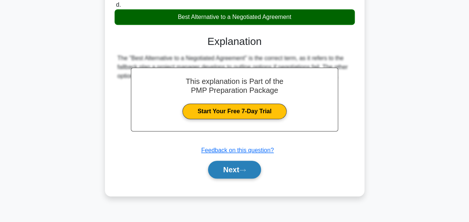
click at [224, 172] on button "Next" at bounding box center [234, 170] width 53 height 18
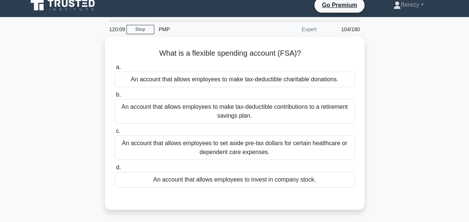
scroll to position [6, 0]
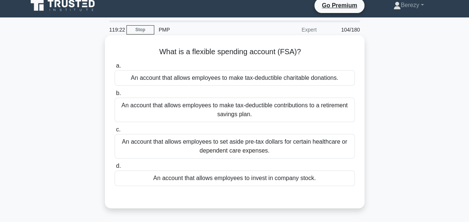
click at [228, 78] on div "An account that allows employees to make tax-deductible charitable donations." at bounding box center [235, 78] width 240 height 16
click at [115, 68] on input "a. An account that allows employees to make tax-deductible charitable donations." at bounding box center [115, 65] width 0 height 5
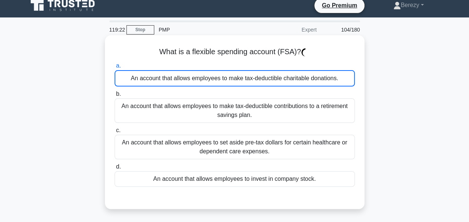
click at [228, 78] on div "An account that allows employees to make tax-deductible charitable donations." at bounding box center [235, 78] width 240 height 16
click at [115, 68] on input "a. An account that allows employees to make tax-deductible charitable donations." at bounding box center [115, 65] width 0 height 5
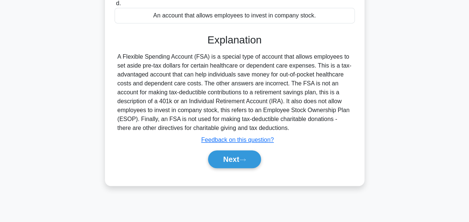
scroll to position [170, 0]
drag, startPoint x: 118, startPoint y: 57, endPoint x: 289, endPoint y: 129, distance: 185.9
click at [289, 129] on div "A Flexible Spending Account (FSA) is a special type of account that allows empl…" at bounding box center [235, 92] width 234 height 80
copy div "A Flexible Spending Account (FSA) is a special type of account that allows empl…"
click at [230, 158] on button "Next" at bounding box center [234, 159] width 53 height 18
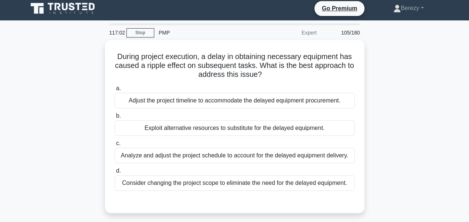
scroll to position [4, 0]
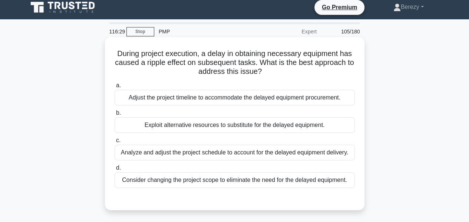
click at [165, 153] on div "Analyze and adjust the project schedule to account for the delayed equipment de…" at bounding box center [235, 153] width 240 height 16
click at [115, 143] on input "c. Analyze and adjust the project schedule to account for the delayed equipment…" at bounding box center [115, 140] width 0 height 5
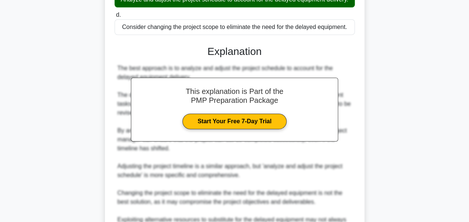
scroll to position [252, 0]
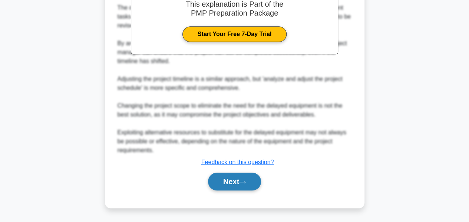
click at [220, 183] on button "Next" at bounding box center [234, 181] width 53 height 18
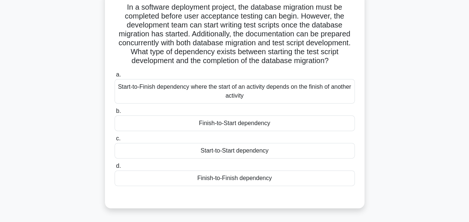
scroll to position [53, 0]
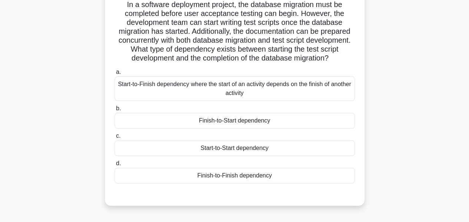
click at [178, 95] on div "Start-to-Finish dependency where the start of an activity depends on the finish…" at bounding box center [235, 88] width 240 height 24
click at [115, 75] on input "a. Start-to-Finish dependency where the start of an activity depends on the fin…" at bounding box center [115, 72] width 0 height 5
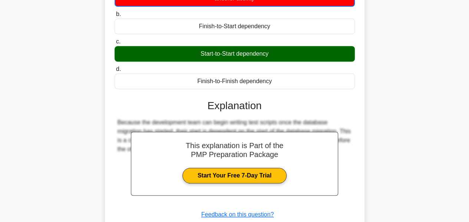
scroll to position [209, 0]
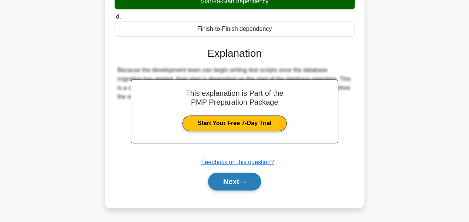
click at [222, 181] on button "Next" at bounding box center [234, 181] width 53 height 18
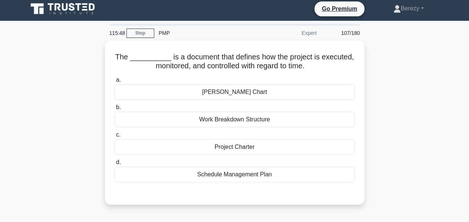
scroll to position [0, 0]
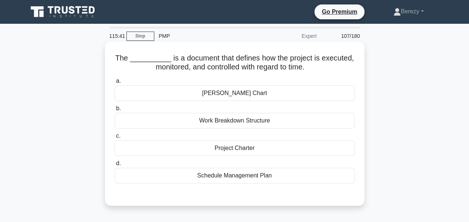
click at [217, 177] on div "Schedule Management Plan" at bounding box center [235, 176] width 240 height 16
click at [115, 166] on input "d. Schedule Management Plan" at bounding box center [115, 163] width 0 height 5
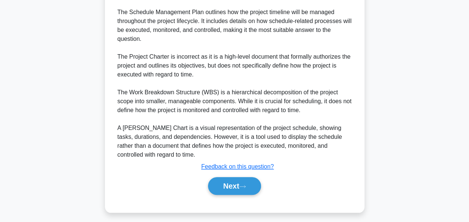
scroll to position [243, 0]
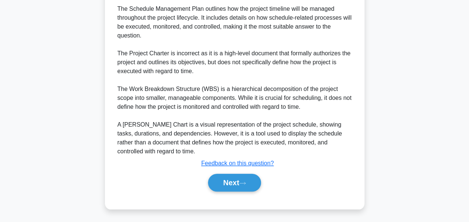
click at [217, 177] on button "Next" at bounding box center [234, 183] width 53 height 18
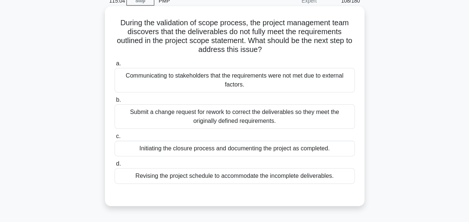
scroll to position [36, 0]
click at [225, 122] on div "Submit a change request for rework to correct the deliverables so they meet the…" at bounding box center [235, 116] width 240 height 24
click at [115, 102] on input "b. Submit a change request for rework to correct the deliverables so they meet …" at bounding box center [115, 99] width 0 height 5
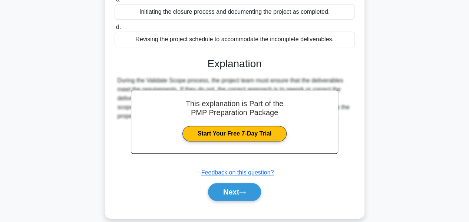
scroll to position [172, 0]
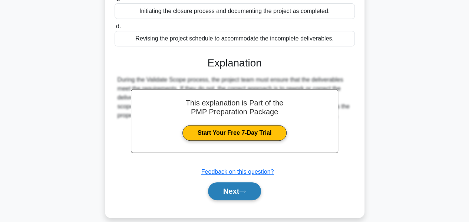
click at [223, 184] on button "Next" at bounding box center [234, 191] width 53 height 18
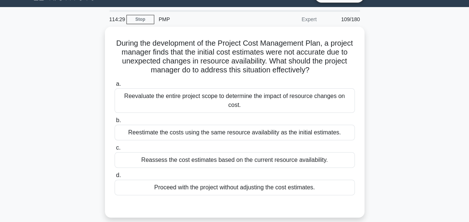
scroll to position [17, 0]
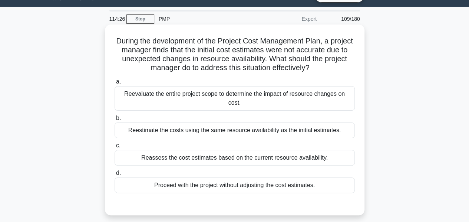
click at [179, 150] on div "Reassess the cost estimates based on the current resource availability." at bounding box center [235, 158] width 240 height 16
click at [115, 147] on input "c. Reassess the cost estimates based on the current resource availability." at bounding box center [115, 145] width 0 height 5
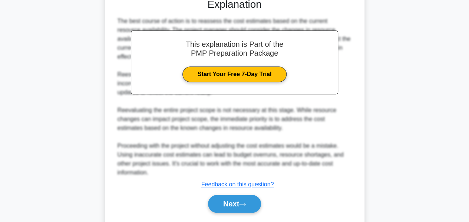
scroll to position [234, 0]
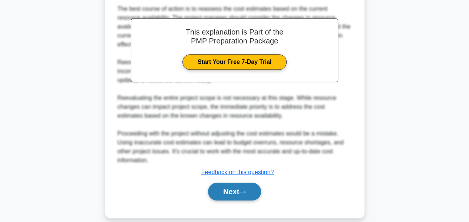
click at [217, 182] on button "Next" at bounding box center [234, 191] width 53 height 18
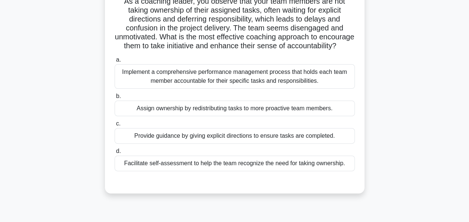
scroll to position [60, 0]
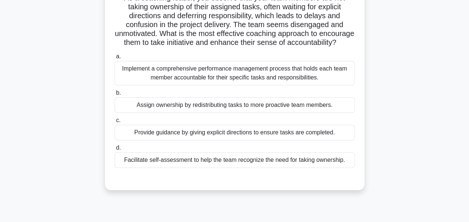
click at [207, 166] on div "Facilitate self-assessment to help the team recognize the need for taking owner…" at bounding box center [235, 160] width 240 height 16
click at [115, 150] on input "d. Facilitate self-assessment to help the team recognize the need for taking ow…" at bounding box center [115, 147] width 0 height 5
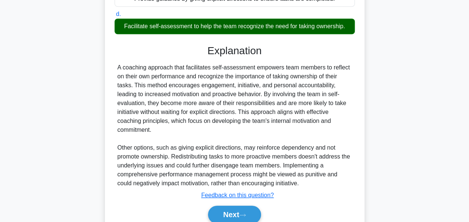
scroll to position [234, 0]
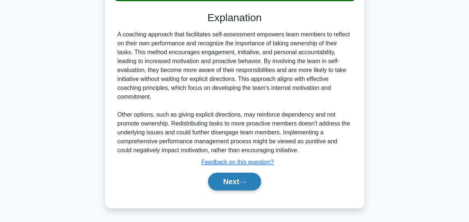
click at [222, 180] on button "Next" at bounding box center [234, 181] width 53 height 18
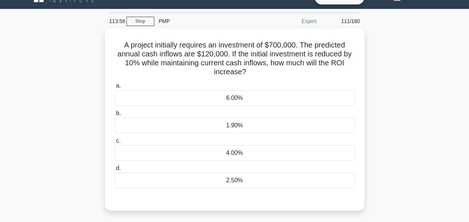
scroll to position [15, 0]
click at [0, 73] on main "112:29 Stop PMP Expert 111/180 .spinner_0XTQ{transform-origin:center;animation:…" at bounding box center [234, 197] width 469 height 377
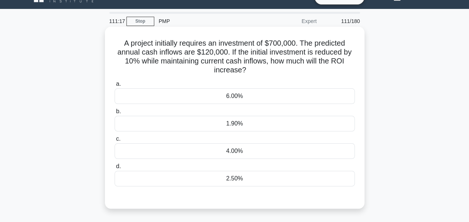
click at [231, 120] on div "1.90%" at bounding box center [235, 124] width 240 height 16
click at [115, 114] on input "b. 1.90%" at bounding box center [115, 111] width 0 height 5
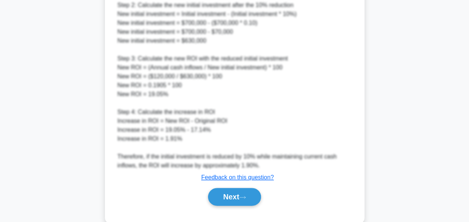
scroll to position [377, 0]
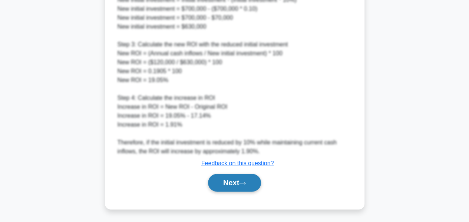
click at [225, 181] on button "Next" at bounding box center [234, 183] width 53 height 18
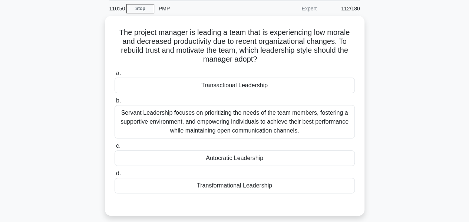
scroll to position [28, 0]
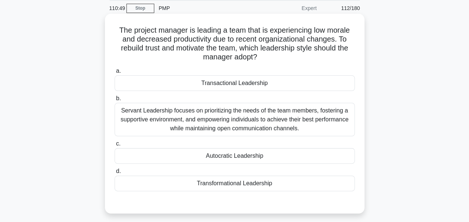
click at [210, 122] on div "Servant Leadership focuses on prioritizing the needs of the team members, foste…" at bounding box center [235, 119] width 240 height 33
click at [115, 101] on input "b. Servant Leadership focuses on prioritizing the needs of the team members, fo…" at bounding box center [115, 98] width 0 height 5
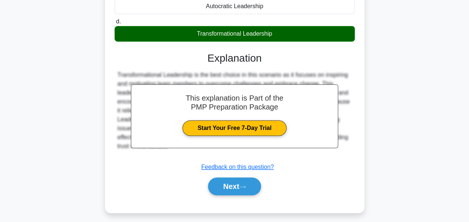
scroll to position [182, 0]
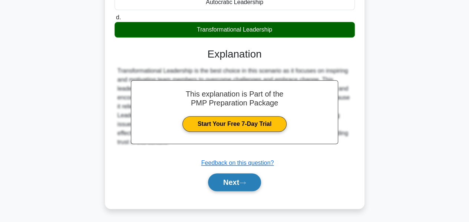
click at [221, 183] on button "Next" at bounding box center [234, 182] width 53 height 18
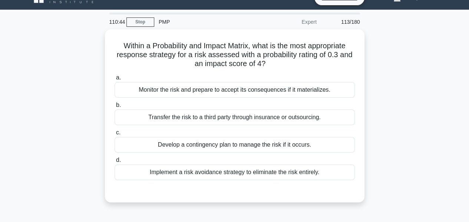
scroll to position [13, 0]
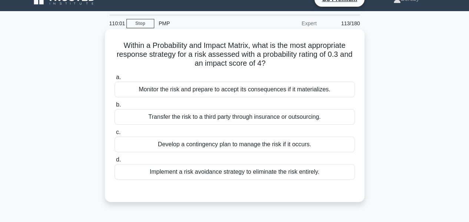
click at [209, 93] on div "Monitor the risk and prepare to accept its consequences if it materializes." at bounding box center [235, 90] width 240 height 16
click at [115, 80] on input "a. Monitor the risk and prepare to accept its consequences if it materializes." at bounding box center [115, 77] width 0 height 5
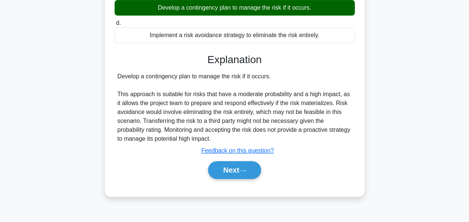
scroll to position [179, 0]
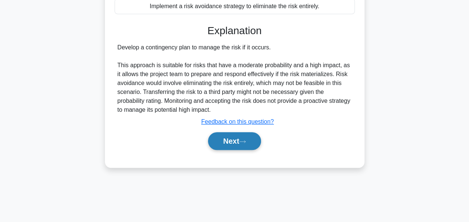
click at [221, 142] on button "Next" at bounding box center [234, 141] width 53 height 18
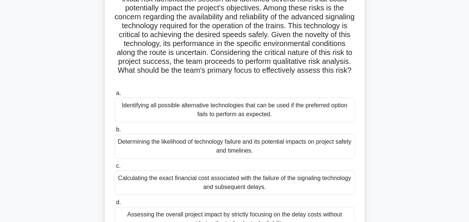
scroll to position [88, 0]
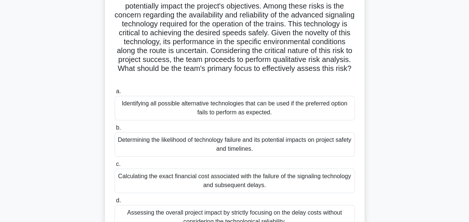
click at [221, 147] on div "Determining the likelihood of technology failure and its potential impacts on p…" at bounding box center [235, 144] width 240 height 24
click at [115, 130] on input "b. Determining the likelihood of technology failure and its potential impacts o…" at bounding box center [115, 127] width 0 height 5
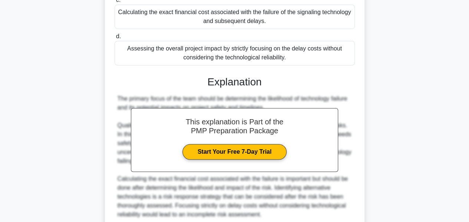
scroll to position [314, 0]
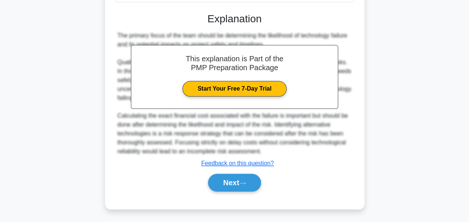
click at [228, 181] on button "Next" at bounding box center [234, 183] width 53 height 18
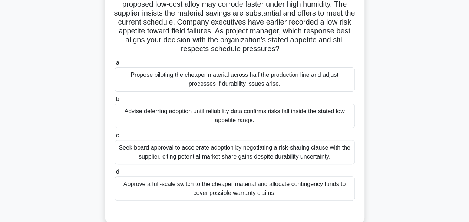
scroll to position [70, 0]
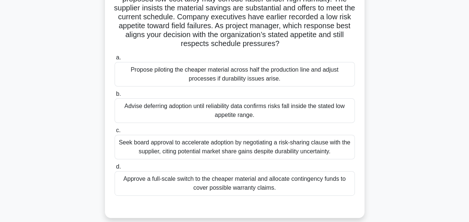
click at [228, 181] on div "Approve a full-scale switch to the cheaper material and allocate contingency fu…" at bounding box center [235, 183] width 240 height 24
click at [115, 169] on input "d. Approve a full-scale switch to the cheaper material and allocate contingency…" at bounding box center [115, 166] width 0 height 5
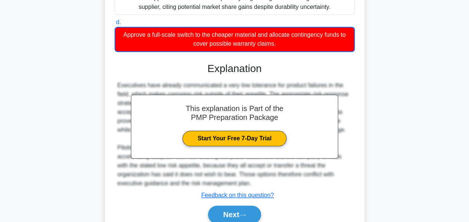
scroll to position [244, 0]
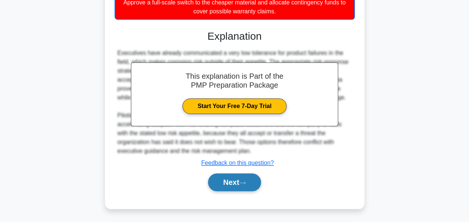
click at [221, 178] on button "Next" at bounding box center [234, 182] width 53 height 18
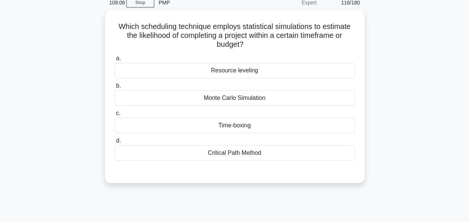
scroll to position [33, 0]
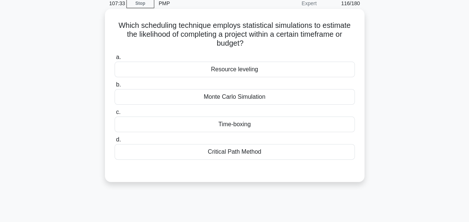
click at [227, 96] on div "Monte Carlo Simulation" at bounding box center [235, 97] width 240 height 16
click at [115, 87] on input "b. Monte Carlo Simulation" at bounding box center [115, 84] width 0 height 5
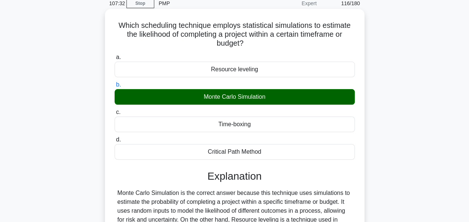
scroll to position [179, 0]
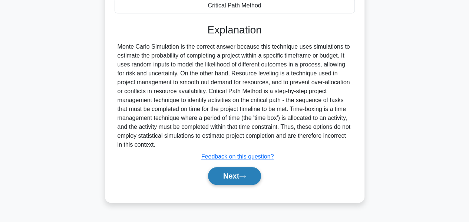
click at [228, 175] on button "Next" at bounding box center [234, 176] width 53 height 18
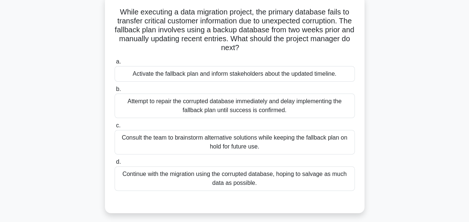
scroll to position [50, 0]
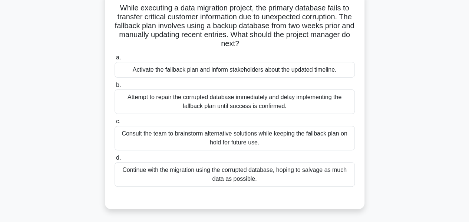
click at [247, 141] on div "Consult the team to brainstorm alternative solutions while keeping the fallback…" at bounding box center [235, 138] width 240 height 24
click at [115, 124] on input "c. Consult the team to brainstorm alternative solutions while keeping the fallb…" at bounding box center [115, 121] width 0 height 5
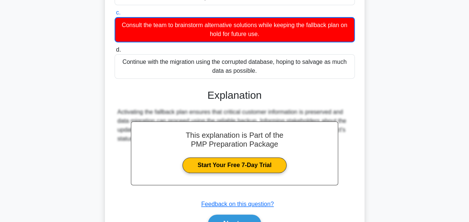
scroll to position [200, 0]
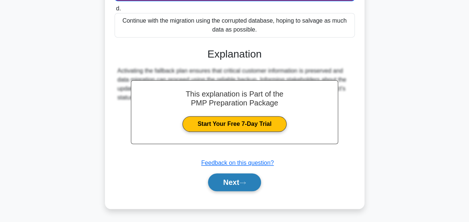
click at [228, 181] on button "Next" at bounding box center [234, 182] width 53 height 18
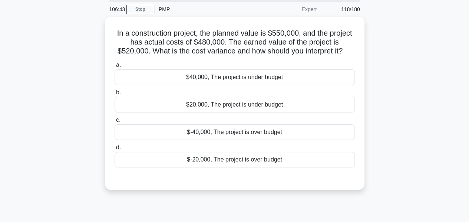
scroll to position [26, 0]
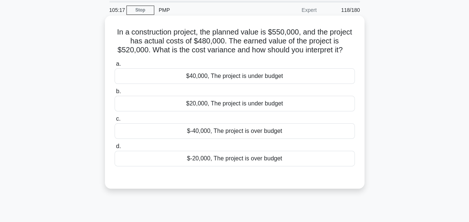
click at [210, 79] on div "$40,000, The project is under budget" at bounding box center [235, 76] width 240 height 16
click at [115, 66] on input "a. $40,000, The project is under budget" at bounding box center [115, 64] width 0 height 5
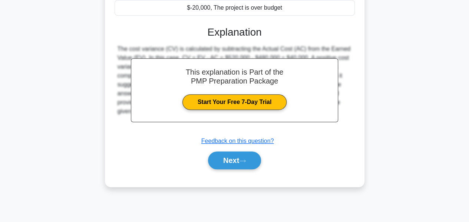
scroll to position [179, 0]
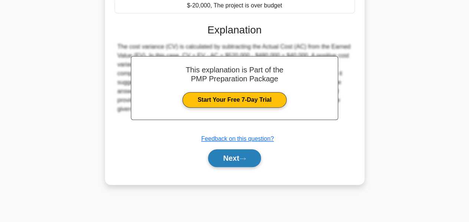
click at [222, 156] on button "Next" at bounding box center [234, 158] width 53 height 18
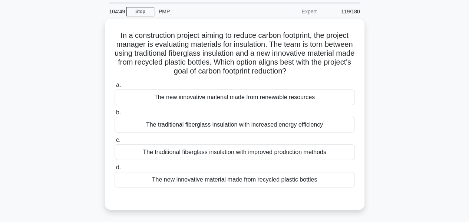
scroll to position [25, 0]
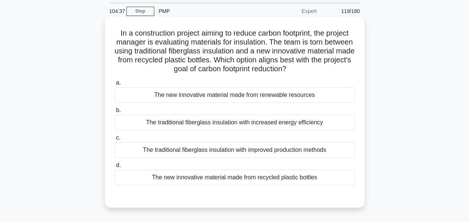
click at [212, 152] on div "The traditional fiberglass insulation with improved production methods" at bounding box center [235, 150] width 240 height 16
click at [115, 140] on input "c. The traditional fiberglass insulation with improved production methods" at bounding box center [115, 137] width 0 height 5
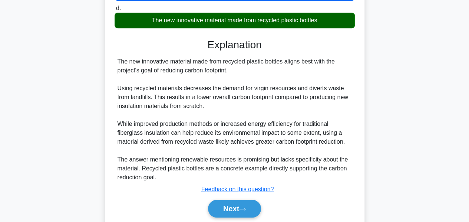
scroll to position [209, 0]
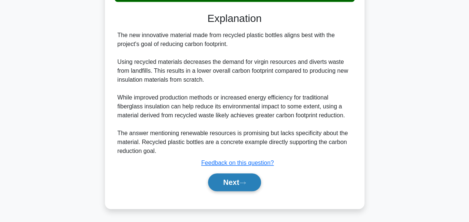
click at [222, 178] on button "Next" at bounding box center [234, 182] width 53 height 18
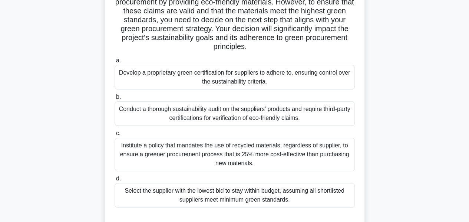
scroll to position [102, 0]
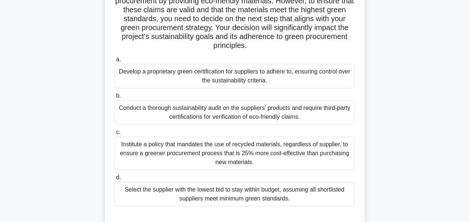
click at [231, 115] on div "Conduct a thorough sustainability audit on the suppliers' products and require …" at bounding box center [235, 112] width 240 height 24
click at [115, 98] on input "b. Conduct a thorough sustainability audit on the suppliers' products and requi…" at bounding box center [115, 95] width 0 height 5
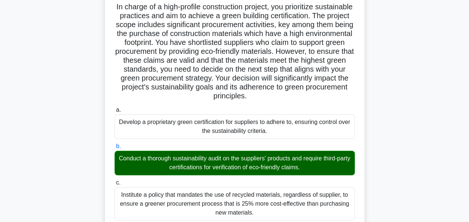
scroll to position [0, 0]
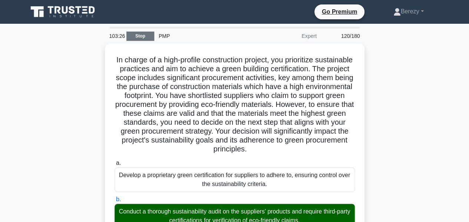
click at [136, 36] on link "Stop" at bounding box center [140, 36] width 28 height 9
